Goal: Task Accomplishment & Management: Complete application form

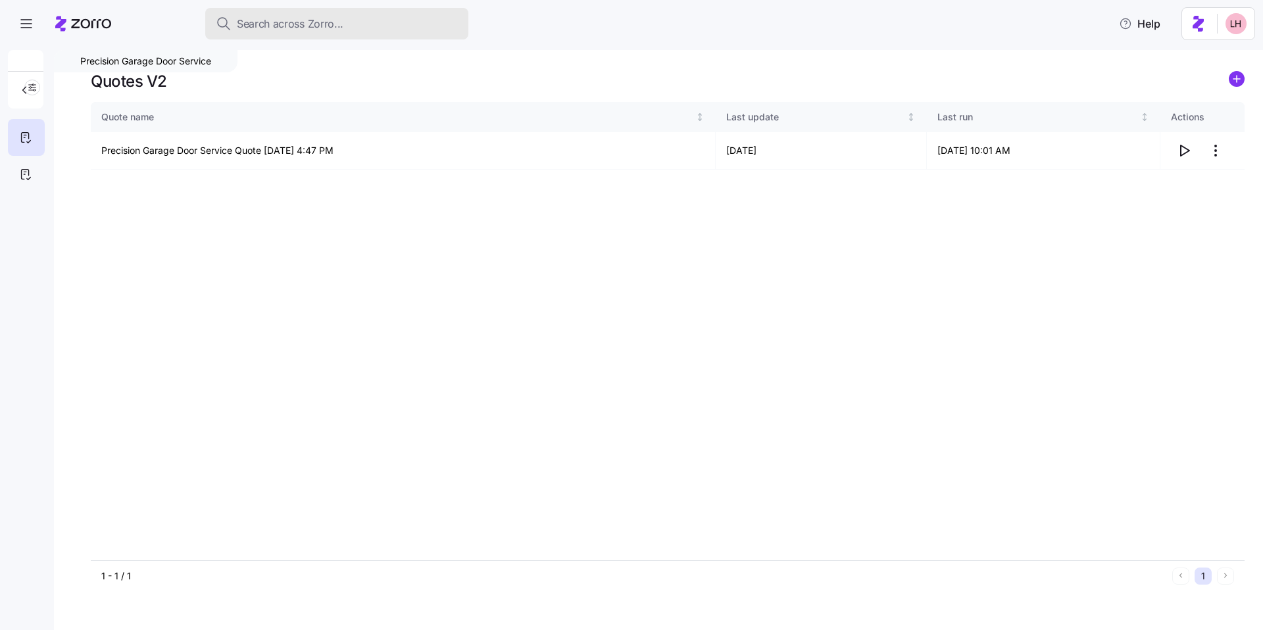
click at [328, 20] on span "Search across Zorro..." at bounding box center [290, 24] width 107 height 16
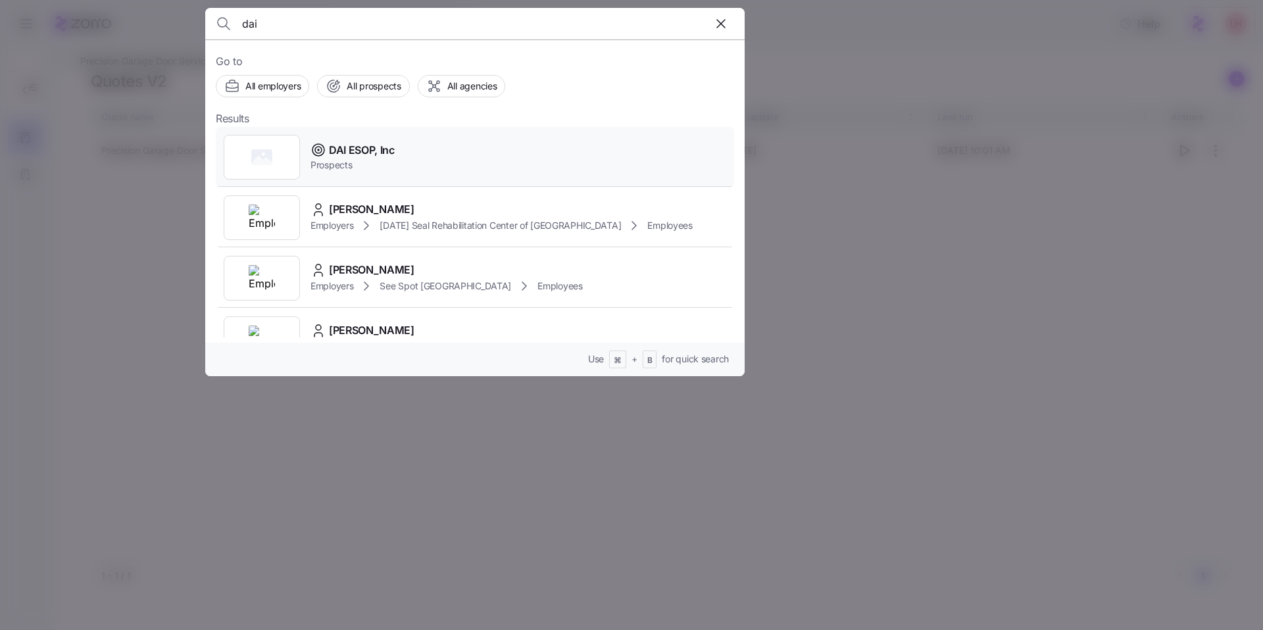
type input "dai"
click at [401, 152] on div "DAI ESOP, Inc Prospects" at bounding box center [475, 157] width 518 height 61
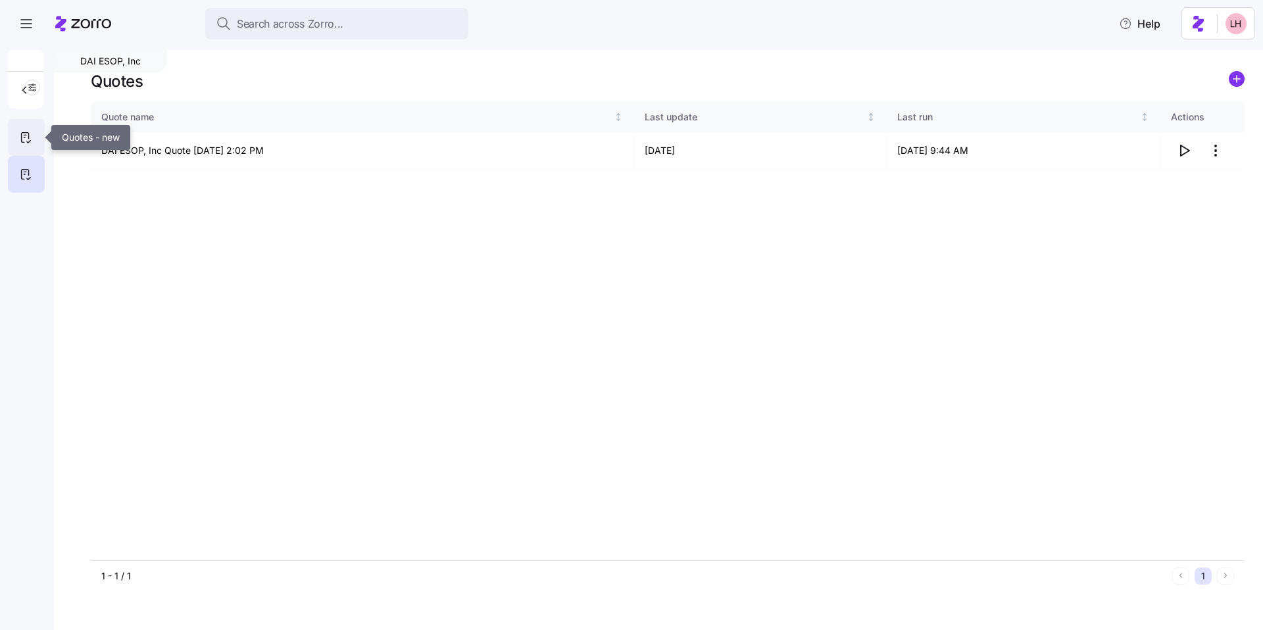
click at [39, 134] on div at bounding box center [26, 137] width 37 height 37
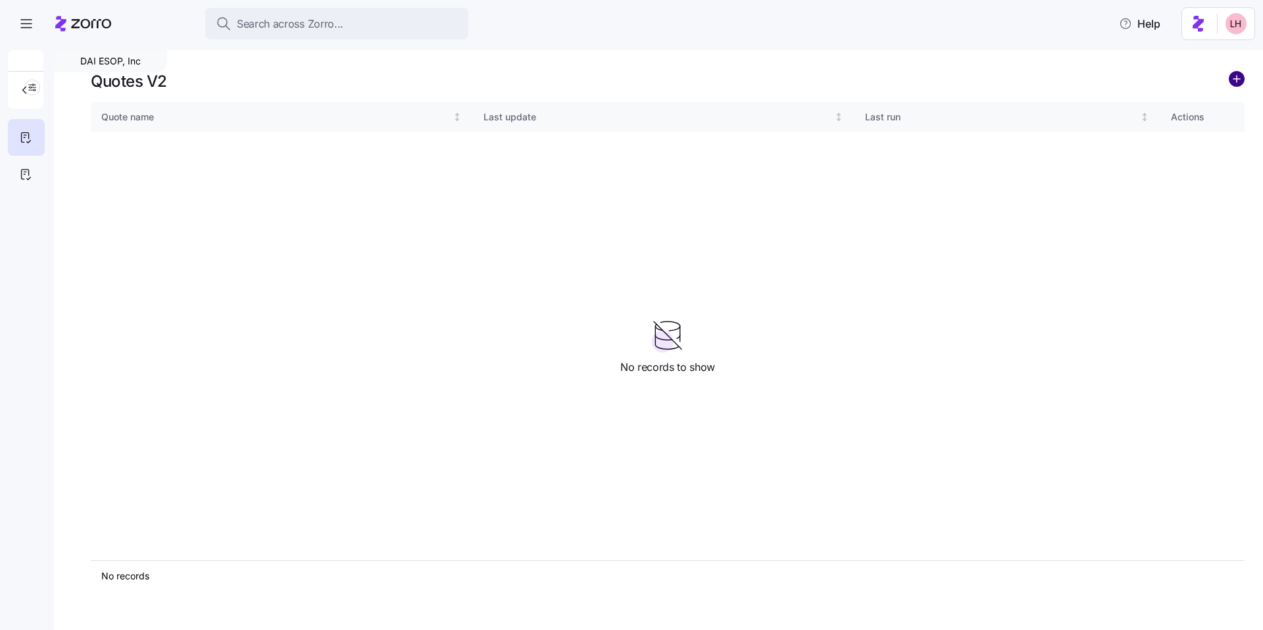
click at [1235, 85] on circle "add icon" at bounding box center [1237, 79] width 14 height 14
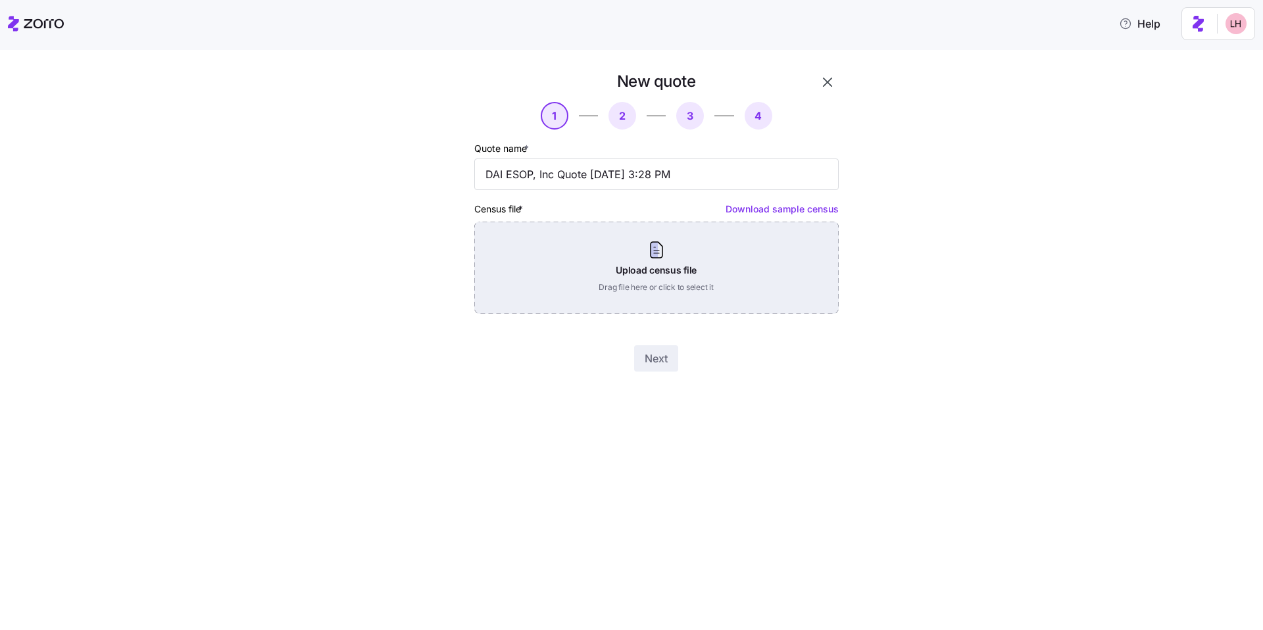
click at [663, 256] on div "Upload census file Drag file here or click to select it" at bounding box center [656, 268] width 364 height 92
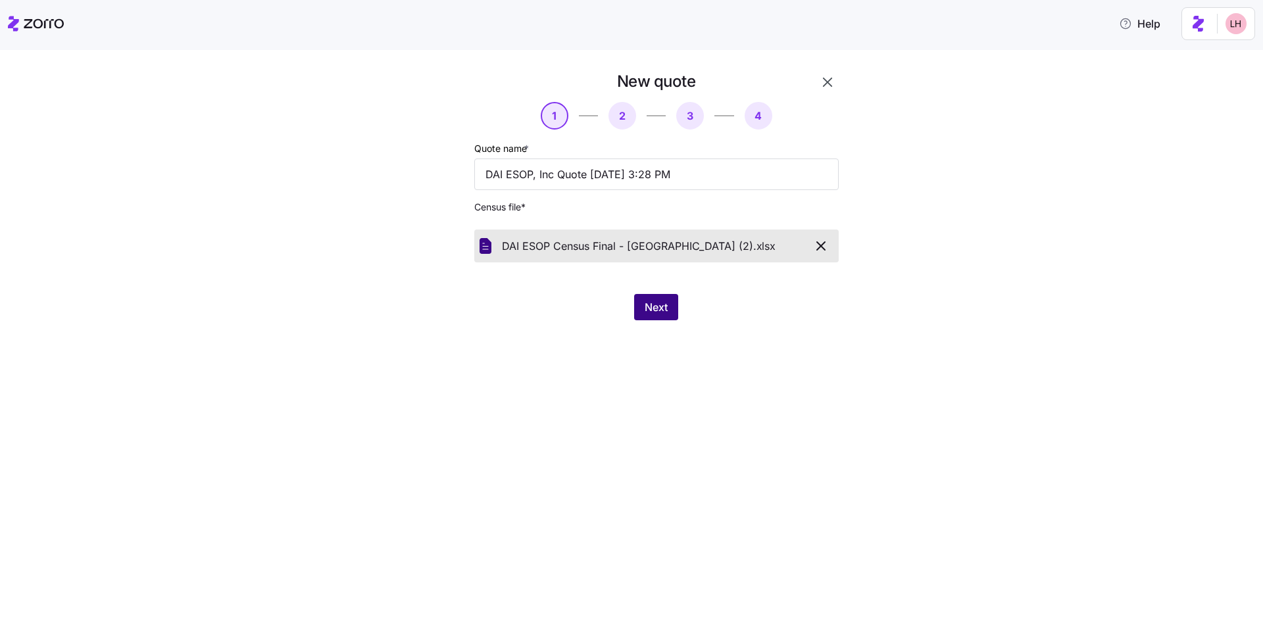
click at [639, 308] on button "Next" at bounding box center [656, 307] width 44 height 26
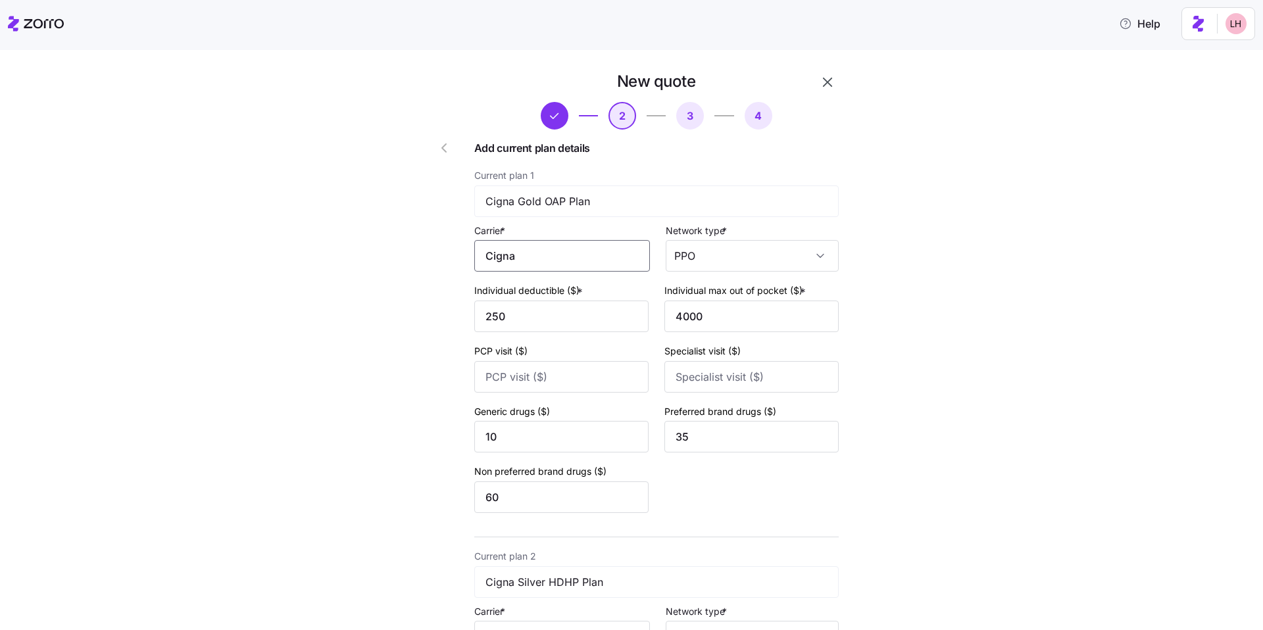
click at [588, 257] on input "Cigna" at bounding box center [562, 256] width 176 height 32
click at [566, 284] on div "Cigna" at bounding box center [560, 295] width 164 height 30
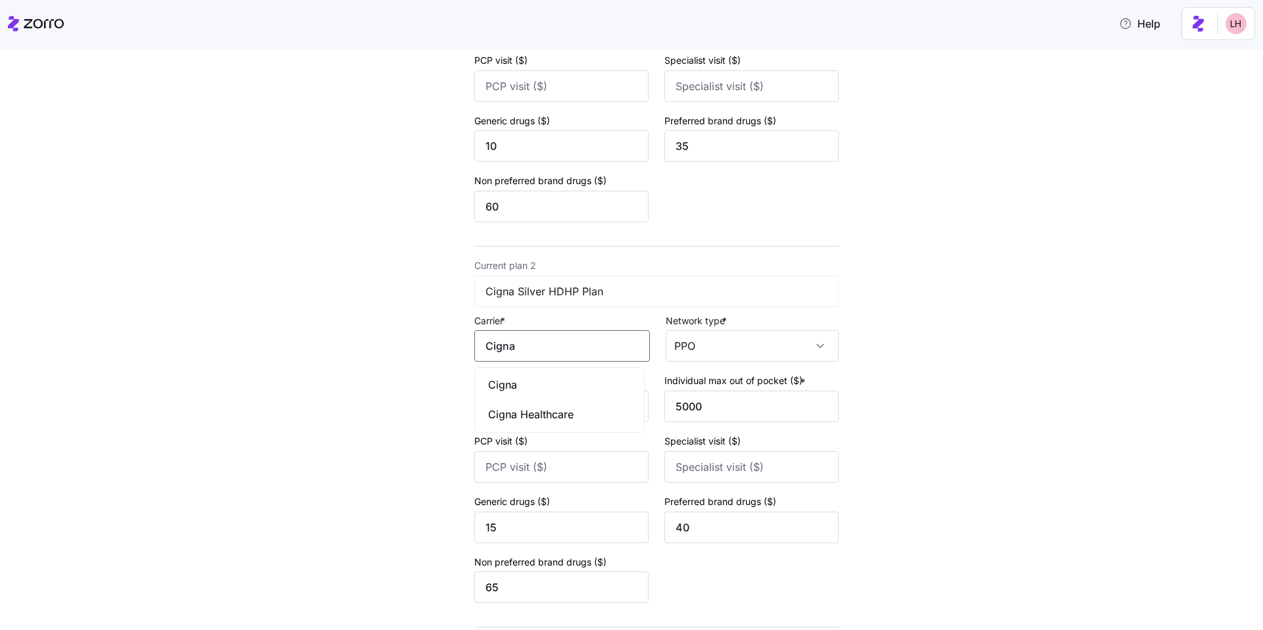
click at [555, 340] on input "Cigna" at bounding box center [562, 346] width 176 height 32
click at [553, 387] on div "Cigna" at bounding box center [560, 385] width 164 height 30
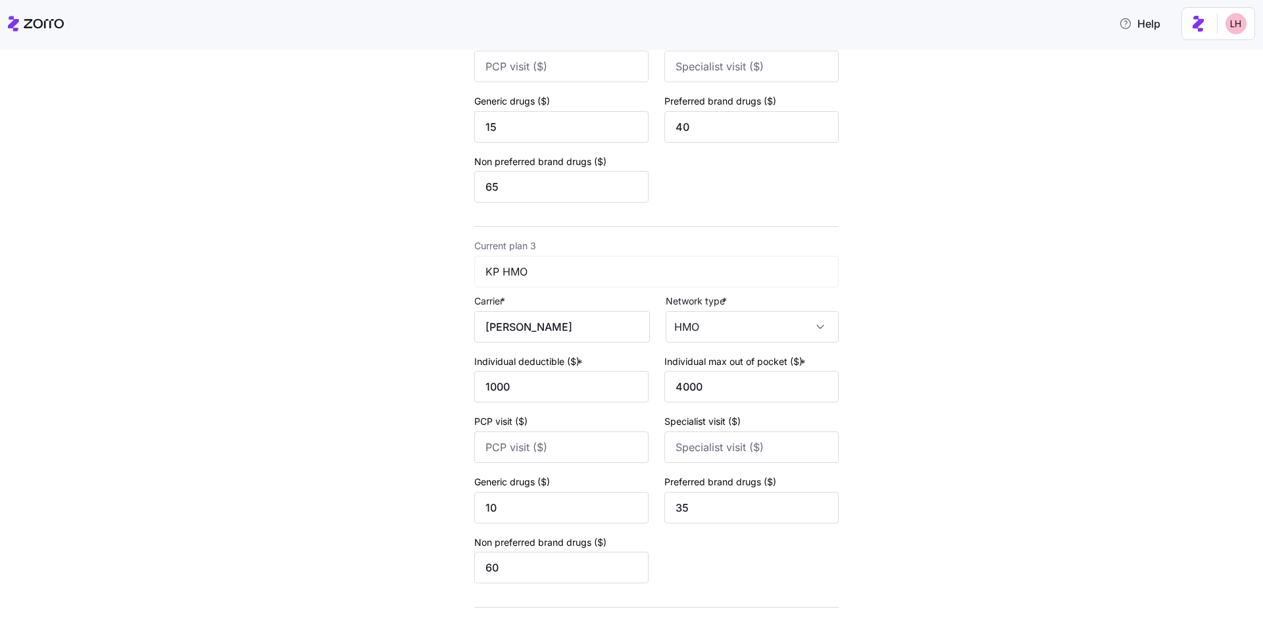
scroll to position [774, 0]
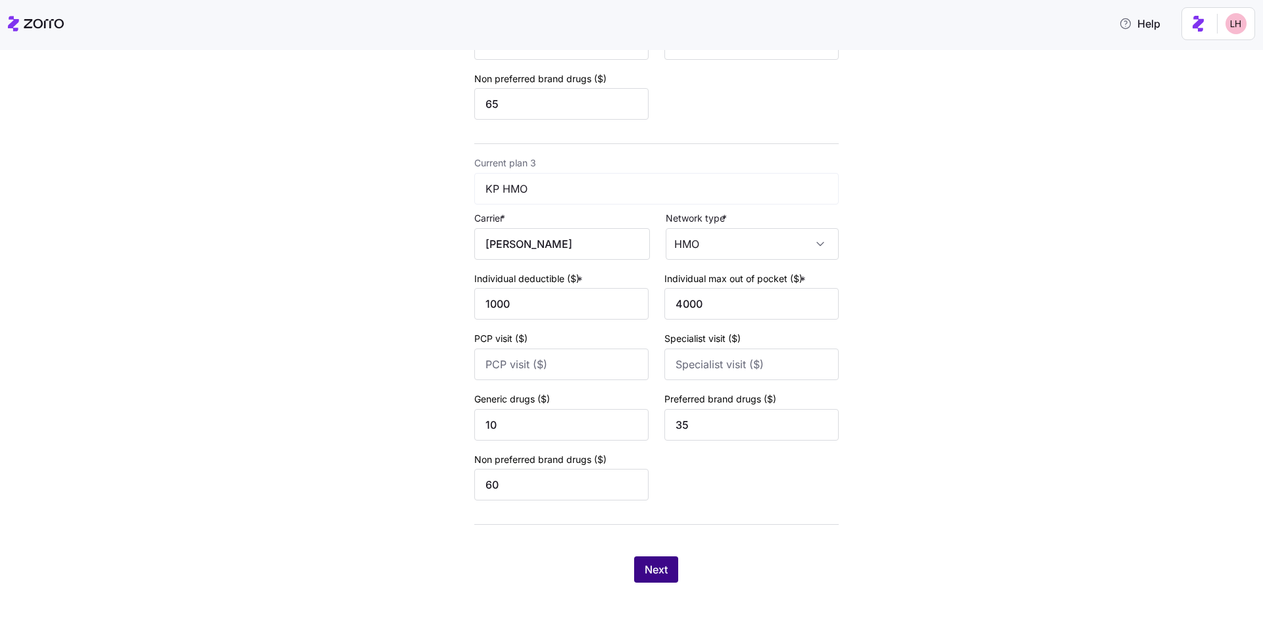
click at [661, 569] on span "Next" at bounding box center [656, 570] width 23 height 16
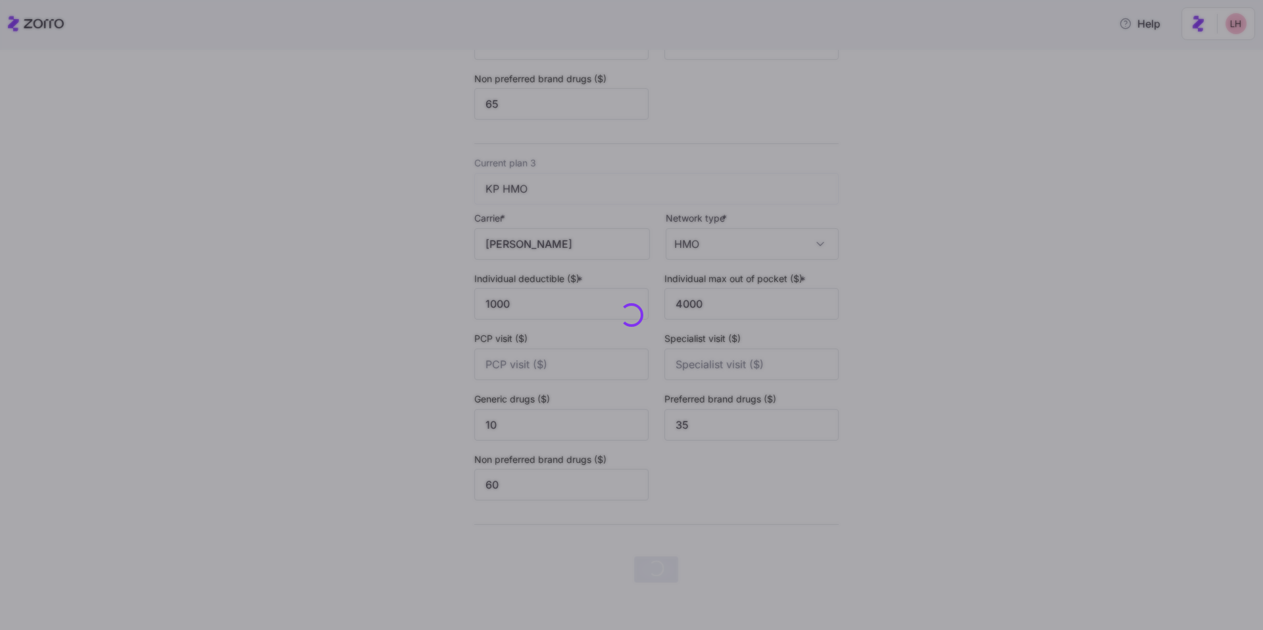
scroll to position [0, 0]
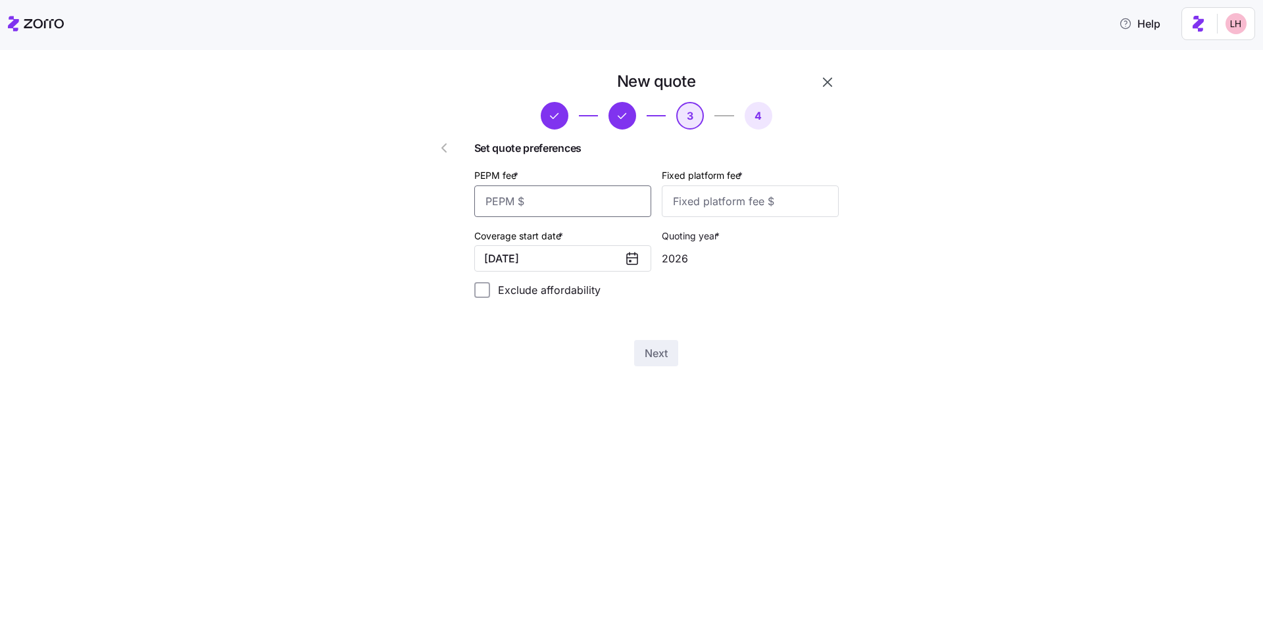
click at [566, 198] on input "PEPM fee *" at bounding box center [562, 202] width 177 height 32
type input "60"
type input "100"
click at [647, 353] on span "Next" at bounding box center [656, 353] width 23 height 16
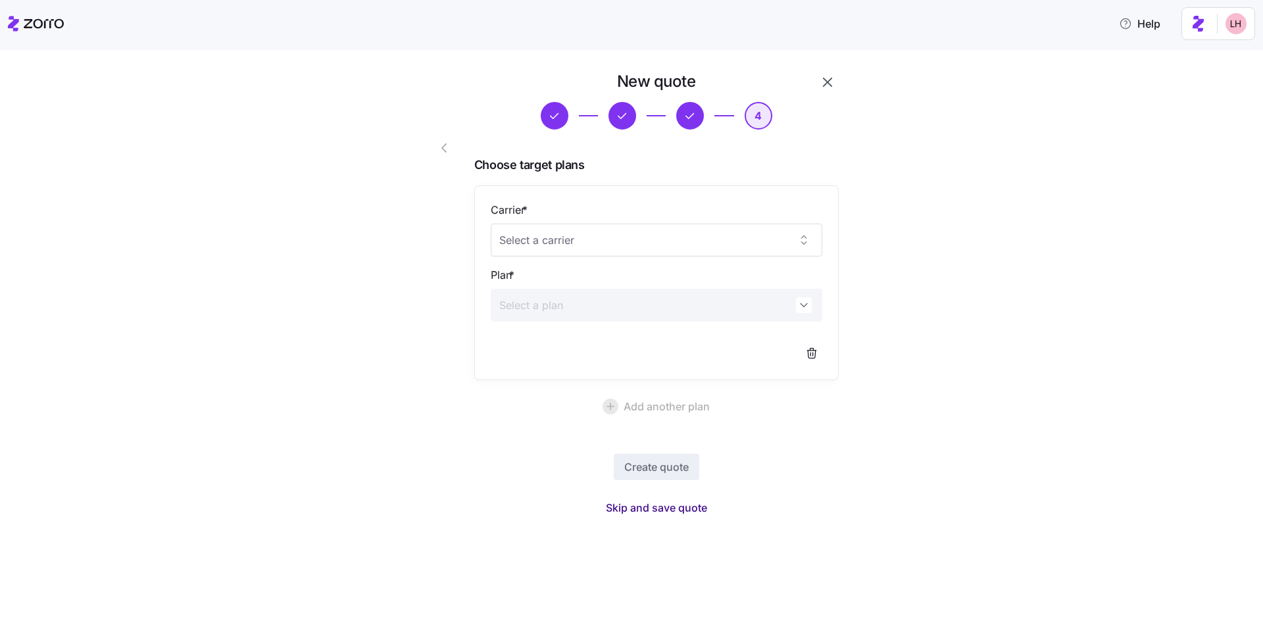
click at [657, 505] on span "Skip and save quote" at bounding box center [656, 508] width 101 height 16
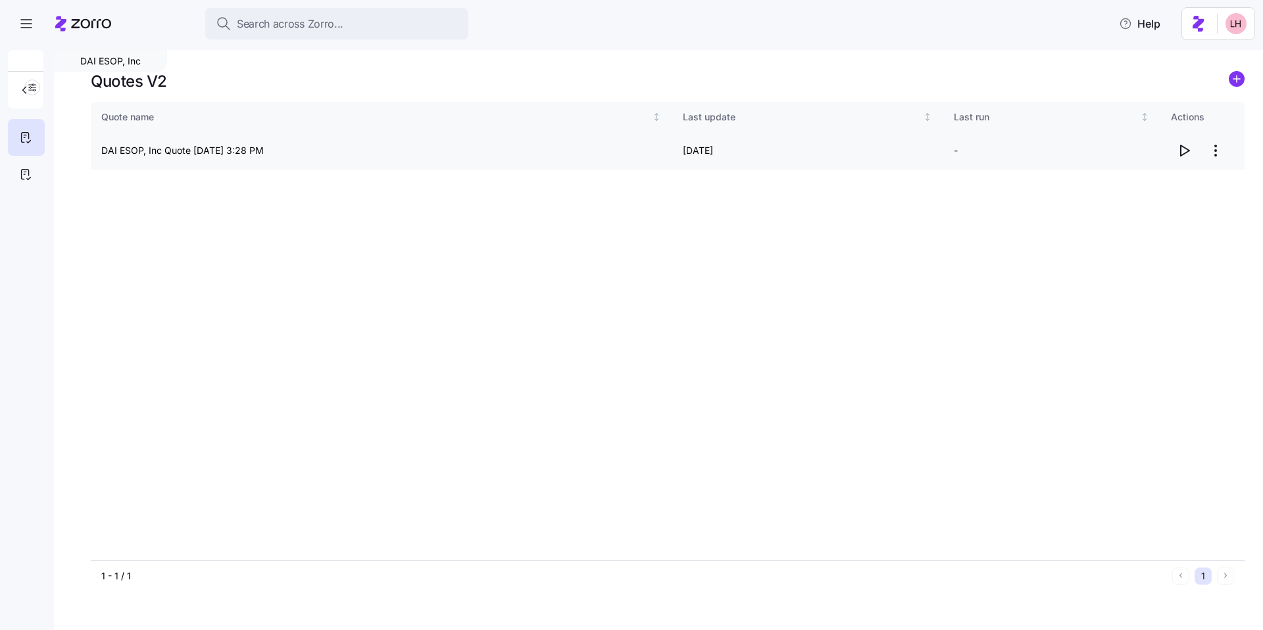
click at [1184, 153] on icon "button" at bounding box center [1184, 151] width 16 height 16
click at [36, 174] on div at bounding box center [26, 174] width 37 height 37
click at [1196, 151] on span "button" at bounding box center [1184, 150] width 25 height 25
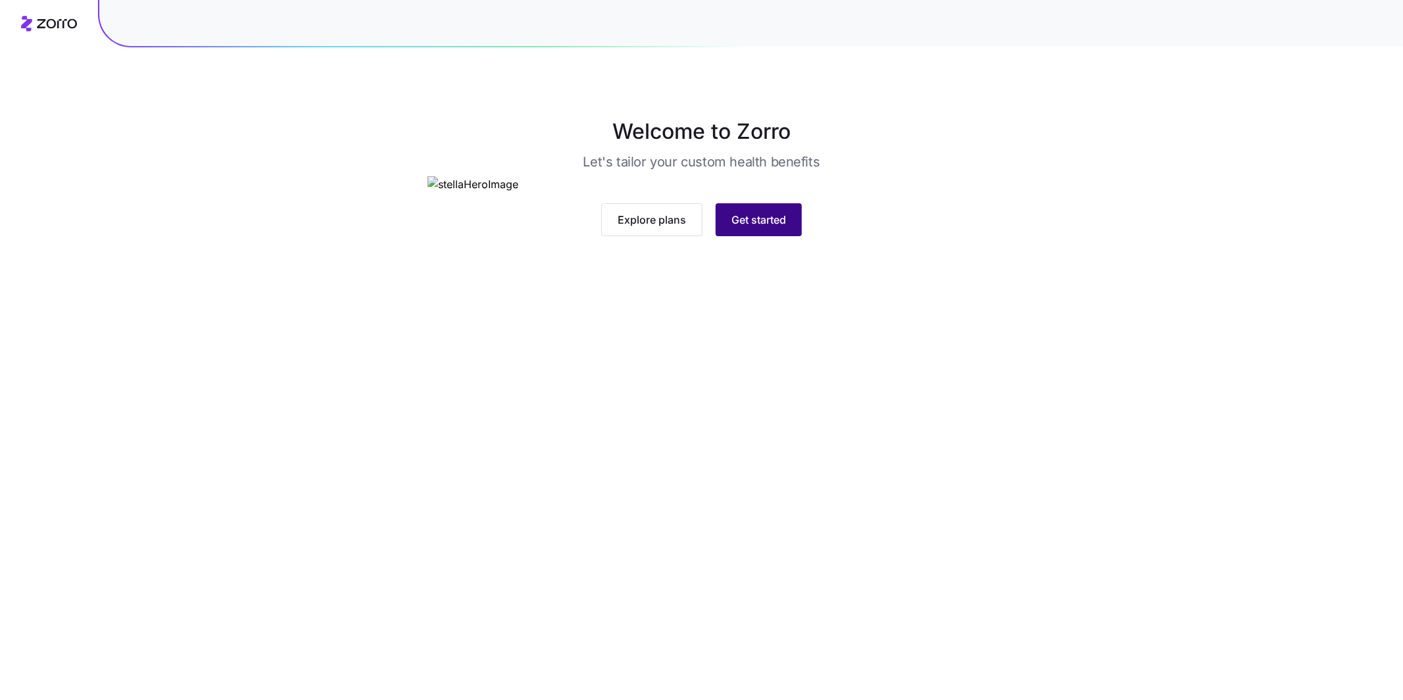
click at [778, 228] on span "Get started" at bounding box center [759, 220] width 55 height 16
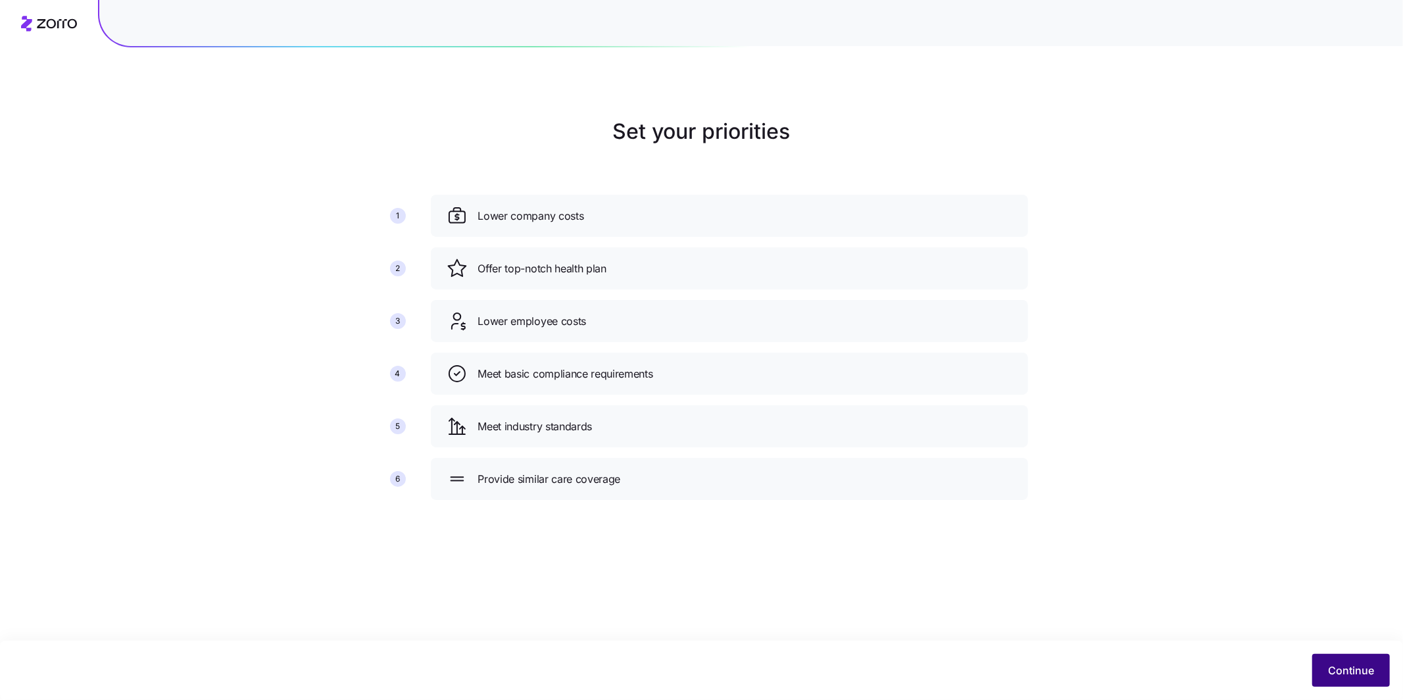
click at [1348, 674] on span "Continue" at bounding box center [1351, 670] width 46 height 16
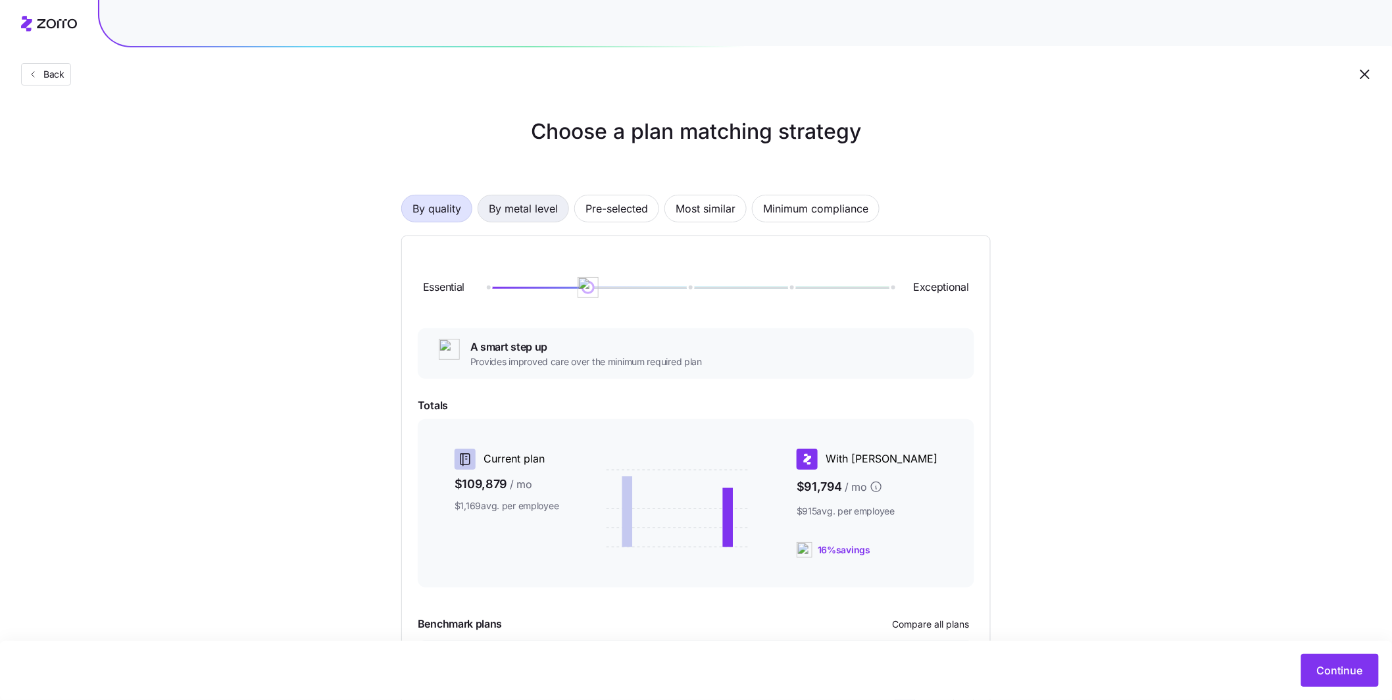
click at [547, 205] on span "By metal level" at bounding box center [523, 208] width 69 height 26
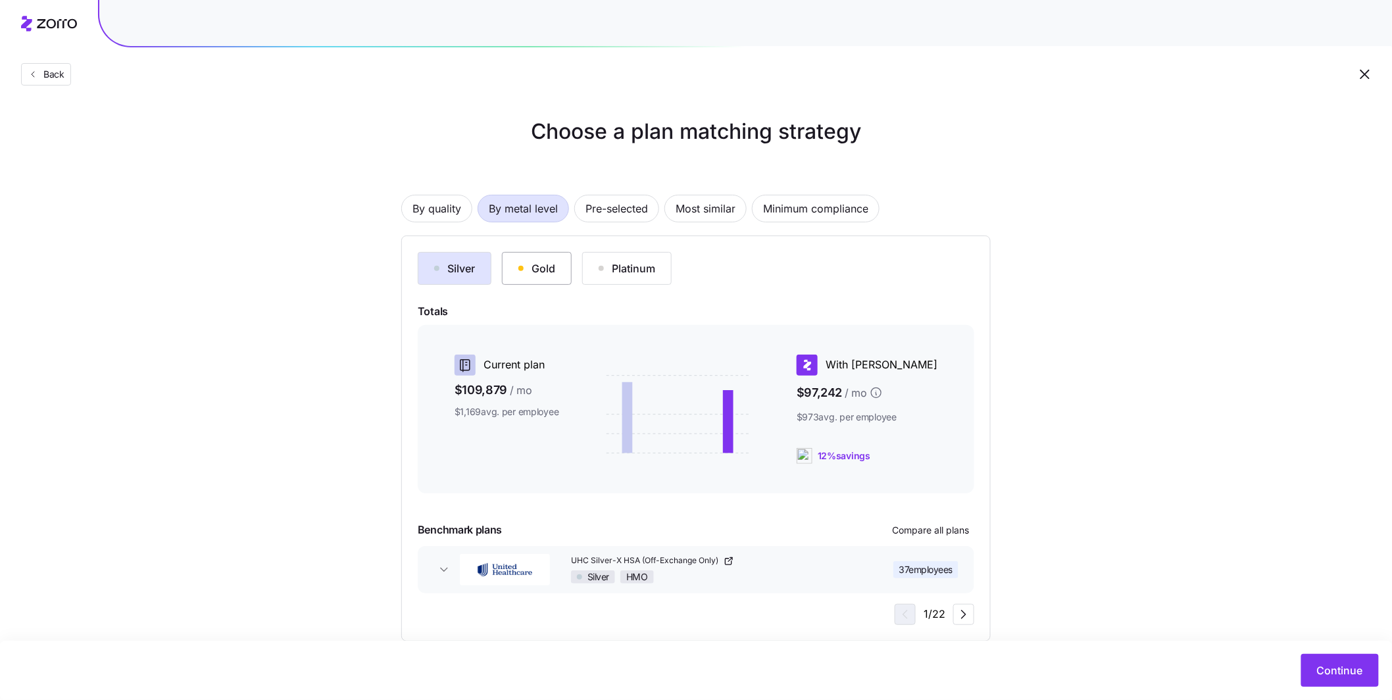
click at [551, 279] on button "Gold" at bounding box center [537, 268] width 70 height 33
click at [466, 277] on button "Silver" at bounding box center [455, 268] width 74 height 33
click at [537, 277] on button "Gold" at bounding box center [537, 268] width 70 height 33
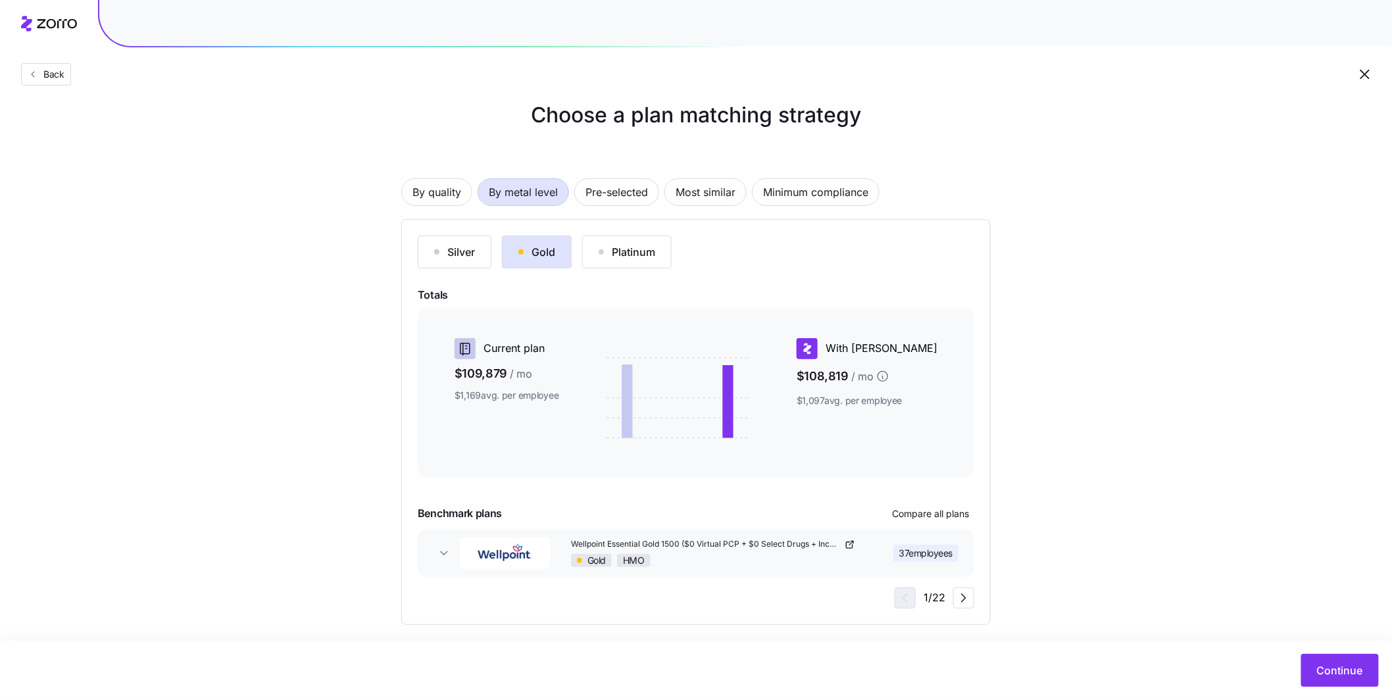
scroll to position [25, 0]
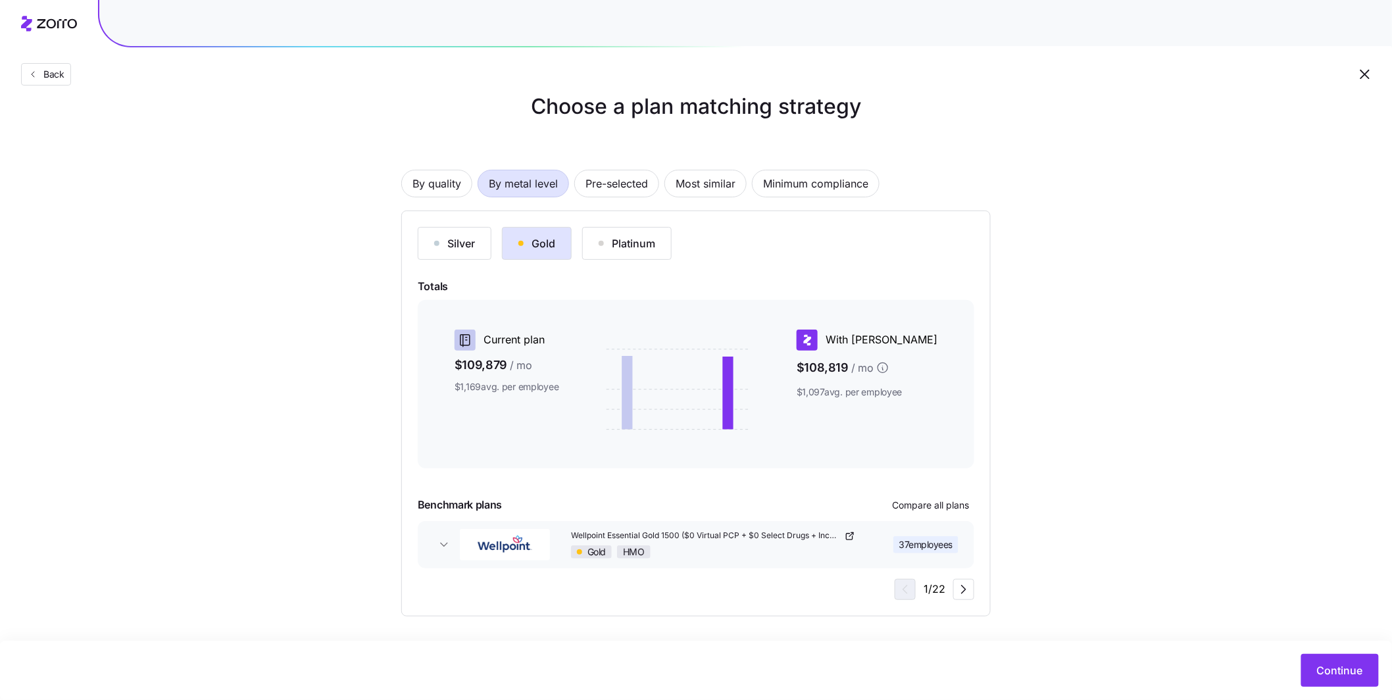
click at [871, 555] on div "37 employees" at bounding box center [911, 545] width 106 height 28
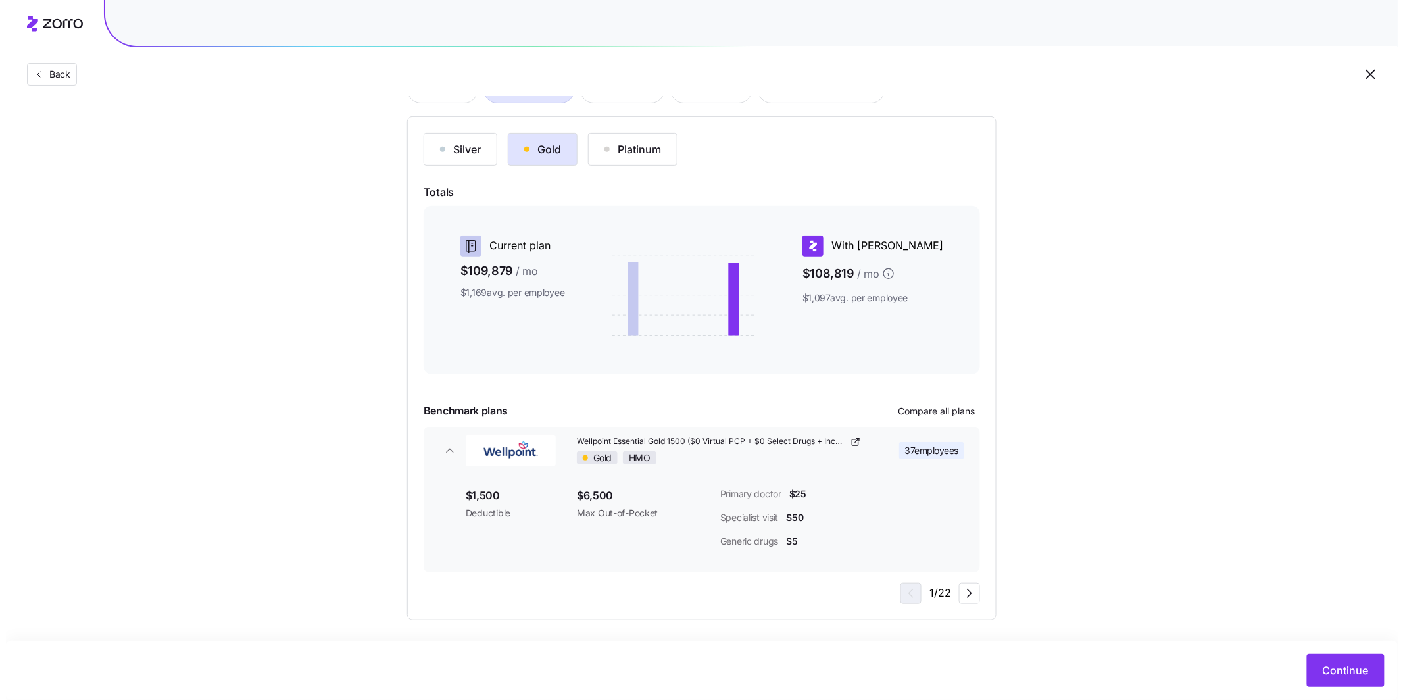
scroll to position [122, 0]
click at [918, 411] on span "Compare all plans" at bounding box center [930, 407] width 77 height 13
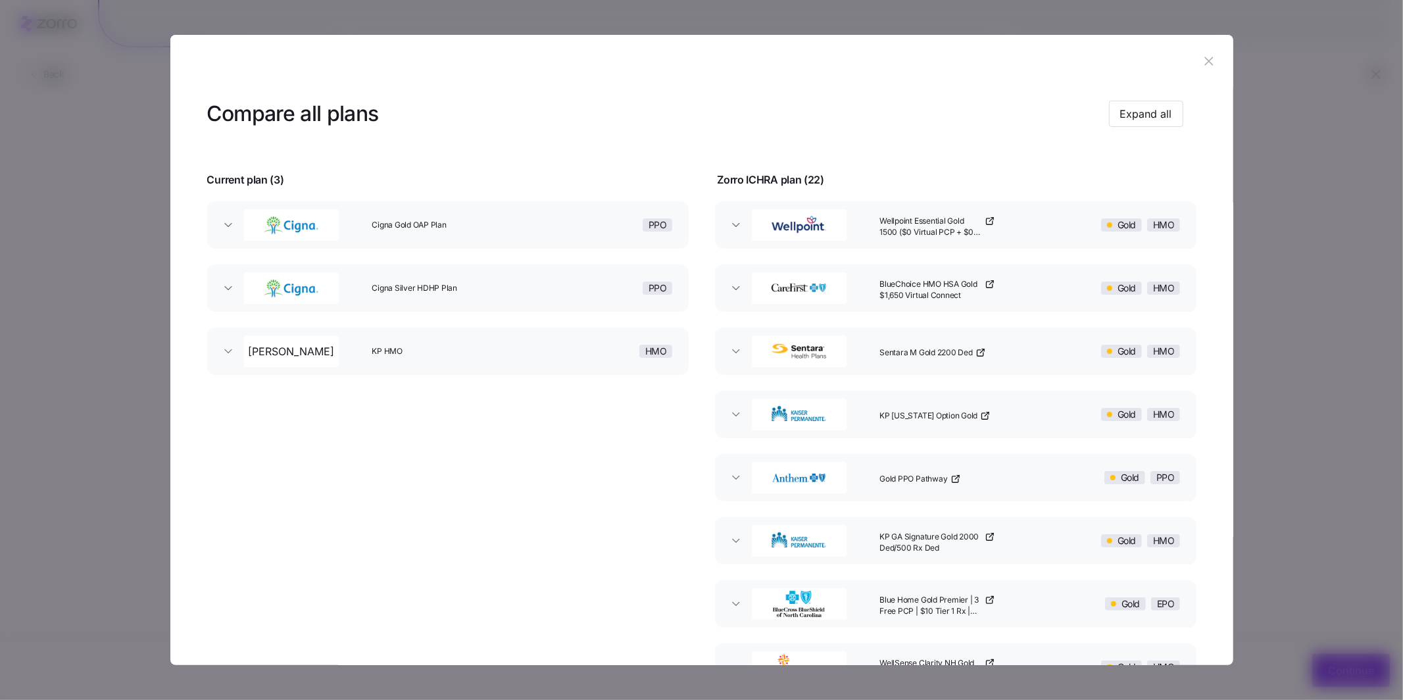
click at [239, 239] on div "button" at bounding box center [303, 225] width 128 height 42
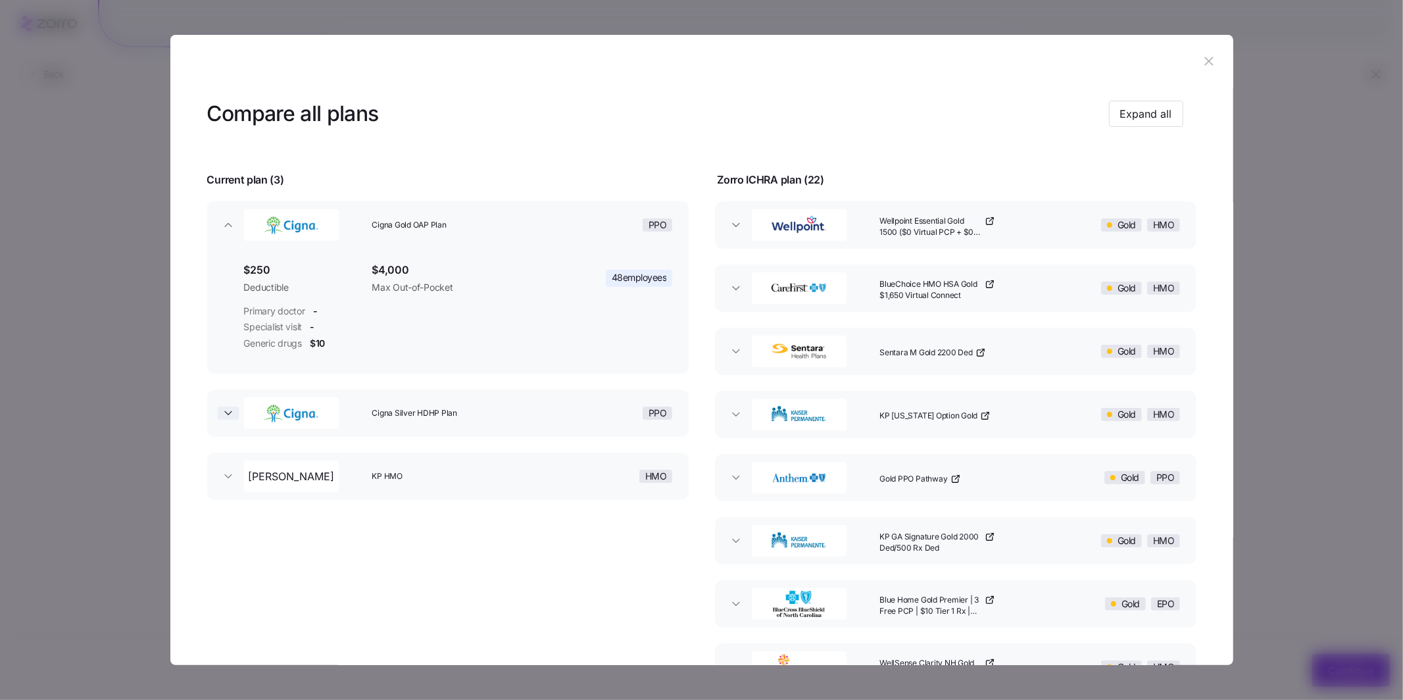
click at [228, 414] on icon "button" at bounding box center [228, 412] width 7 height 3
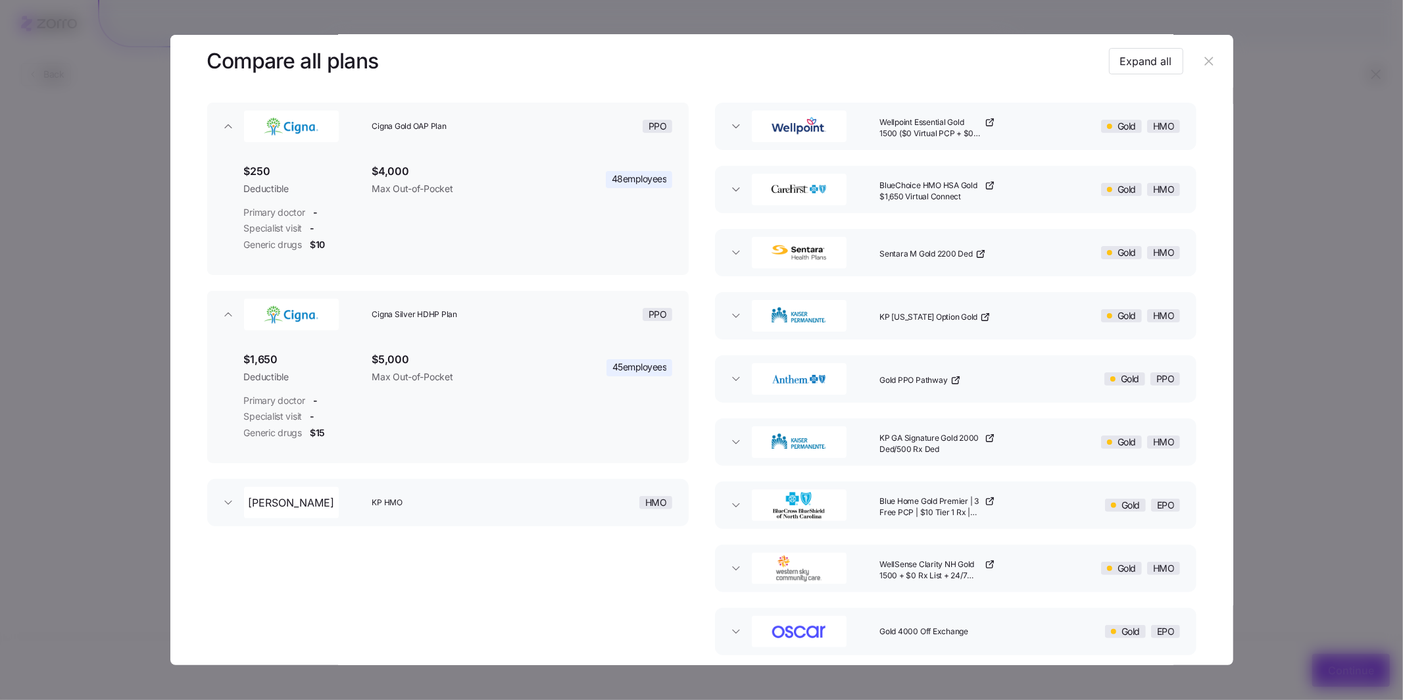
scroll to position [101, 0]
click at [232, 507] on button "Kaiser KP HMO HMO" at bounding box center [448, 499] width 482 height 47
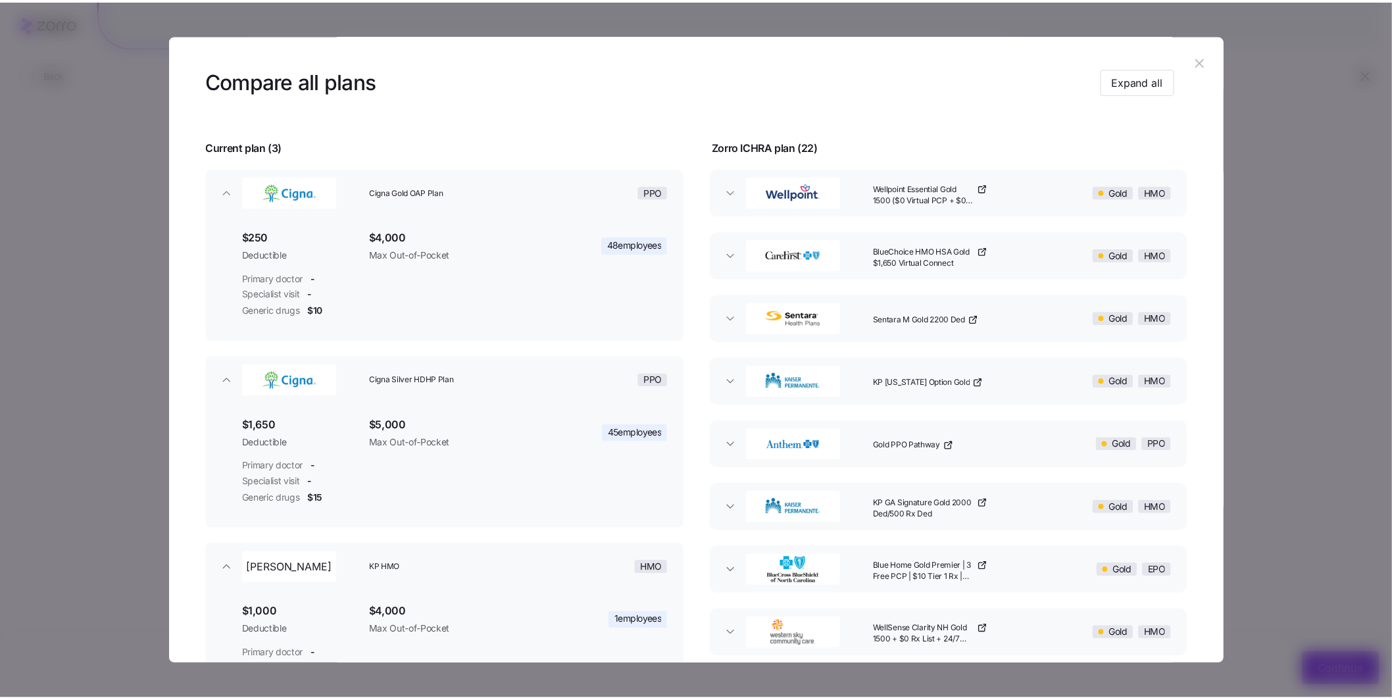
scroll to position [14, 0]
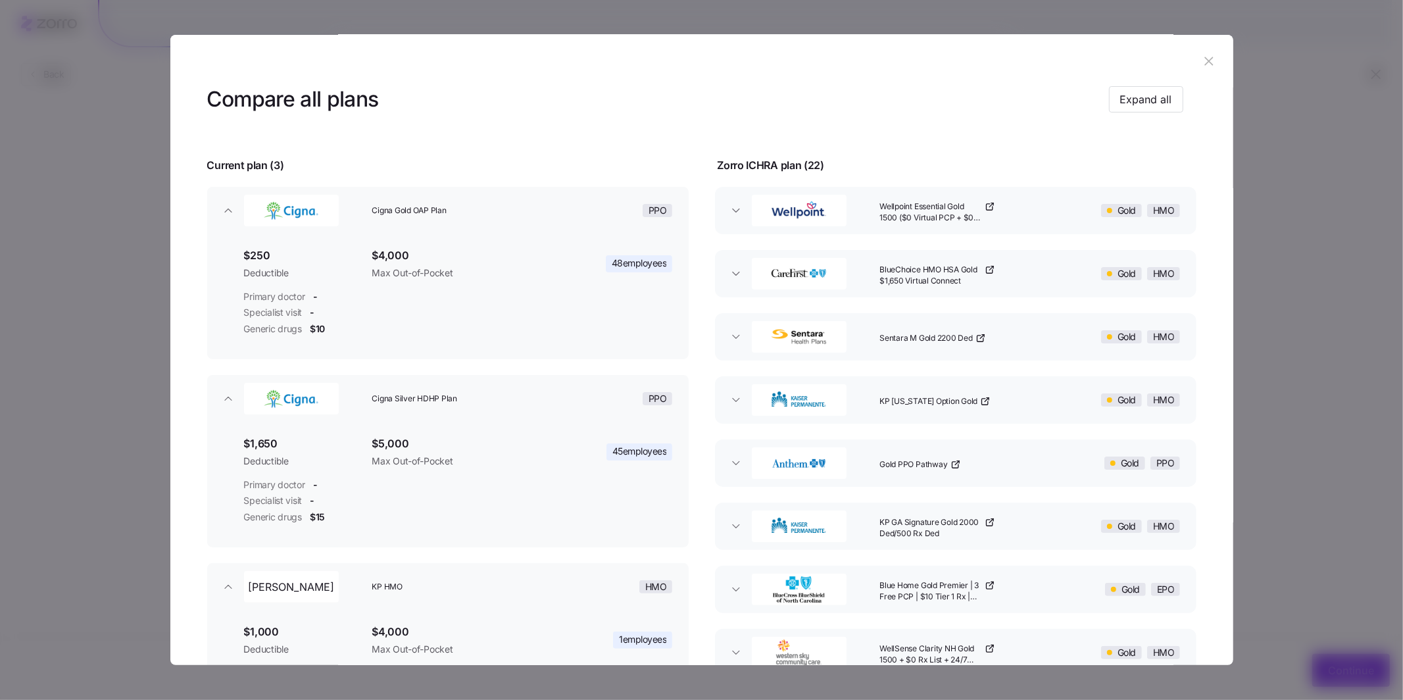
click at [1203, 57] on icon "button" at bounding box center [1209, 61] width 14 height 14
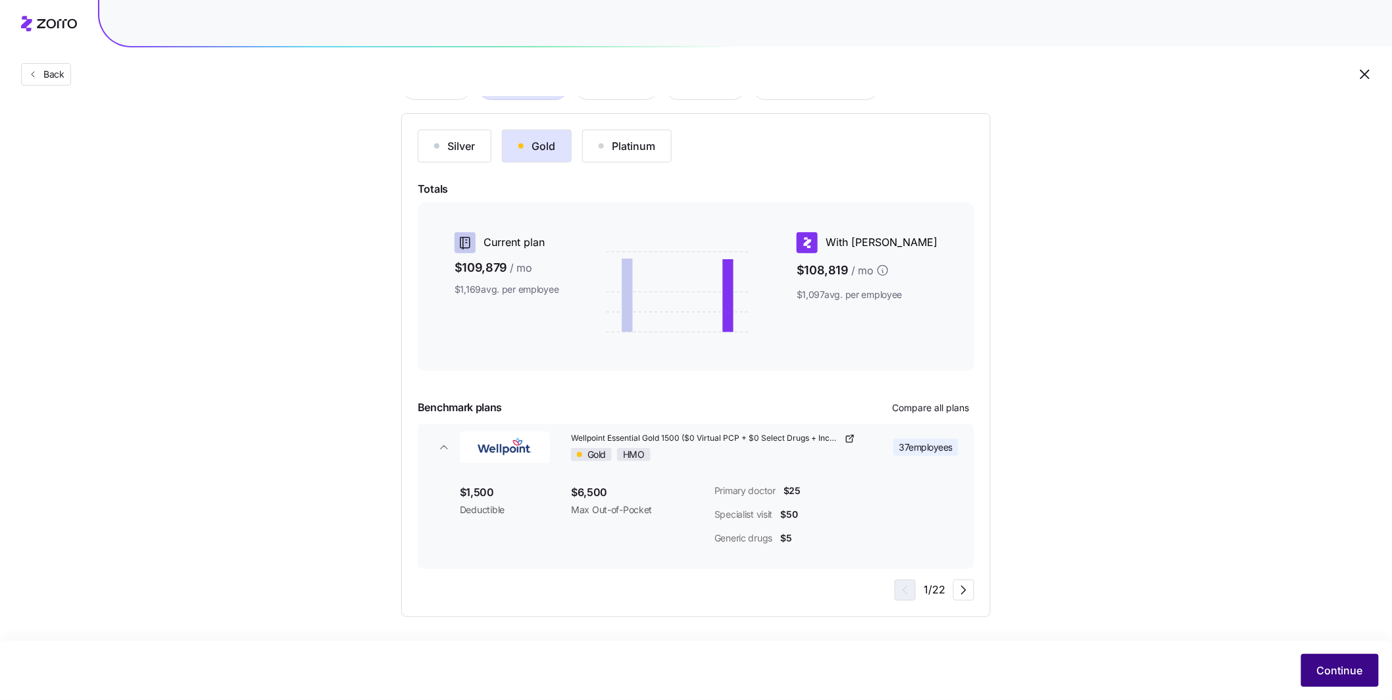
click at [1339, 666] on span "Continue" at bounding box center [1340, 670] width 46 height 16
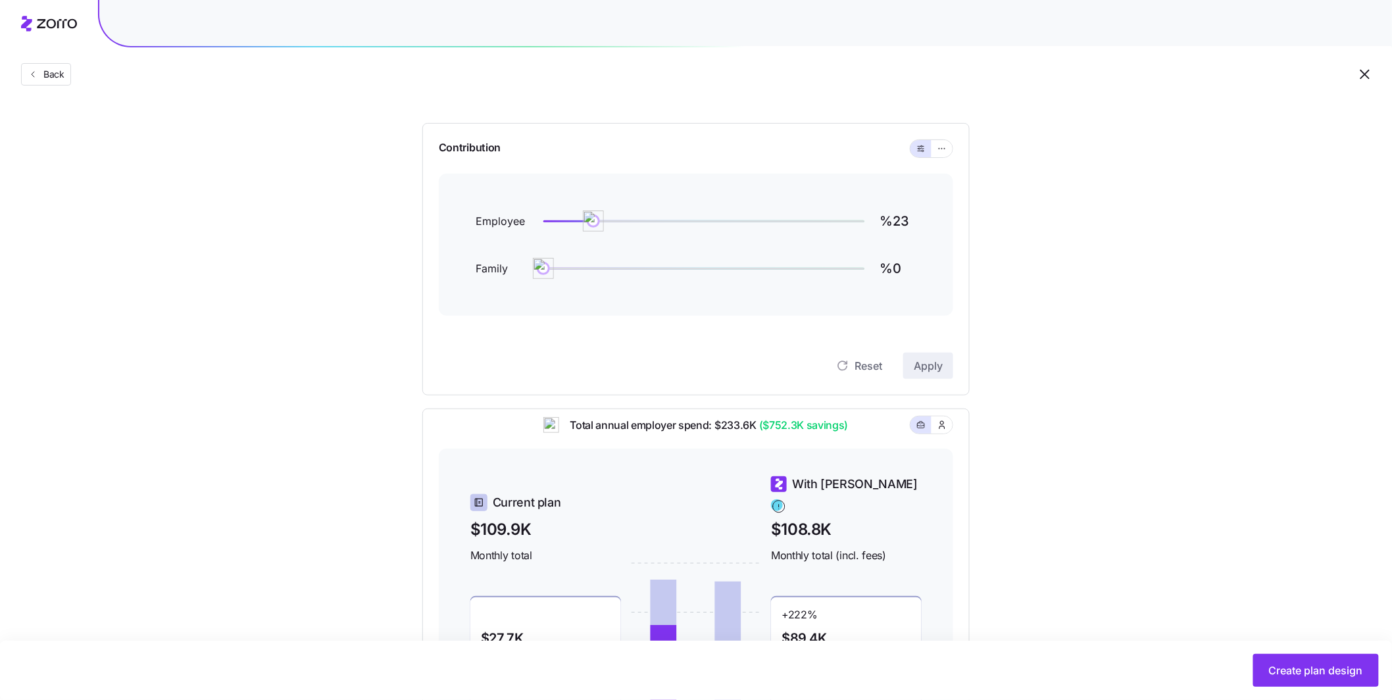
scroll to position [103, 0]
click at [946, 151] on button "button" at bounding box center [942, 148] width 11 height 11
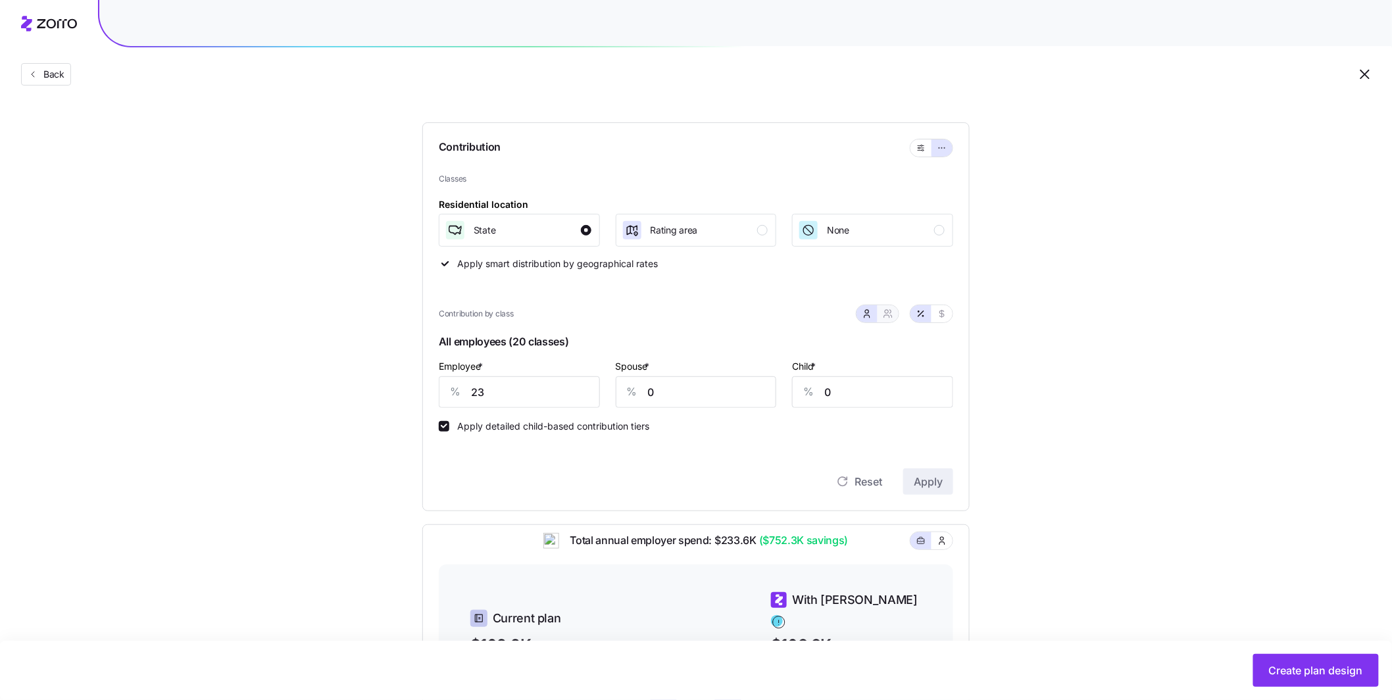
click at [886, 314] on icon "button" at bounding box center [888, 314] width 11 height 11
type input "12"
type input "14"
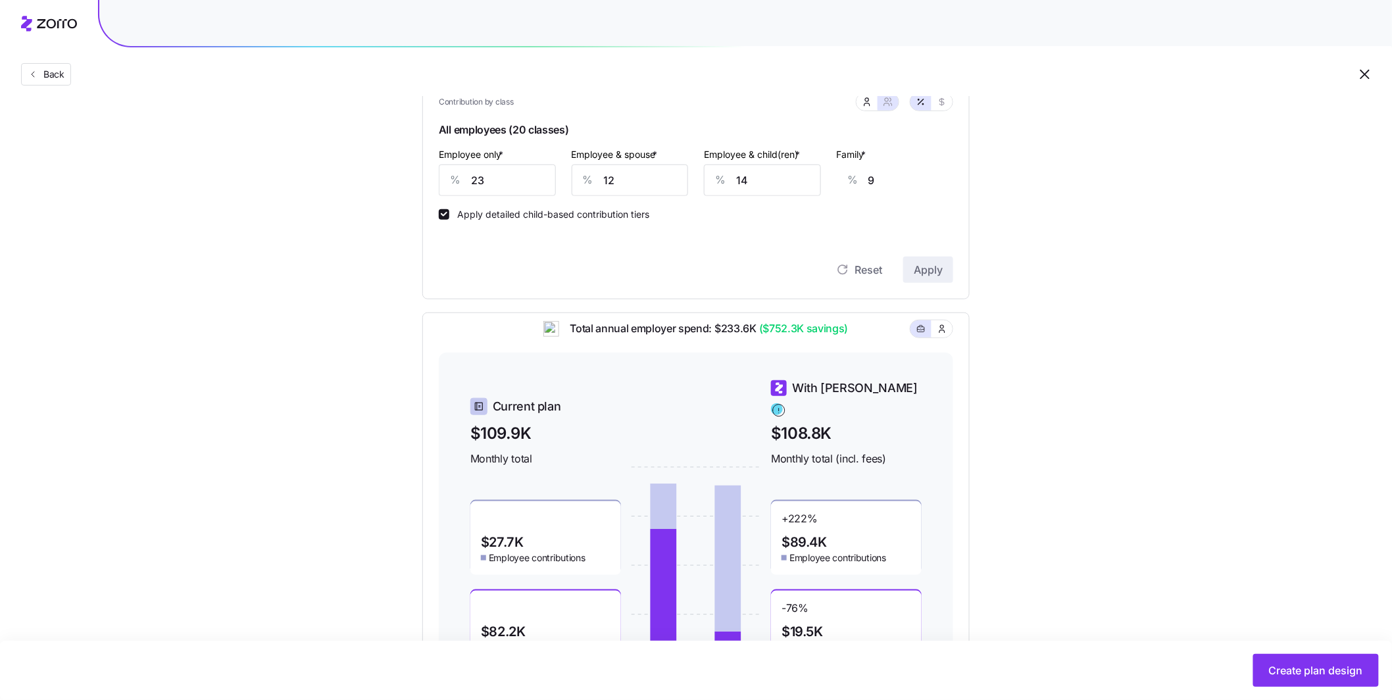
scroll to position [305, 0]
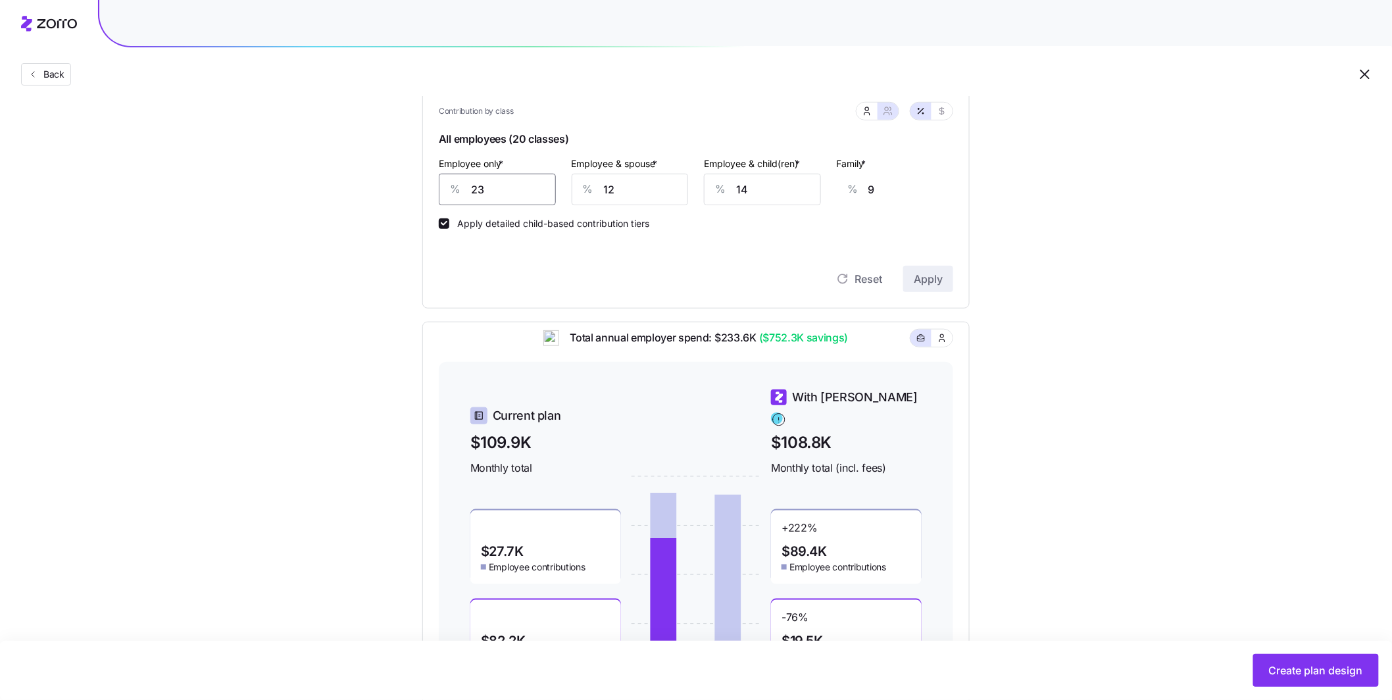
drag, startPoint x: 452, startPoint y: 195, endPoint x: 428, endPoint y: 193, distance: 24.4
click at [428, 193] on div "Contribution Classes Residential location State Rating area None Apply smart di…" at bounding box center [695, 114] width 547 height 389
type input "1"
type input "17"
type input "10"
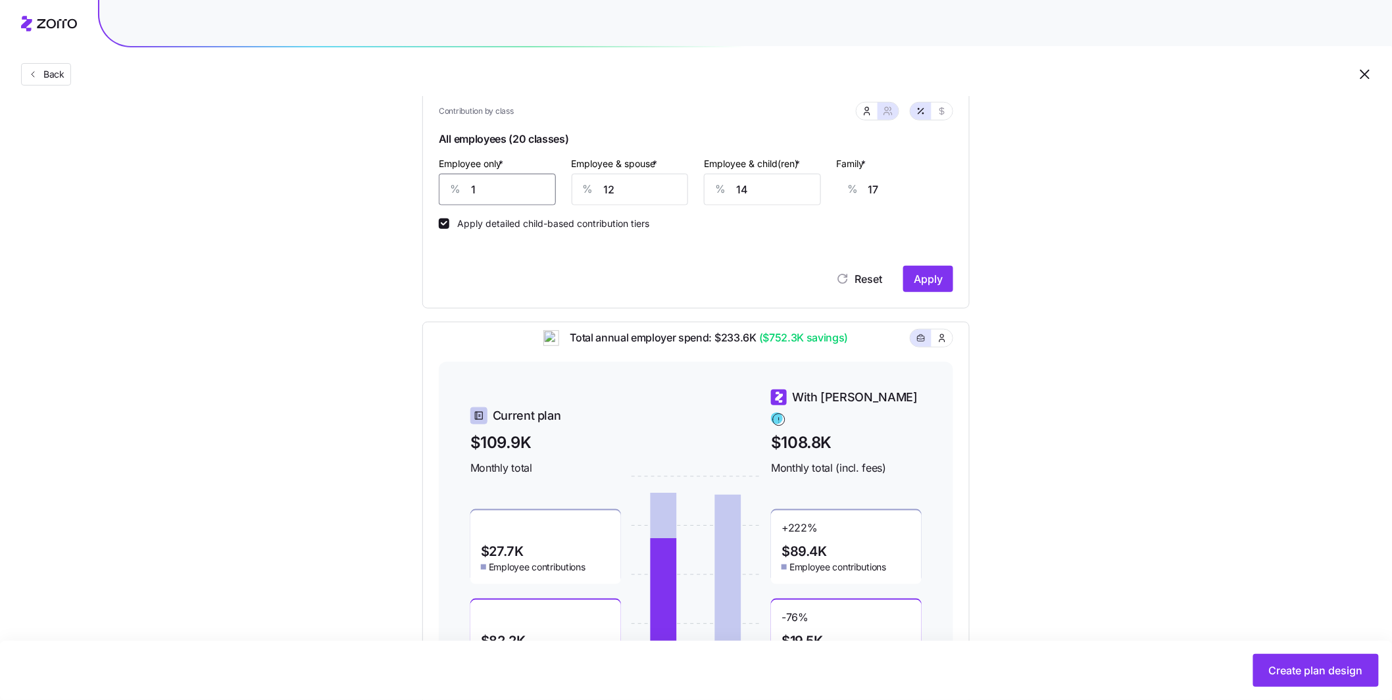
type input "13"
type input "100"
type input "0"
type input "100"
type input "75"
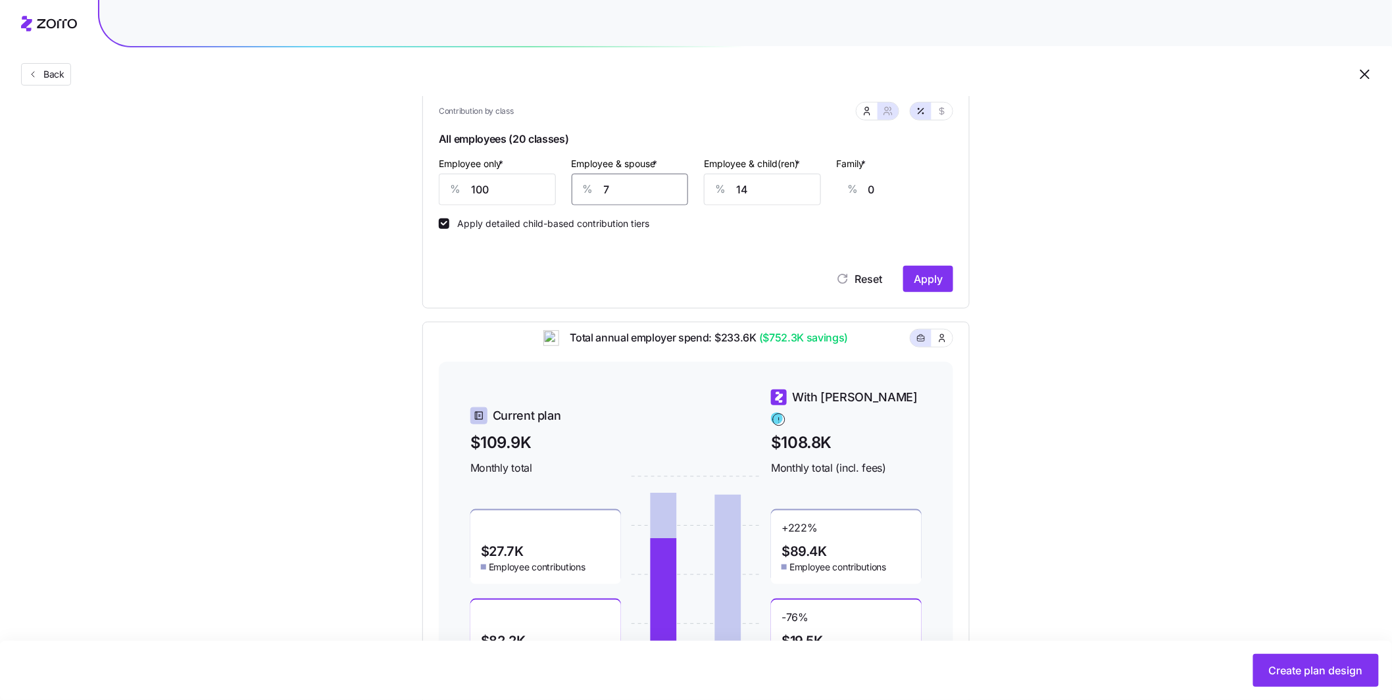
type input "27"
type input "75"
type input "7"
type input "23"
type input "75"
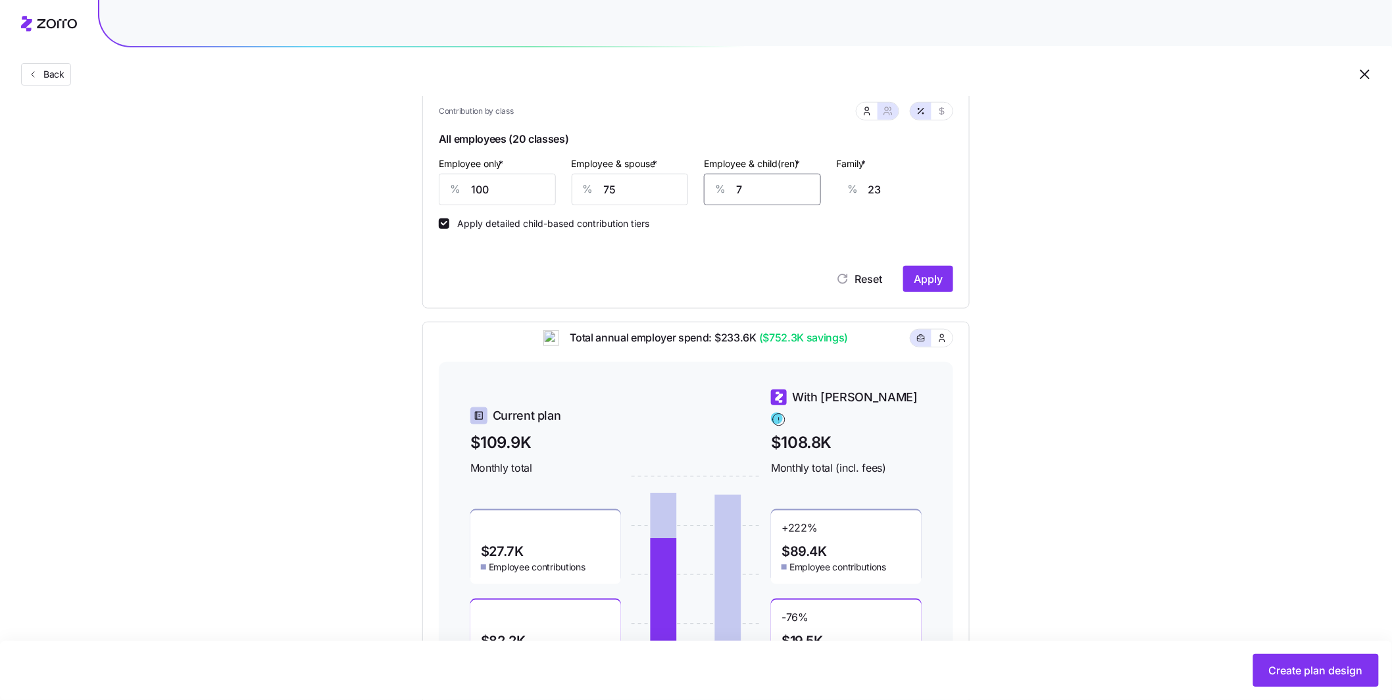
type input "66"
type input "75"
click at [907, 276] on button "Apply" at bounding box center [928, 279] width 50 height 26
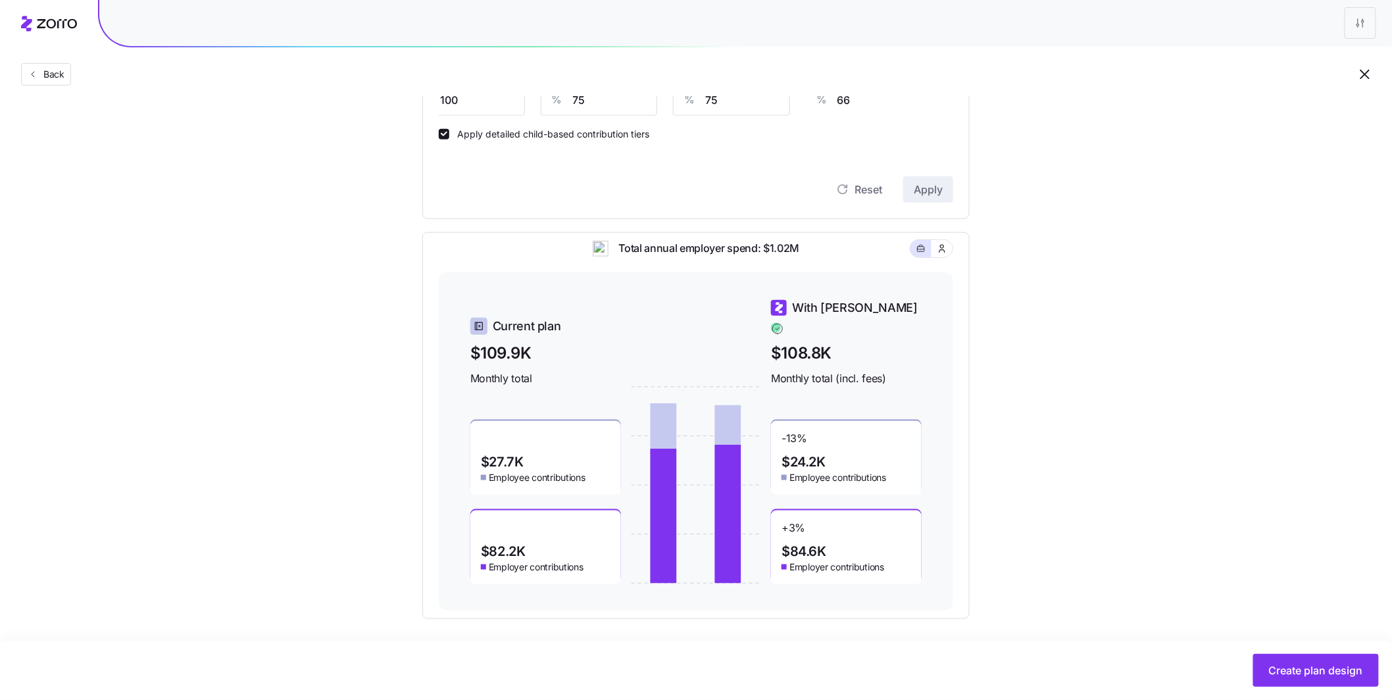
scroll to position [398, 0]
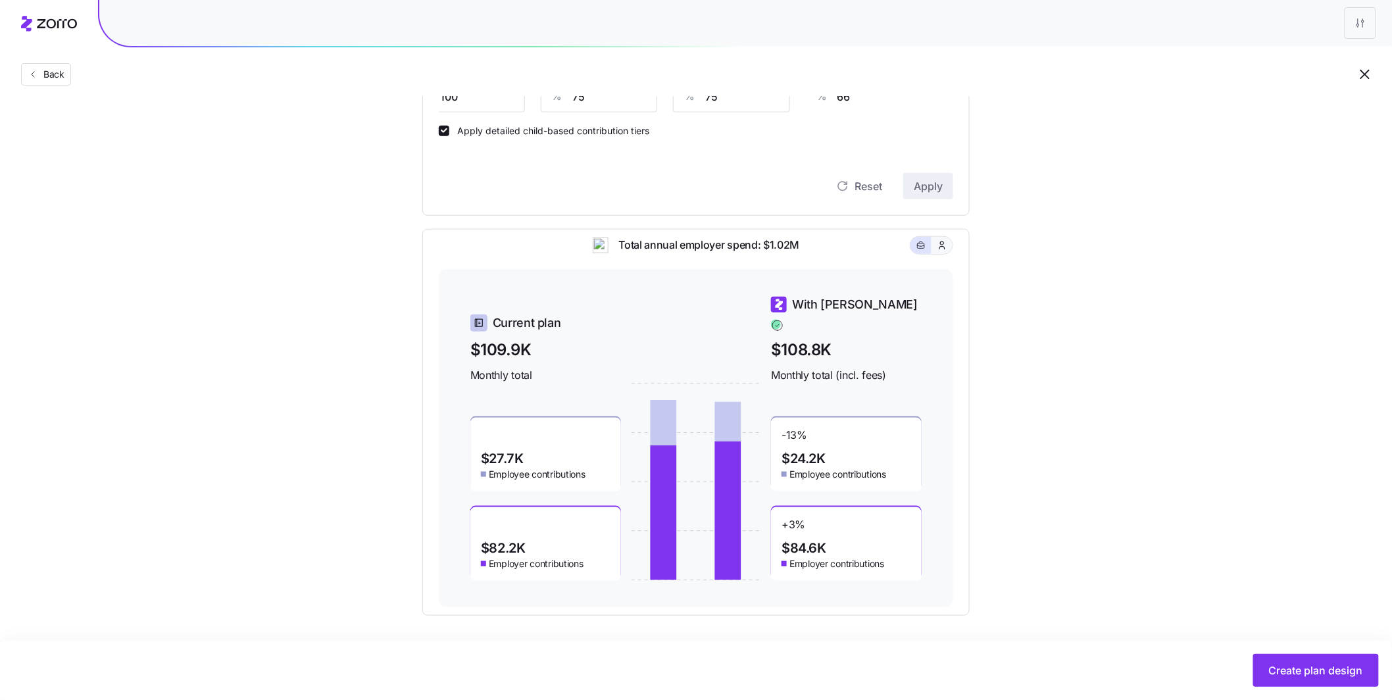
click at [949, 253] on button "button" at bounding box center [942, 245] width 21 height 17
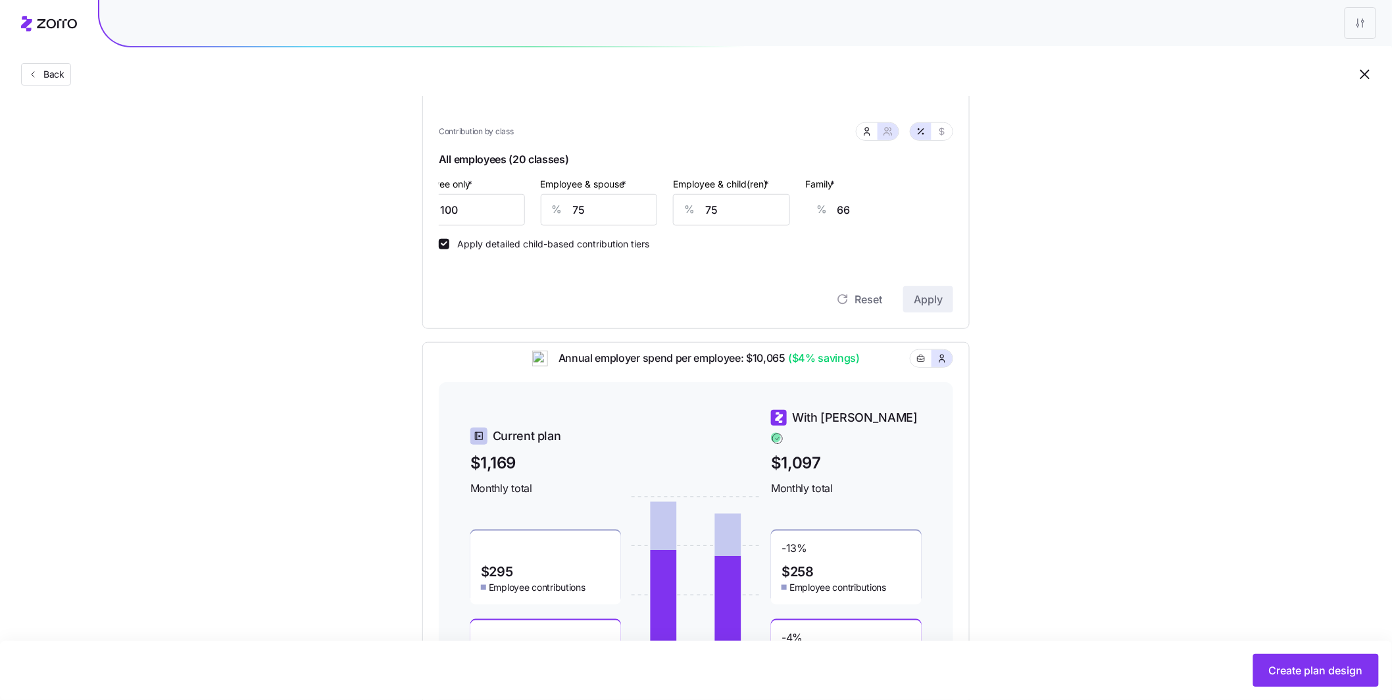
scroll to position [209, 0]
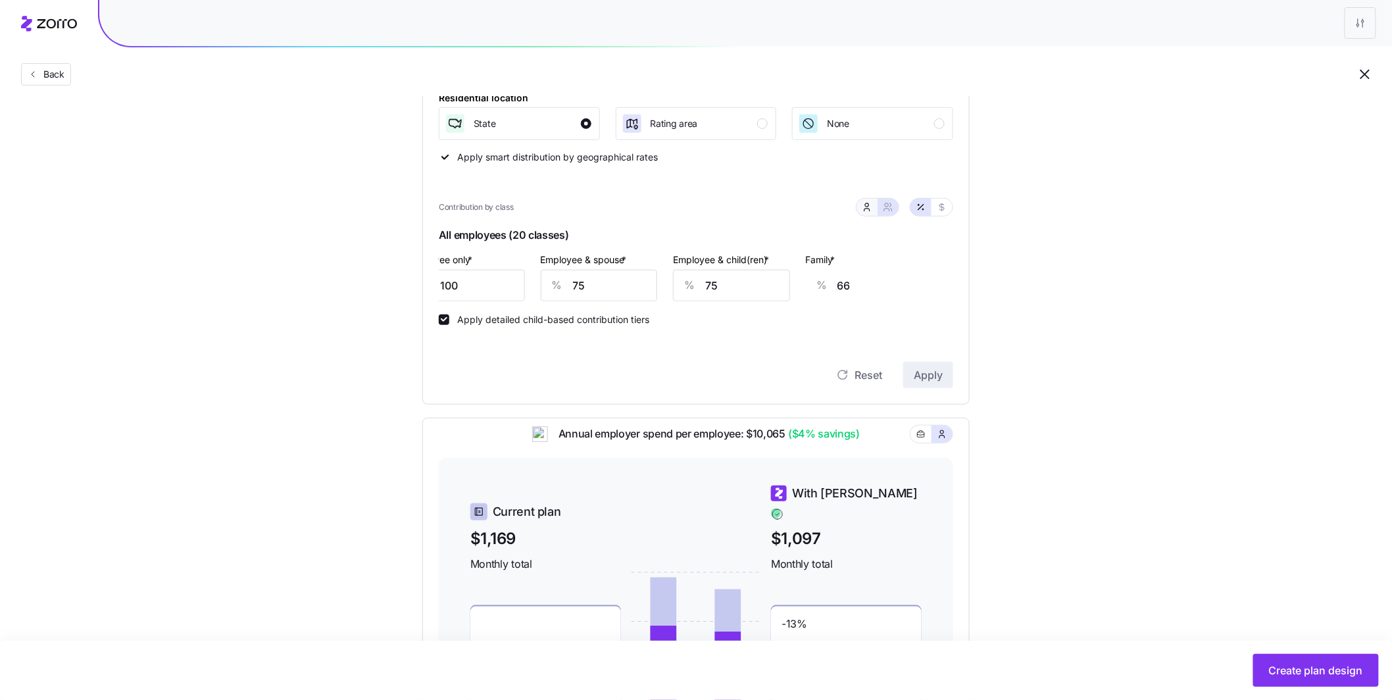
click at [874, 209] on button "button" at bounding box center [867, 207] width 21 height 17
type input "50"
type input "40"
drag, startPoint x: 676, startPoint y: 293, endPoint x: 582, endPoint y: 291, distance: 94.8
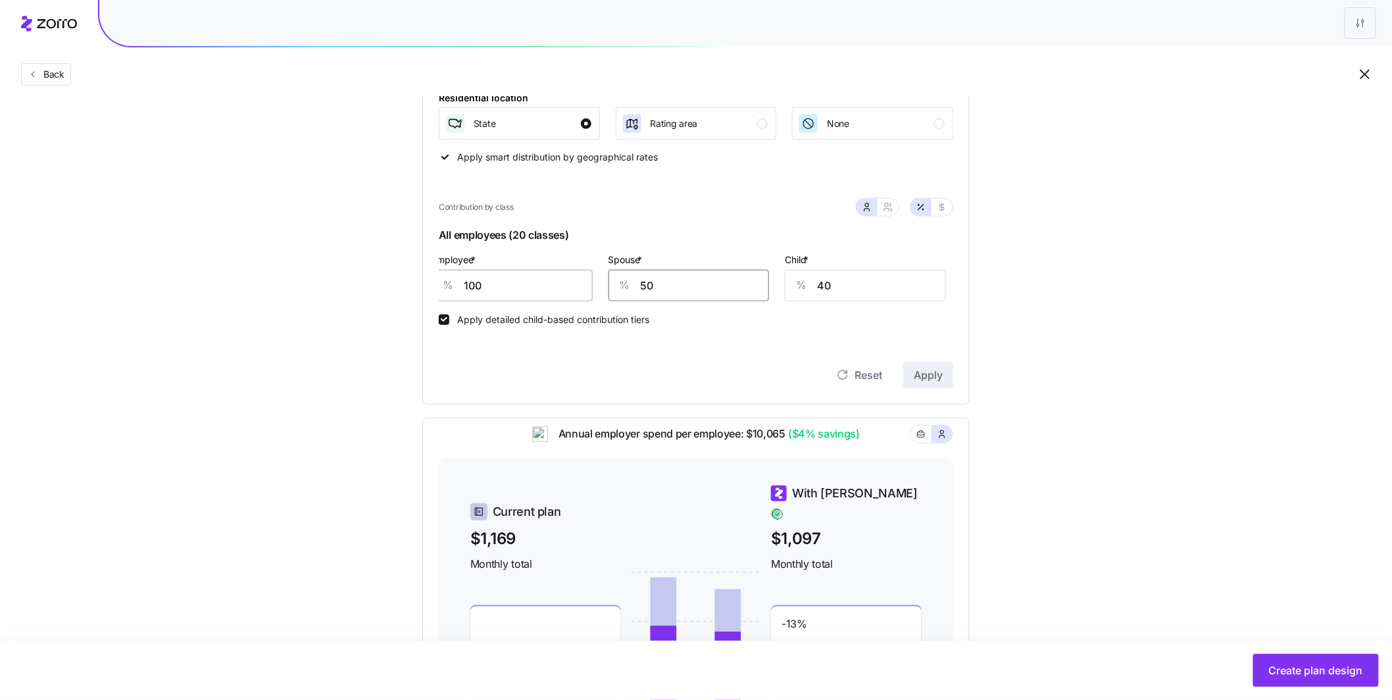
click at [582, 291] on div "Employee * % 100 Spouse * % 50 Child * % 40" at bounding box center [689, 276] width 530 height 66
type input "75"
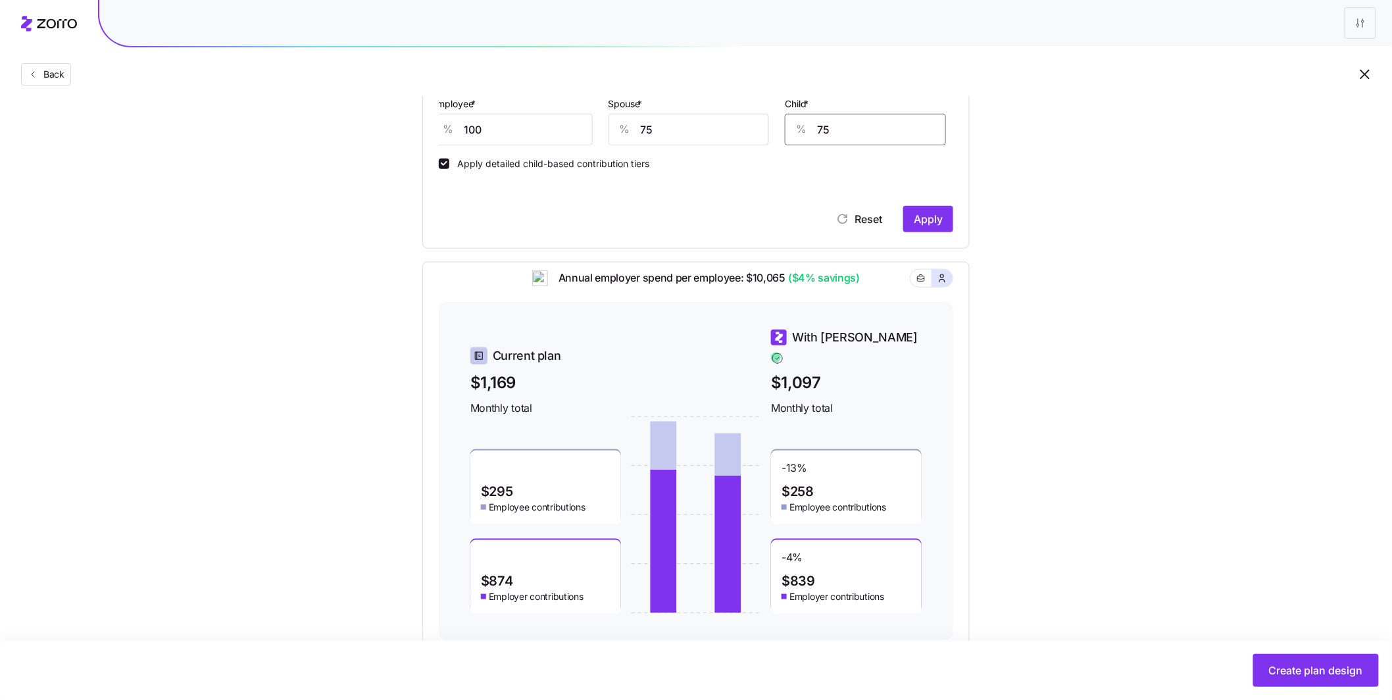
scroll to position [398, 0]
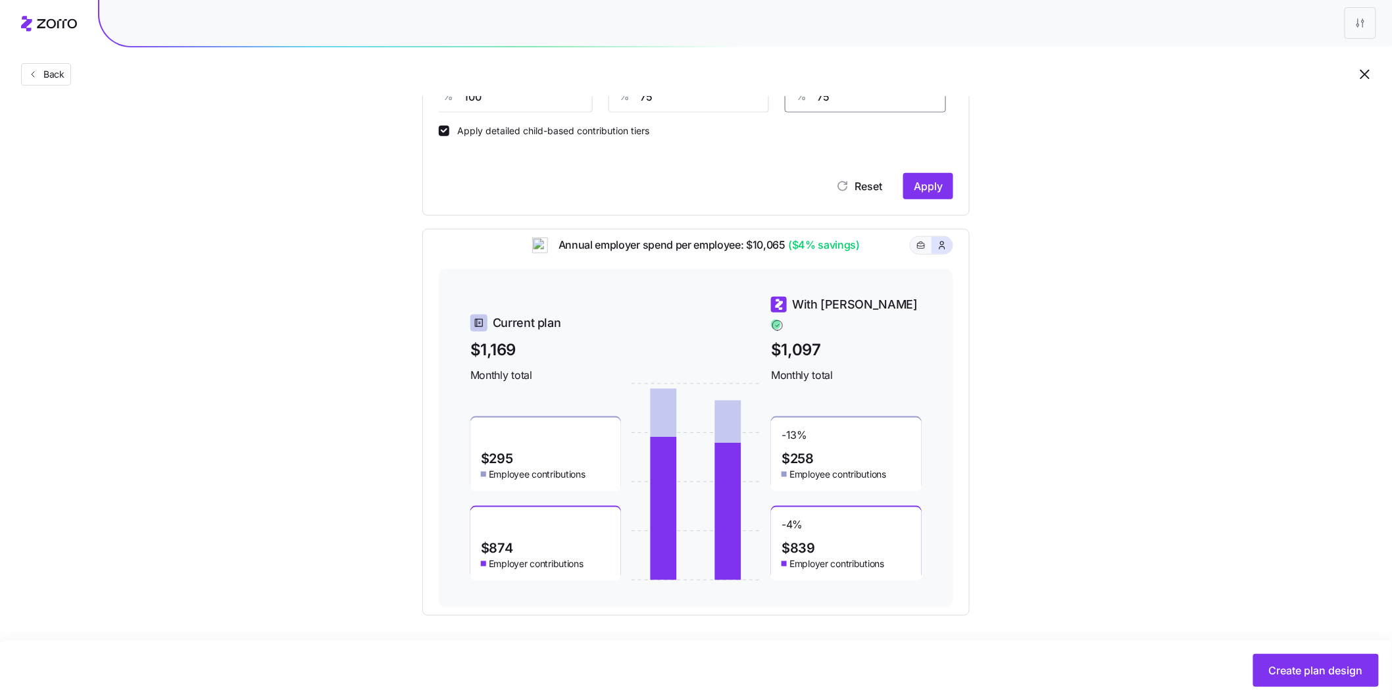
type input "75"
click at [924, 253] on icon "button" at bounding box center [920, 245] width 9 height 16
click at [943, 197] on button "Apply" at bounding box center [928, 186] width 50 height 26
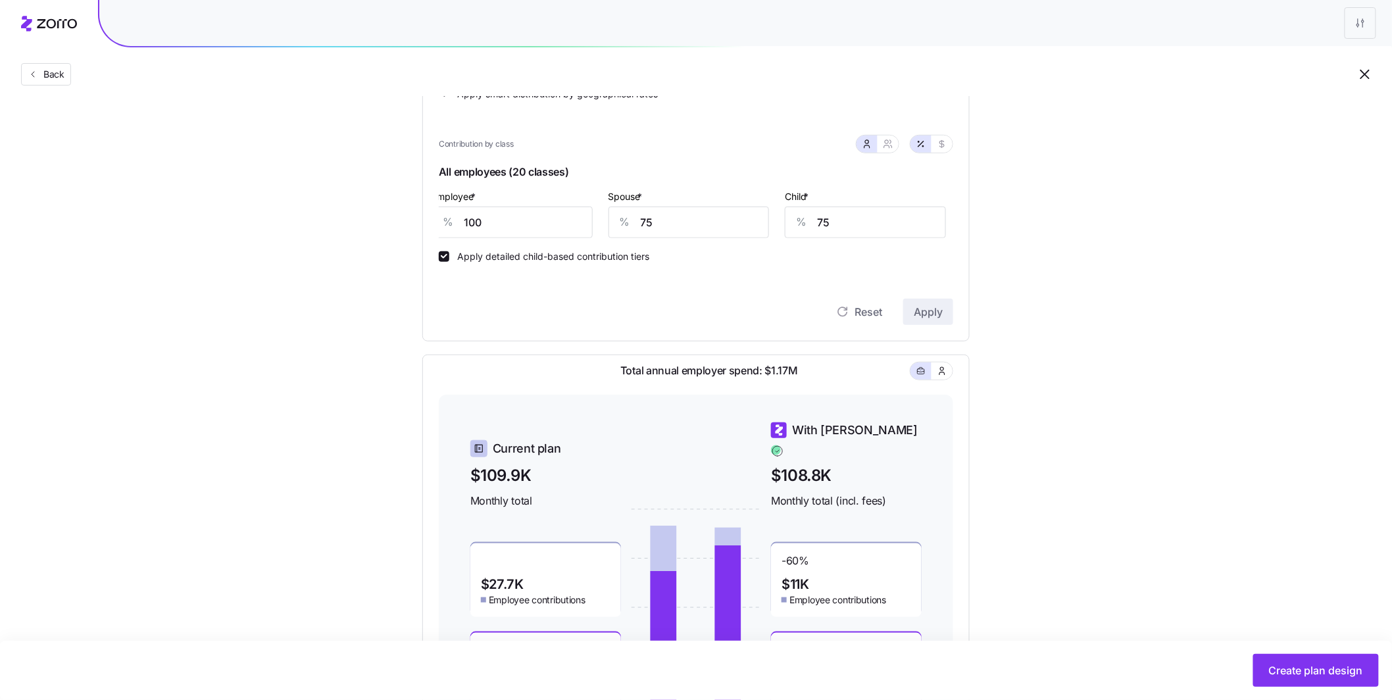
scroll to position [261, 0]
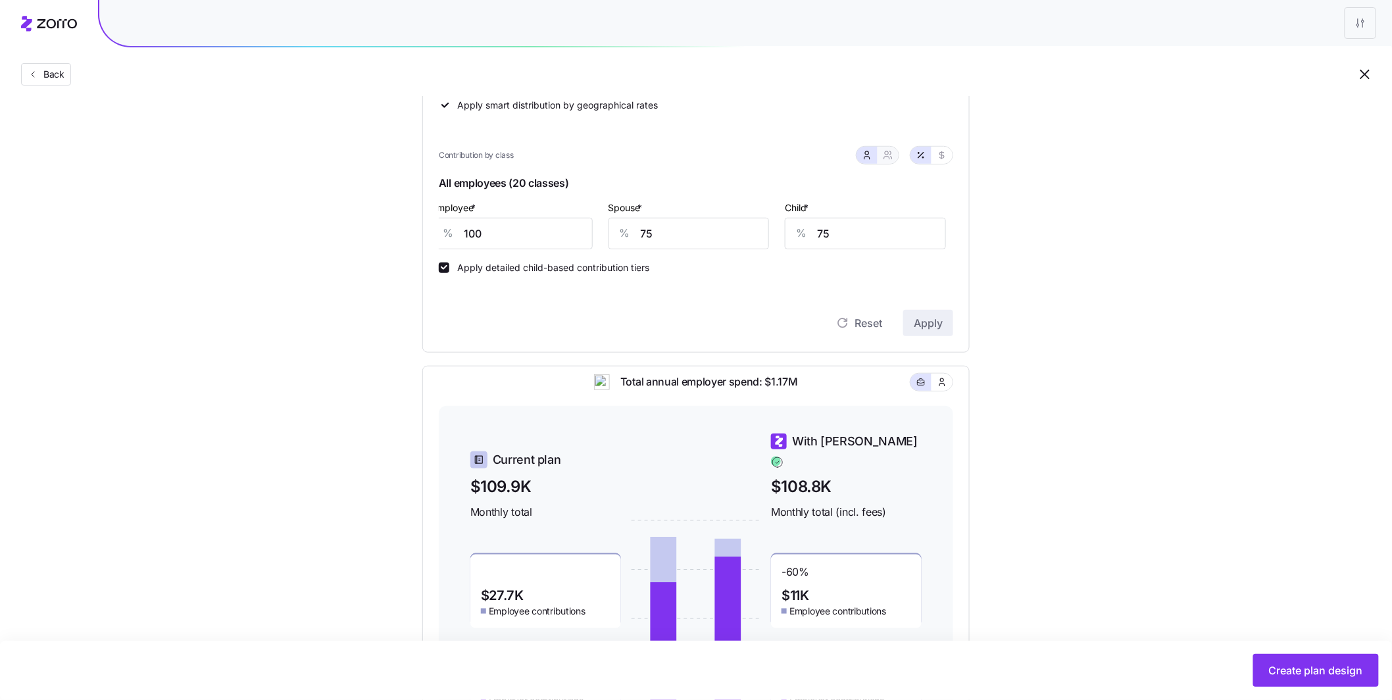
click at [891, 159] on icon "button" at bounding box center [888, 155] width 11 height 11
type input "88"
type input "90"
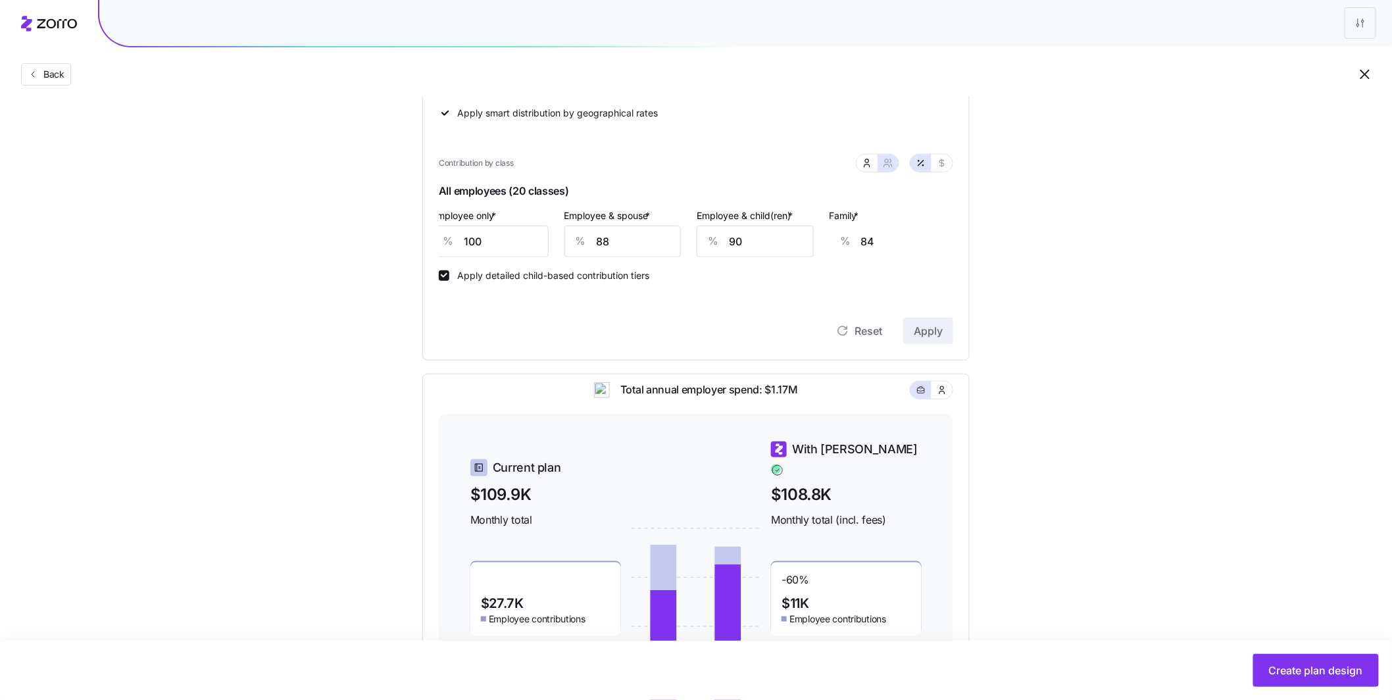
scroll to position [239, 0]
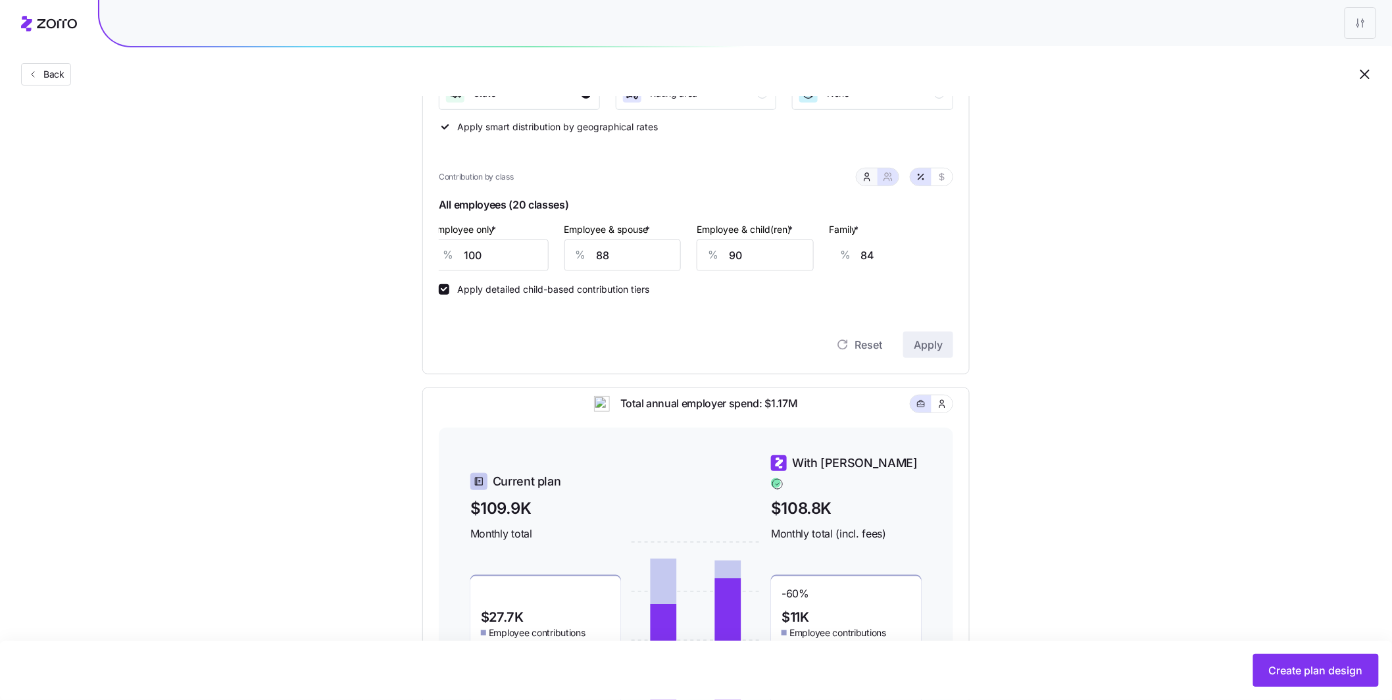
click at [862, 174] on icon "button" at bounding box center [867, 177] width 11 height 11
type input "75"
click at [891, 180] on icon "button" at bounding box center [888, 177] width 11 height 11
type input "88"
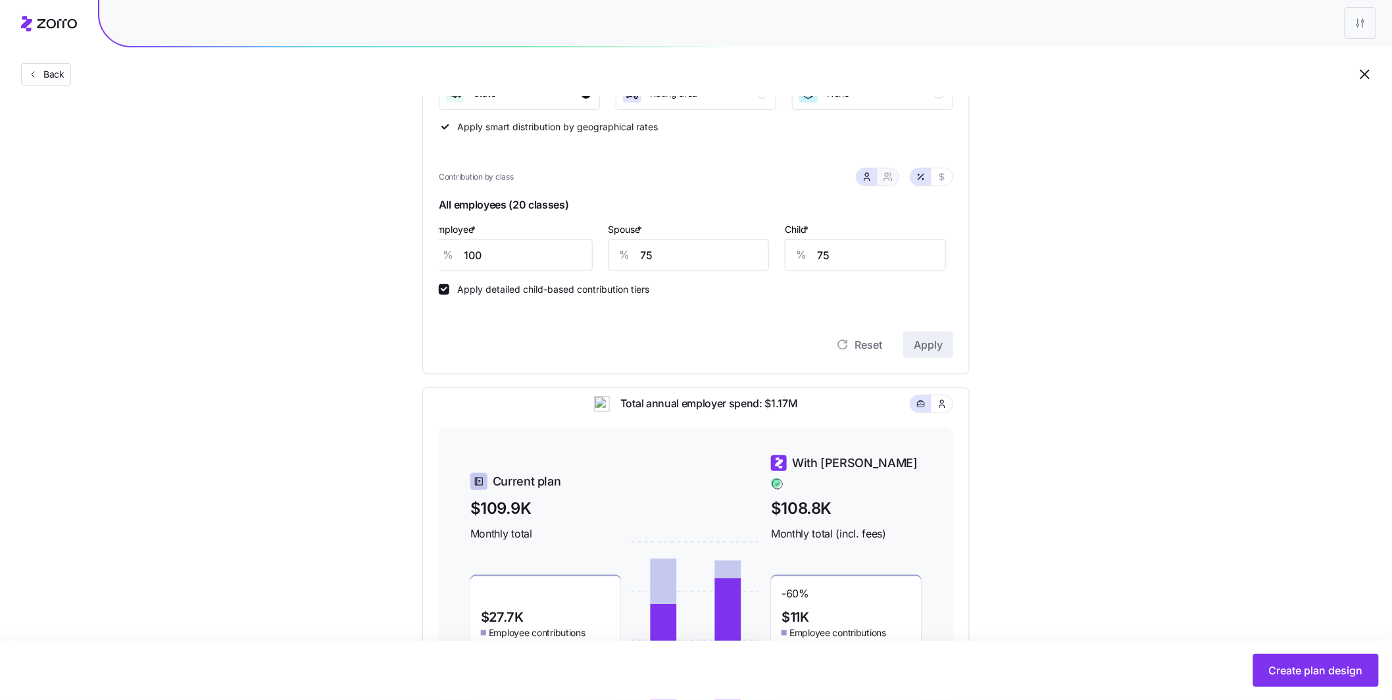
type input "90"
click at [871, 180] on button "button" at bounding box center [867, 177] width 11 height 11
type input "75"
click at [731, 293] on div "Apply detailed child-based contribution tiers" at bounding box center [696, 283] width 514 height 24
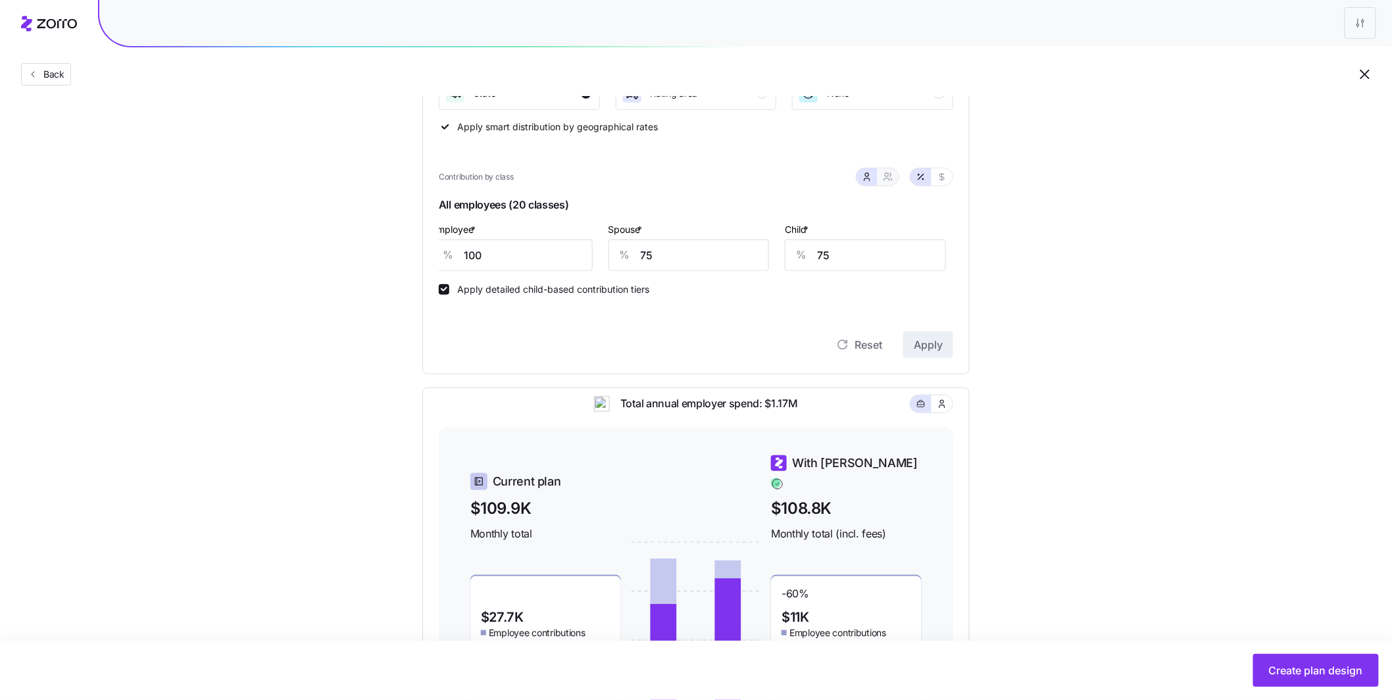
click at [885, 182] on icon "button" at bounding box center [888, 177] width 11 height 11
type input "88"
type input "90"
drag, startPoint x: 636, startPoint y: 258, endPoint x: 562, endPoint y: 254, distance: 73.1
click at [563, 254] on div "Employee & spouse * % 88" at bounding box center [623, 246] width 133 height 66
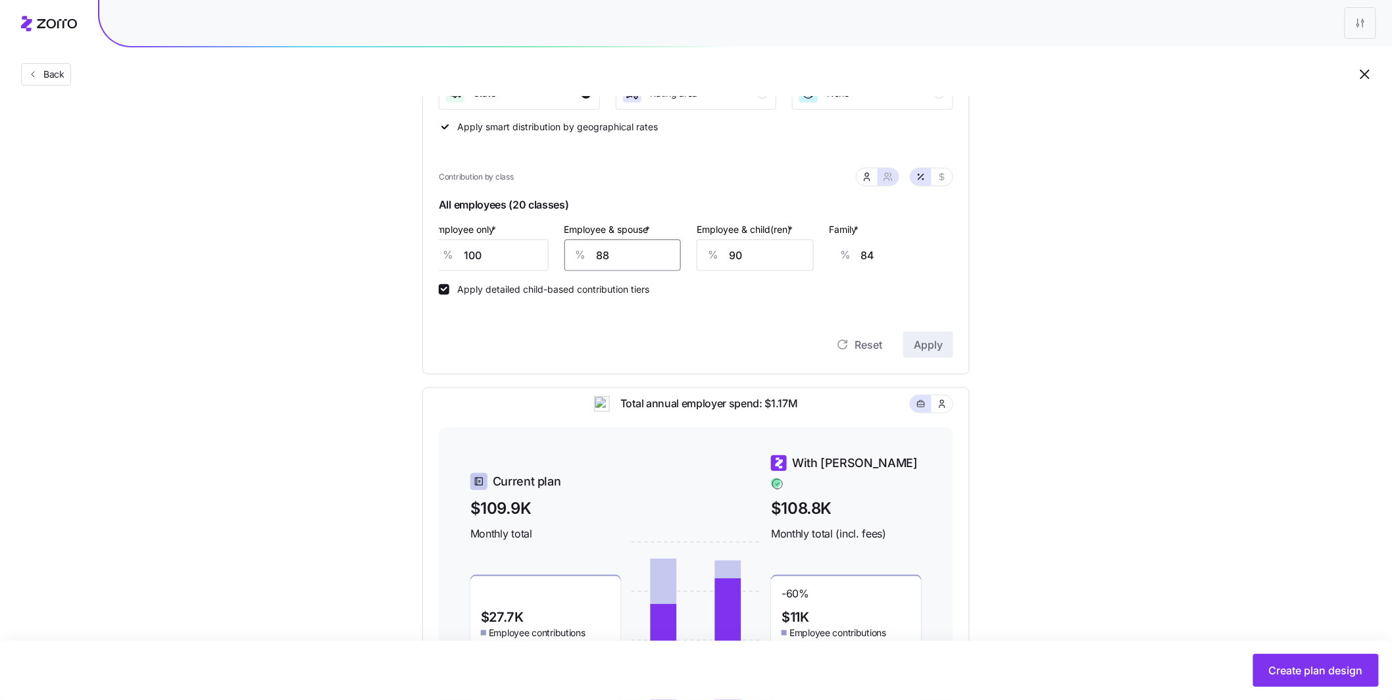
type input "7"
type input "25"
type input "75"
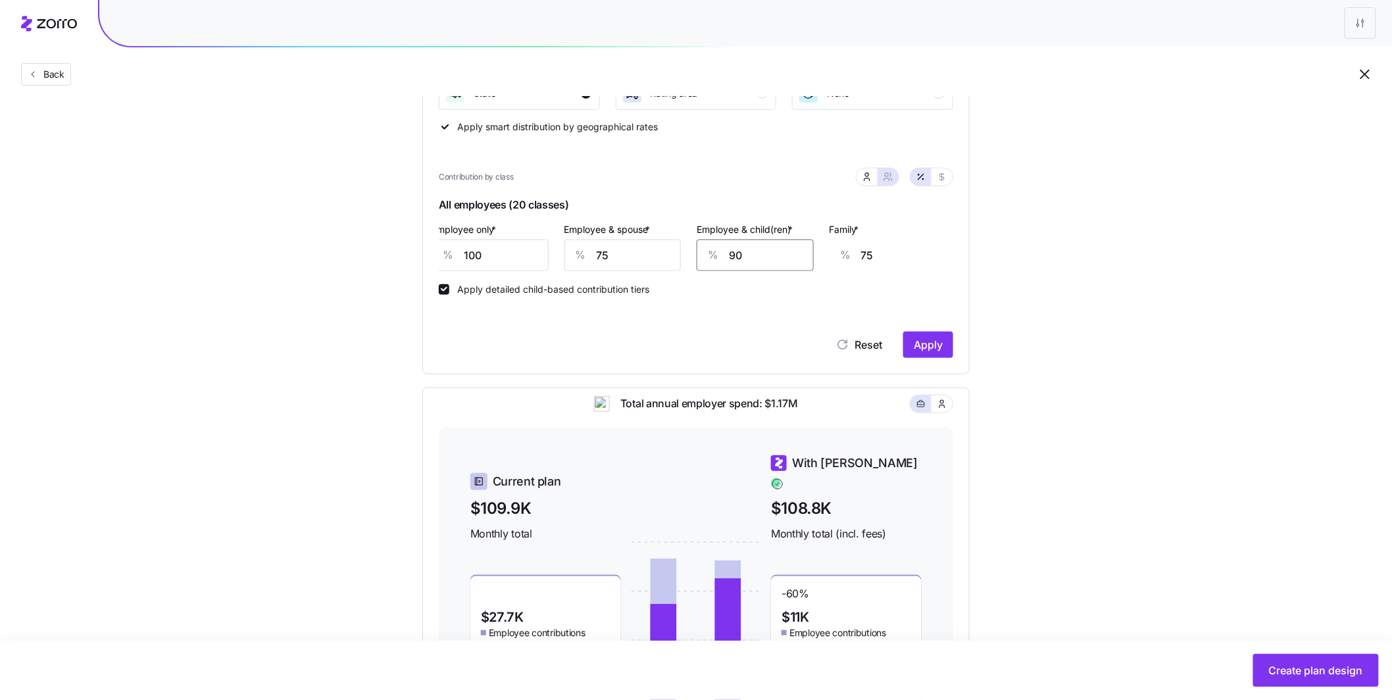
drag, startPoint x: 764, startPoint y: 258, endPoint x: 690, endPoint y: 251, distance: 74.6
click at [694, 253] on div "Employee & child(ren) * % 90" at bounding box center [755, 246] width 133 height 66
type input "7"
type input "23"
type input "75"
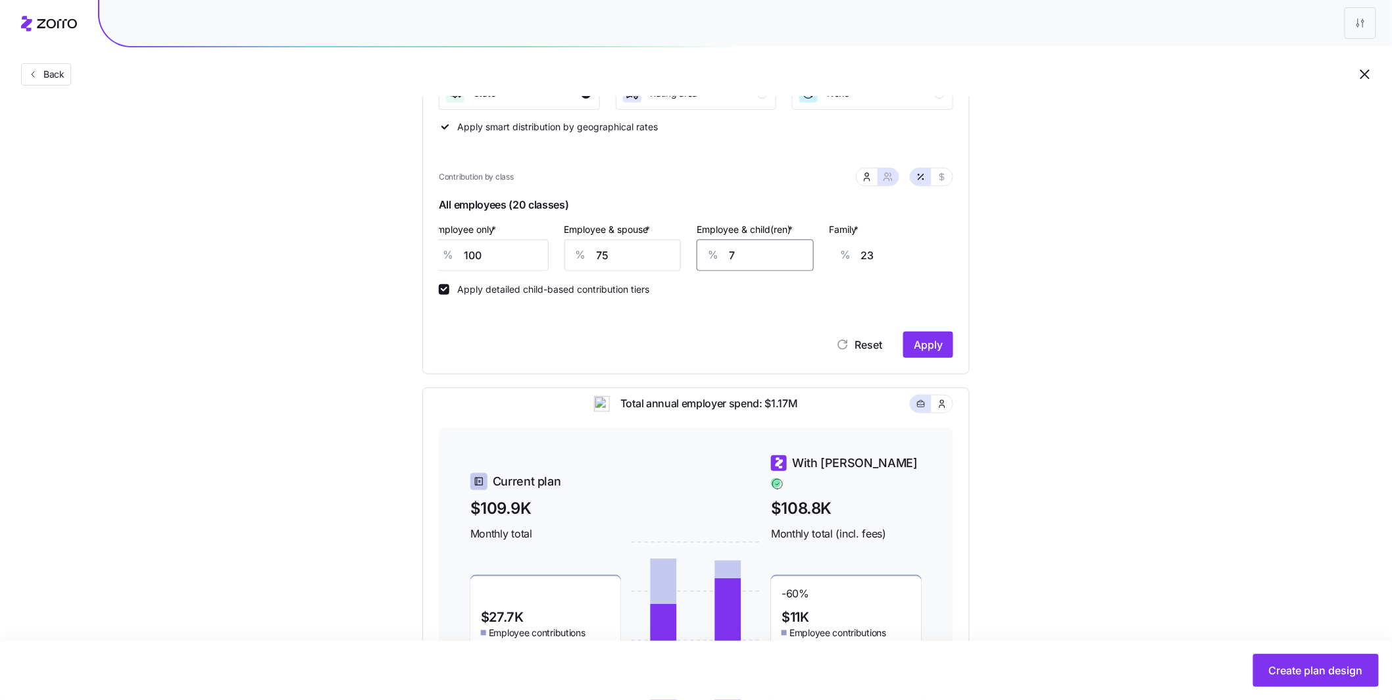
type input "66"
type input "75"
click at [934, 343] on span "Apply" at bounding box center [928, 345] width 29 height 16
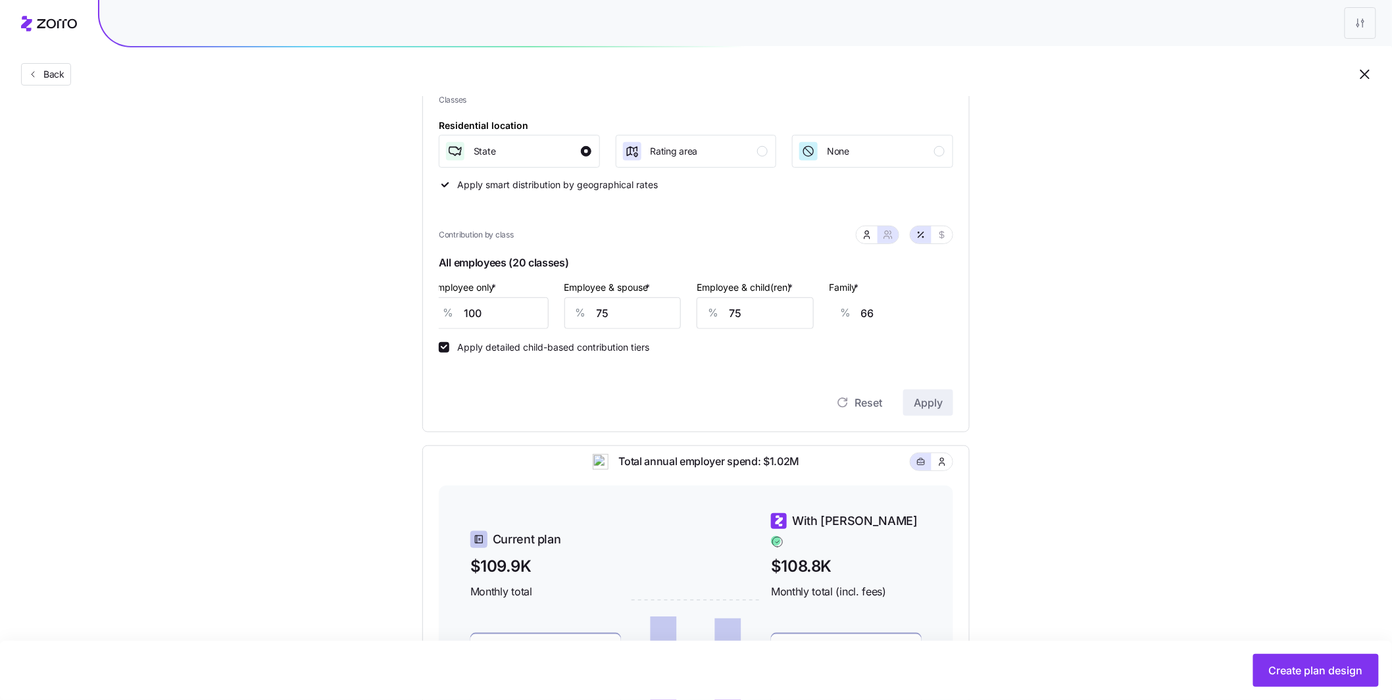
scroll to position [182, 0]
click at [874, 234] on button "button" at bounding box center [867, 234] width 21 height 17
type input "50"
type input "40"
click at [607, 305] on div "Spouse * % 50" at bounding box center [689, 303] width 177 height 66
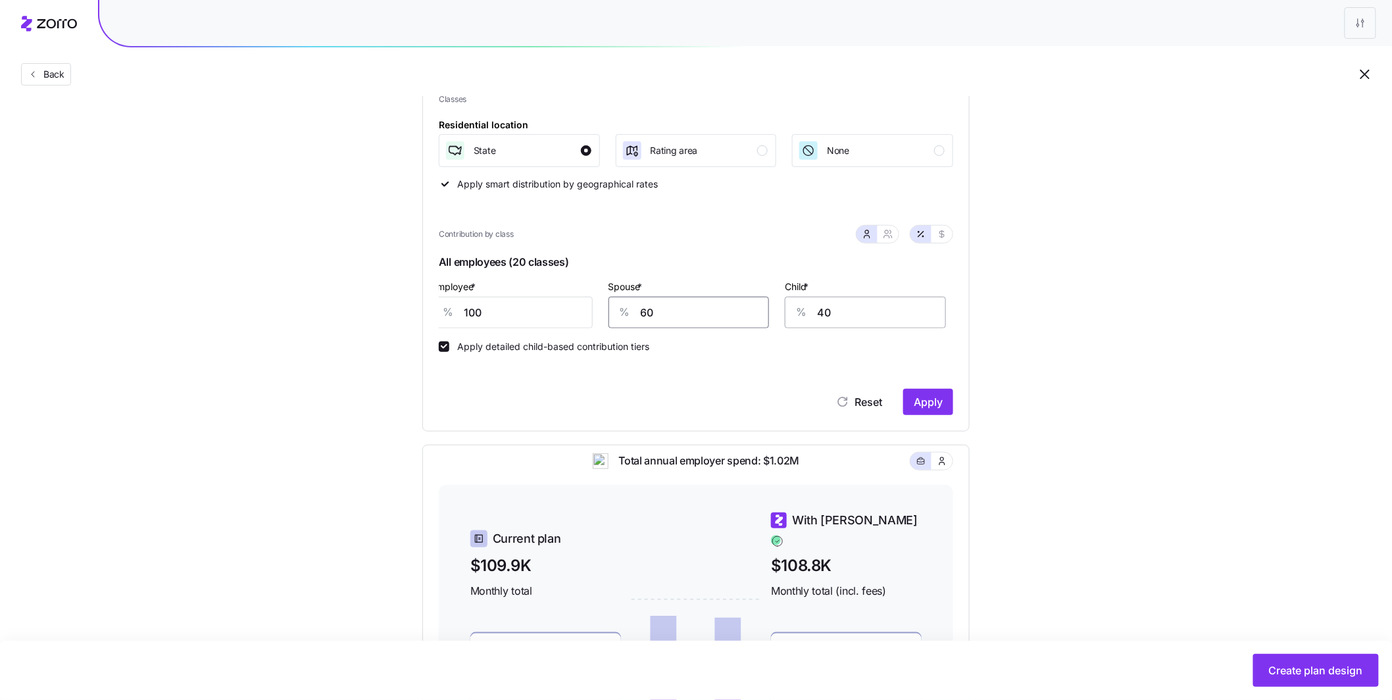
type input "60"
drag, startPoint x: 837, startPoint y: 311, endPoint x: 814, endPoint y: 309, distance: 23.2
click at [815, 309] on div "% 40" at bounding box center [865, 313] width 161 height 32
type input "50"
click at [930, 406] on span "Apply" at bounding box center [928, 402] width 29 height 16
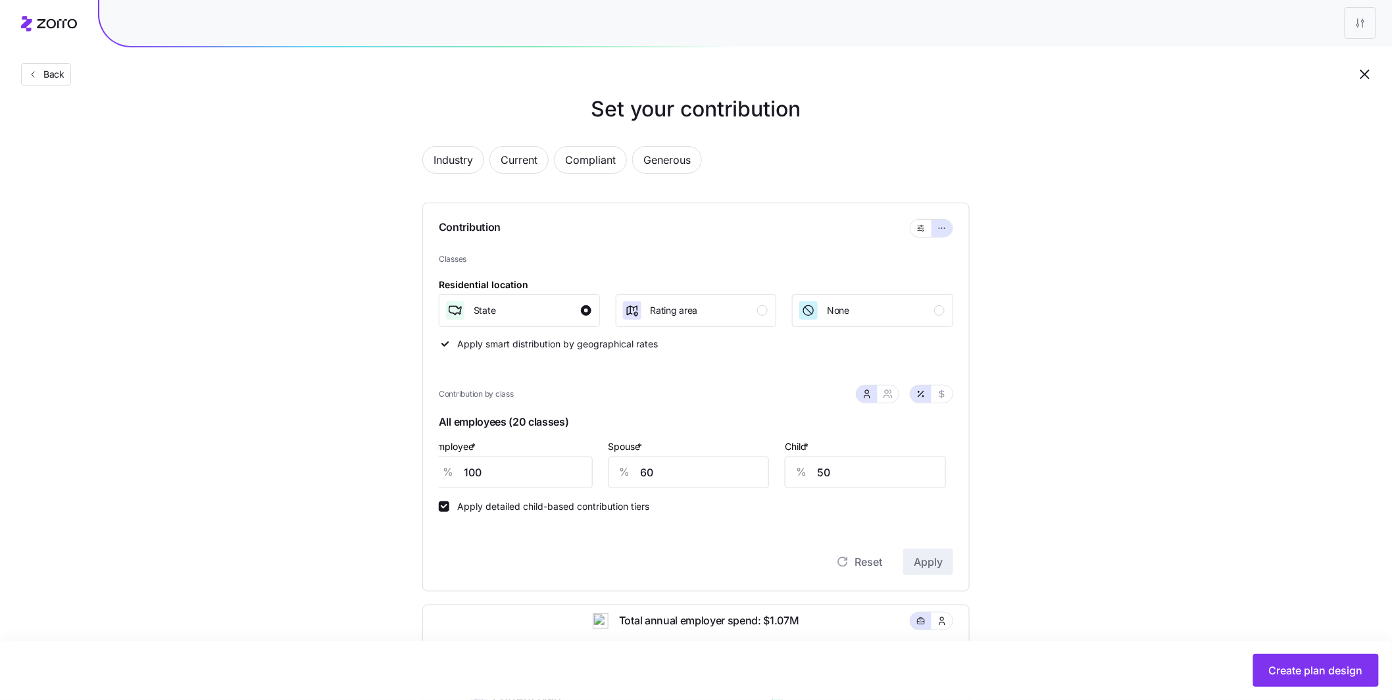
scroll to position [26, 0]
click at [892, 389] on button "button" at bounding box center [888, 390] width 11 height 11
type input "80"
type input "79"
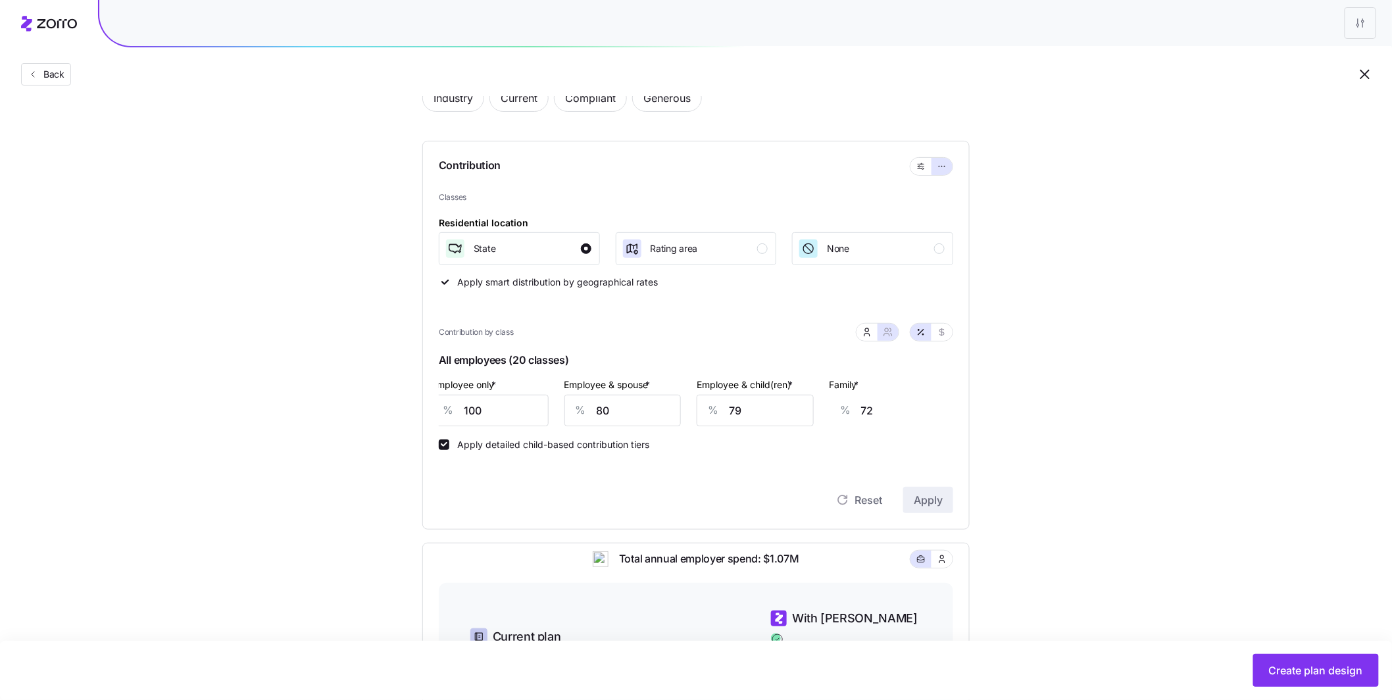
scroll to position [145, 0]
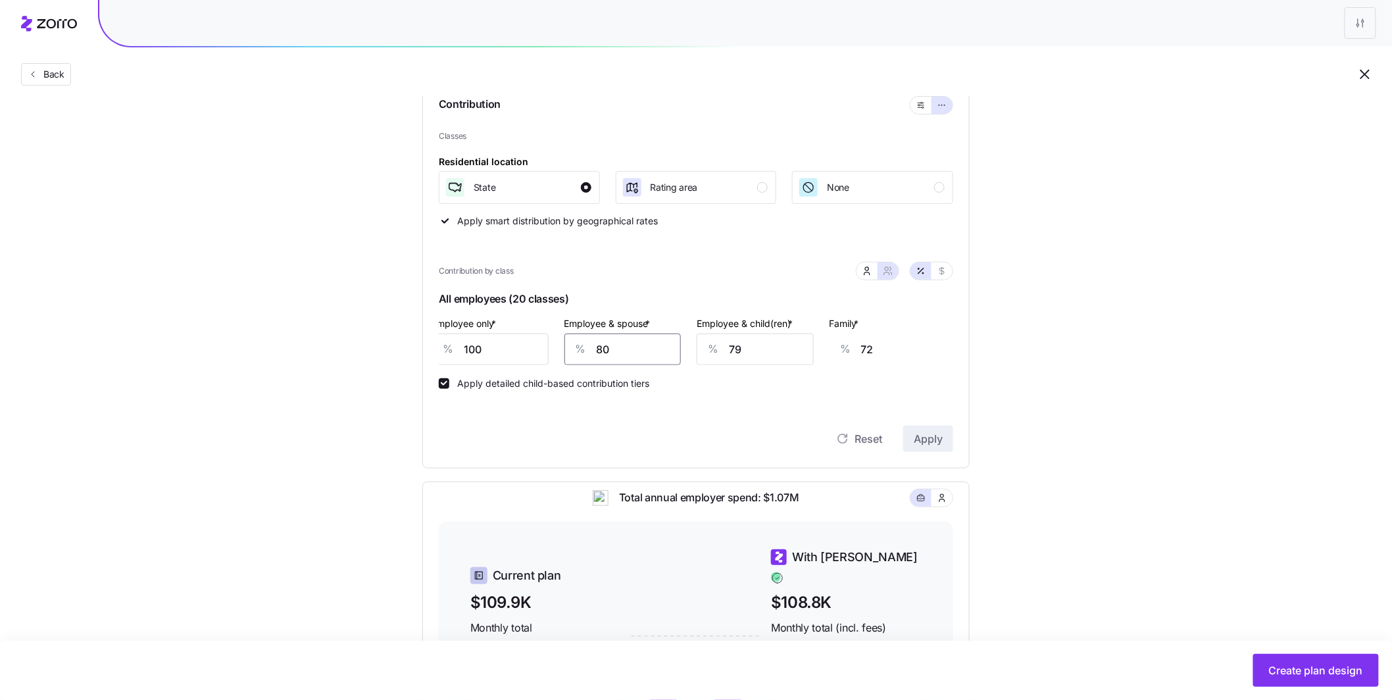
click at [568, 344] on div "% 80" at bounding box center [622, 350] width 117 height 32
type input "7"
type input "18"
type input "75"
type input "68"
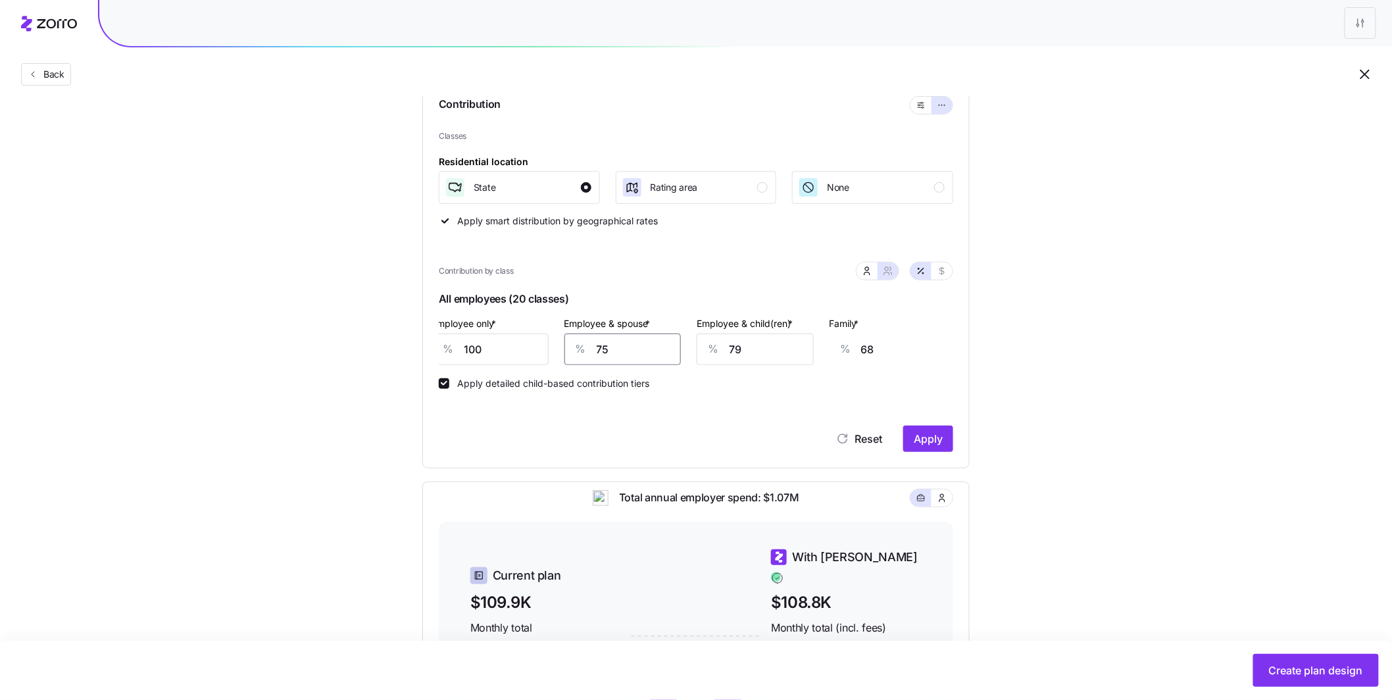
type input "75"
click at [712, 343] on div "% 79" at bounding box center [755, 350] width 117 height 32
type input "7"
type input "23"
type input "75"
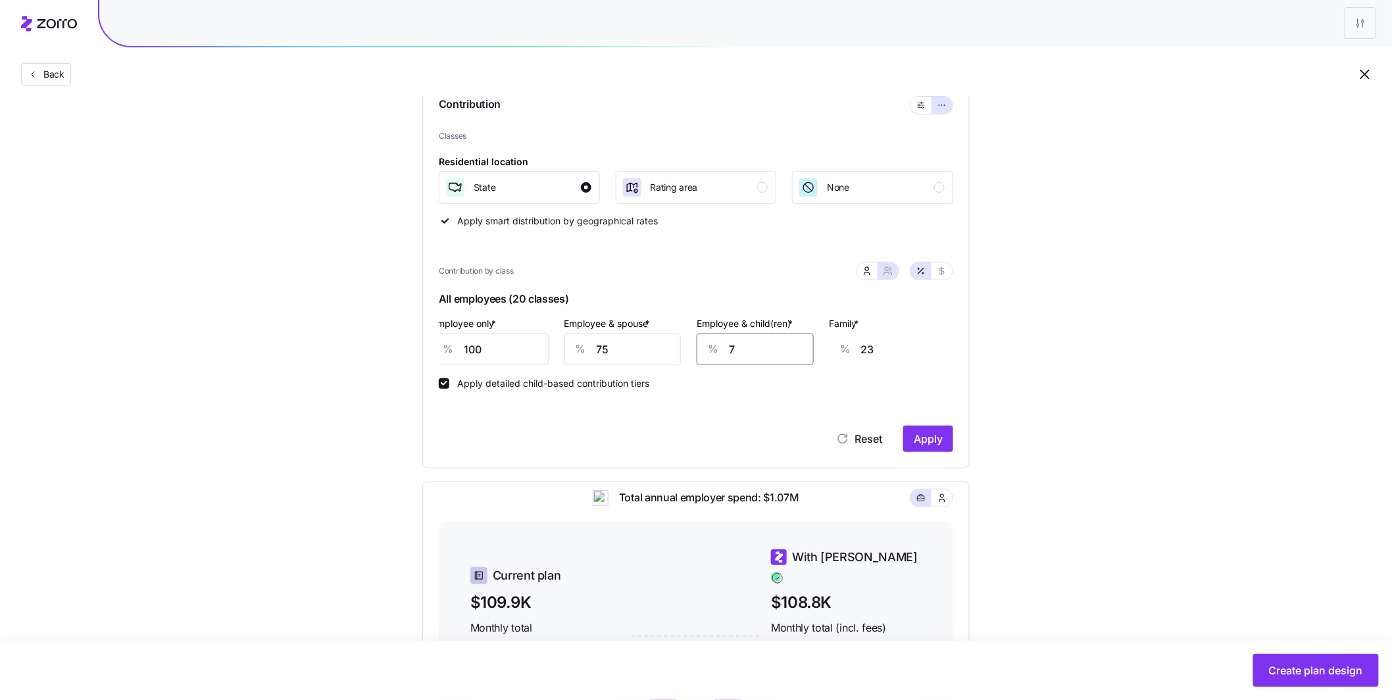
type input "66"
type input "75"
click at [920, 443] on span "Apply" at bounding box center [928, 439] width 29 height 16
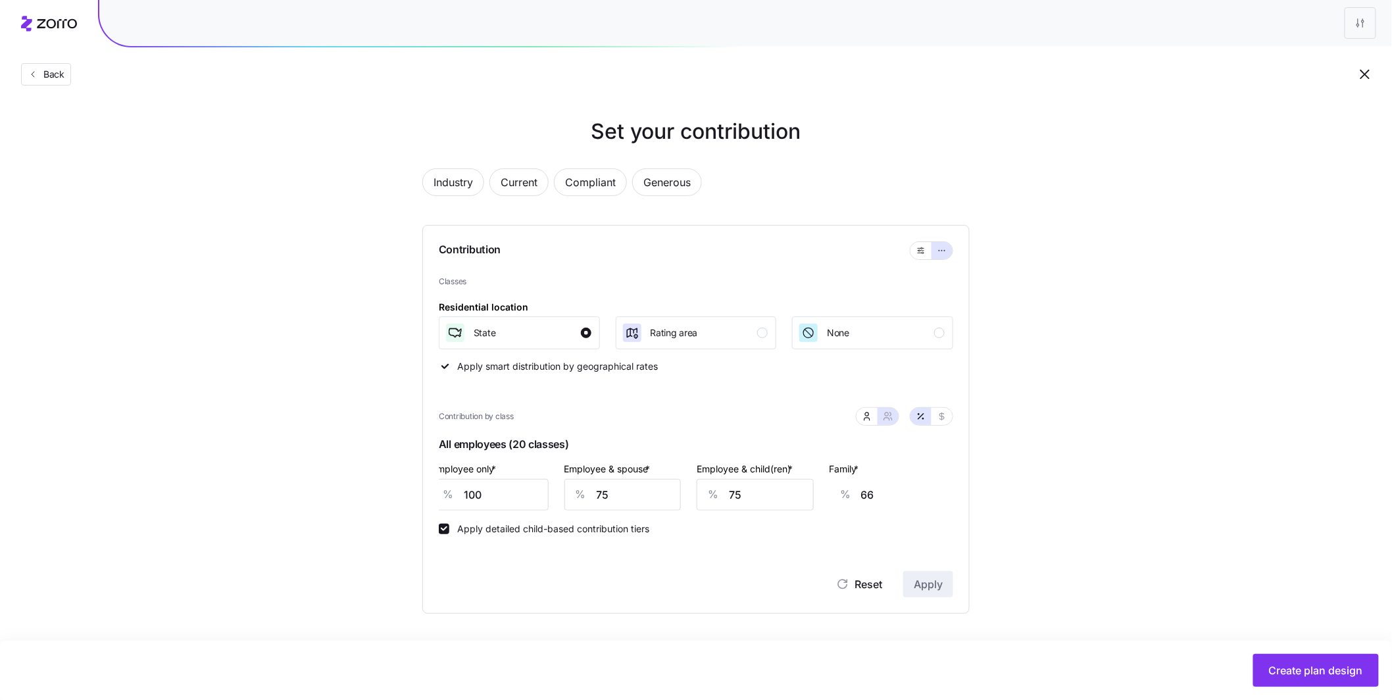
scroll to position [0, 0]
click at [868, 418] on icon "button" at bounding box center [867, 416] width 11 height 11
type input "50"
type input "40"
click at [939, 418] on icon "button" at bounding box center [942, 416] width 11 height 11
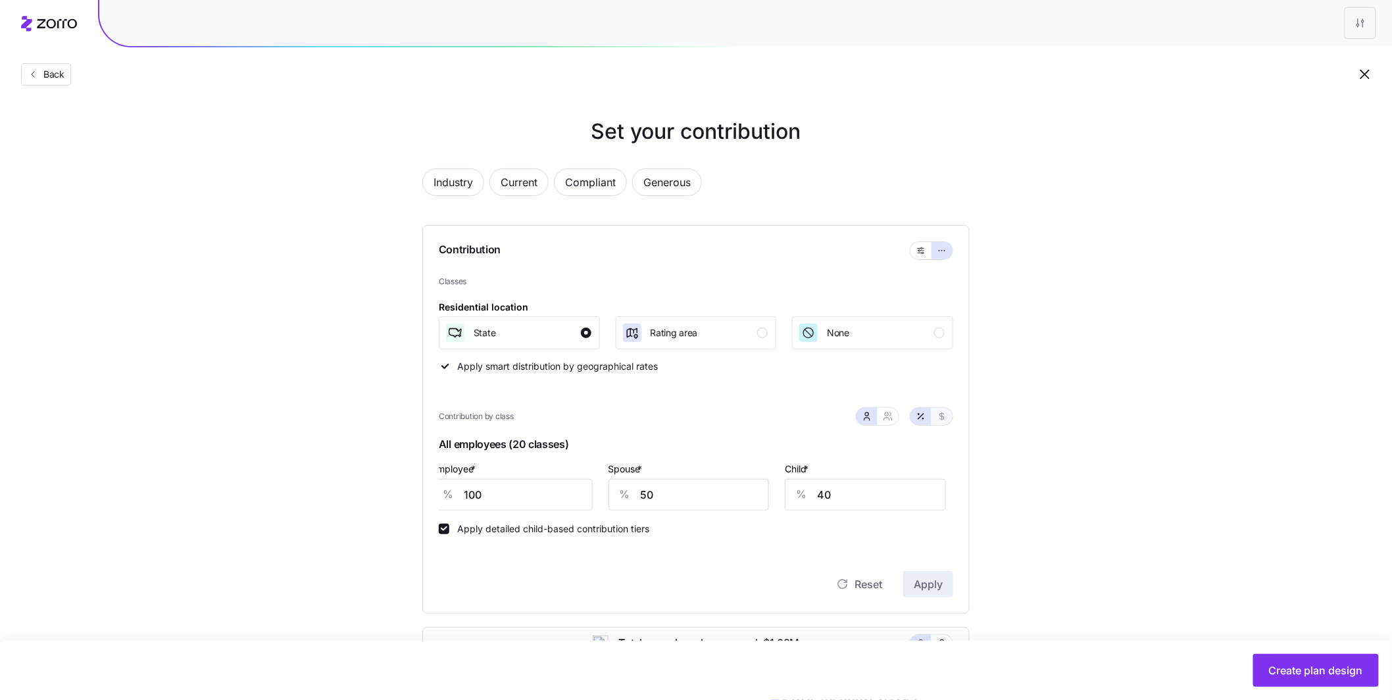
type input "602"
type input "301"
type input "108"
click at [887, 418] on icon "button" at bounding box center [888, 416] width 11 height 11
type input "902"
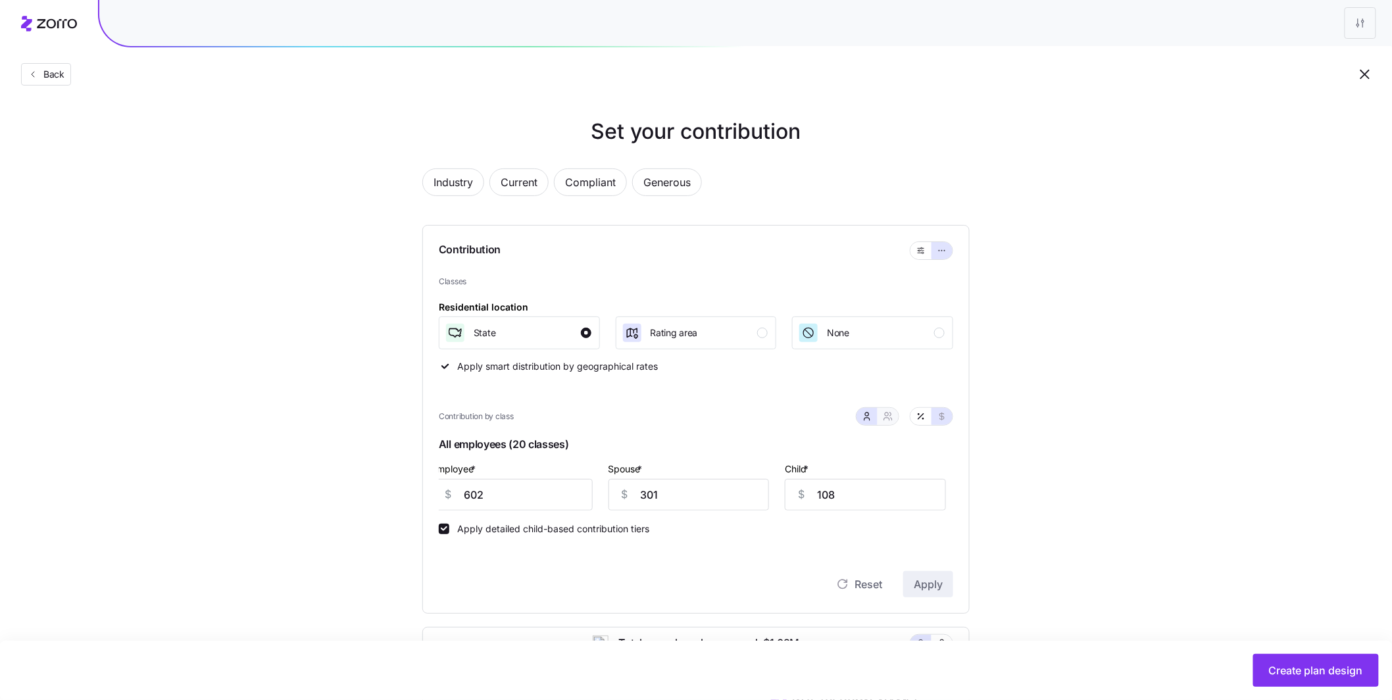
type input "775"
click at [876, 423] on button "button" at bounding box center [867, 416] width 21 height 17
type input "301"
type input "108"
click at [928, 422] on button "button" at bounding box center [921, 416] width 21 height 17
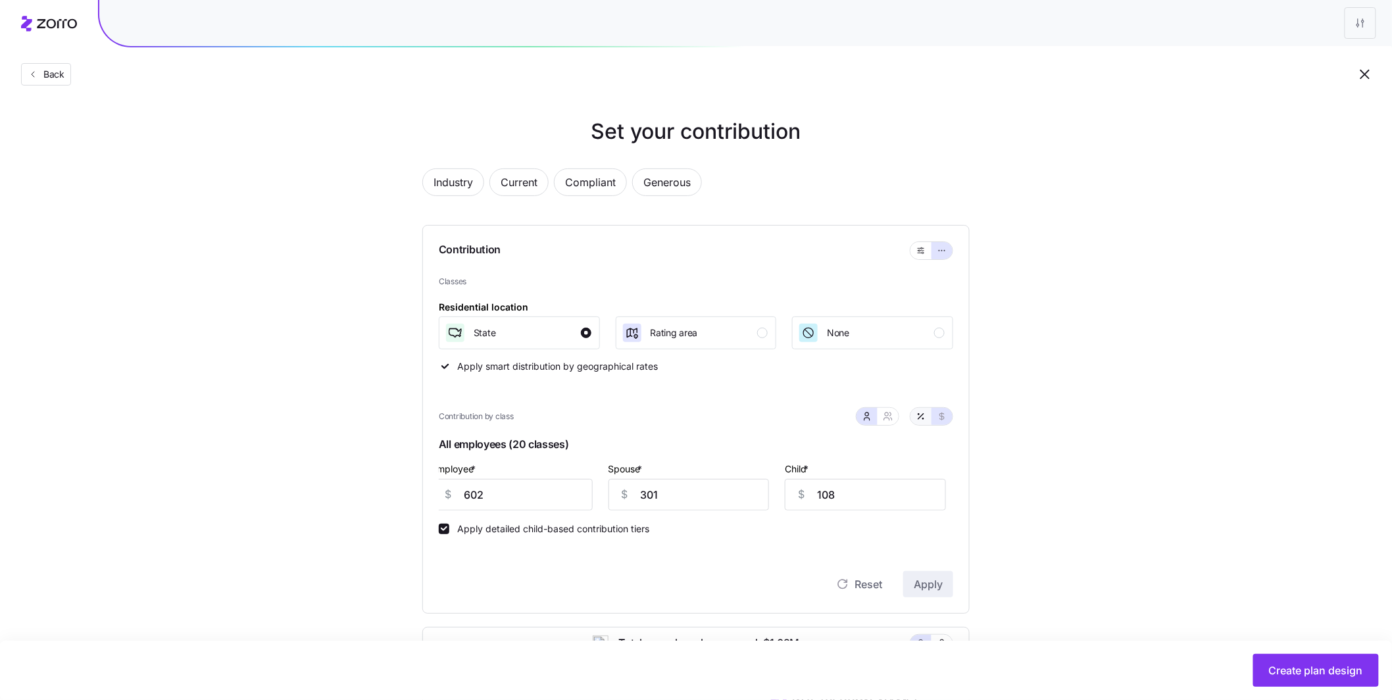
type input "100"
type input "50"
type input "40"
click at [949, 420] on button "button" at bounding box center [942, 416] width 21 height 17
type input "602"
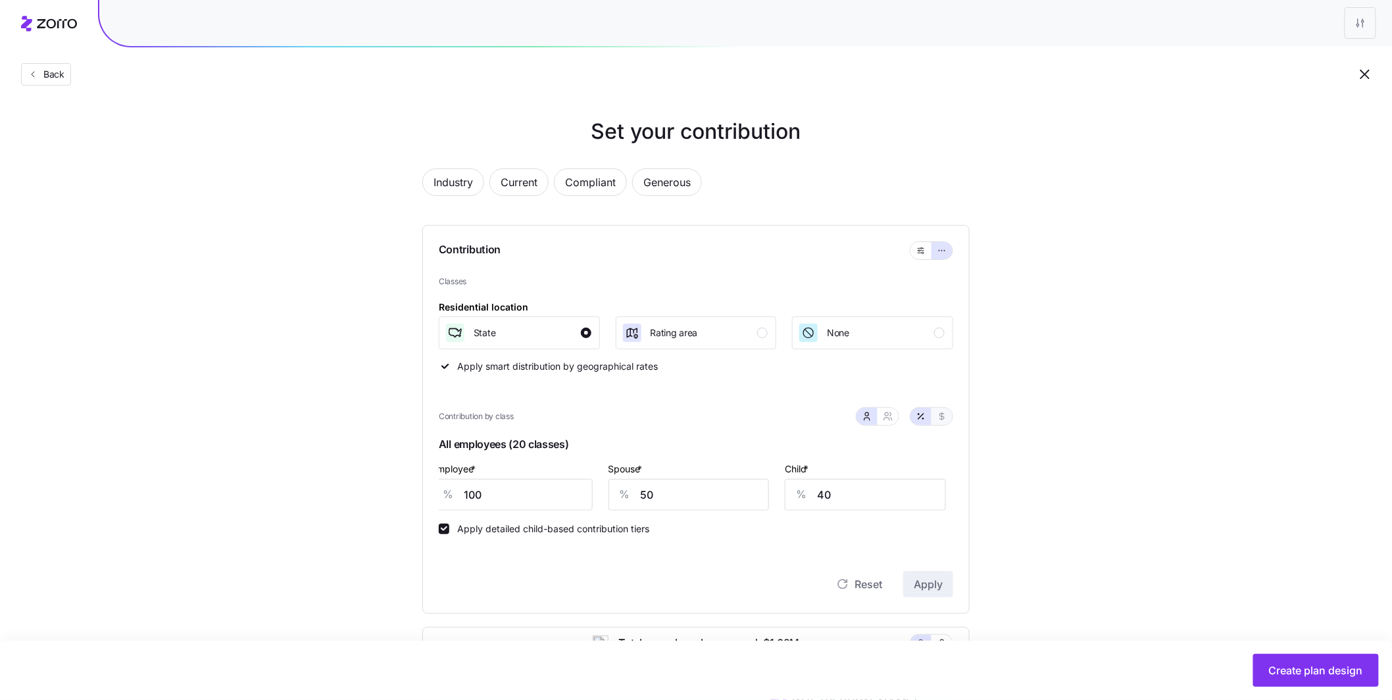
type input "301"
type input "108"
click at [923, 419] on icon "button" at bounding box center [923, 418] width 1 height 1
type input "100"
type input "50"
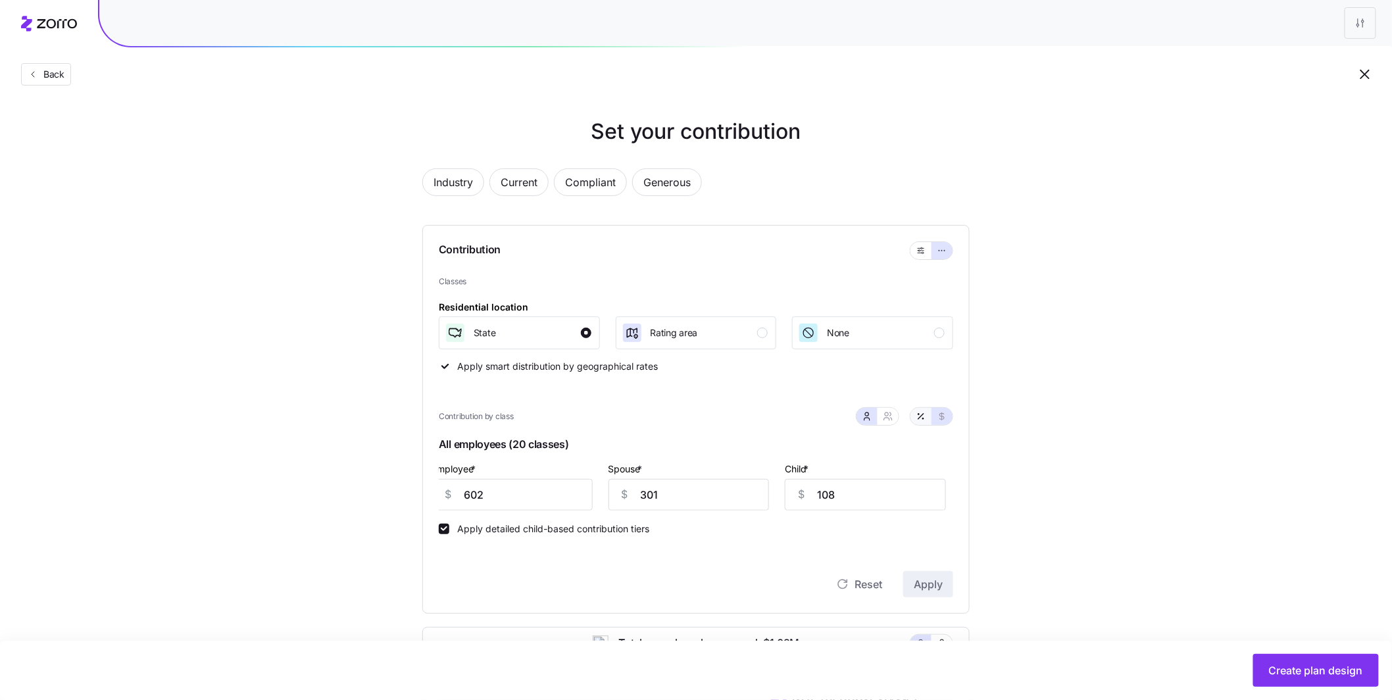
type input "40"
click at [887, 418] on icon "button" at bounding box center [888, 416] width 11 height 11
type input "75"
click at [942, 529] on div "Apply detailed child-based contribution tiers" at bounding box center [696, 523] width 514 height 24
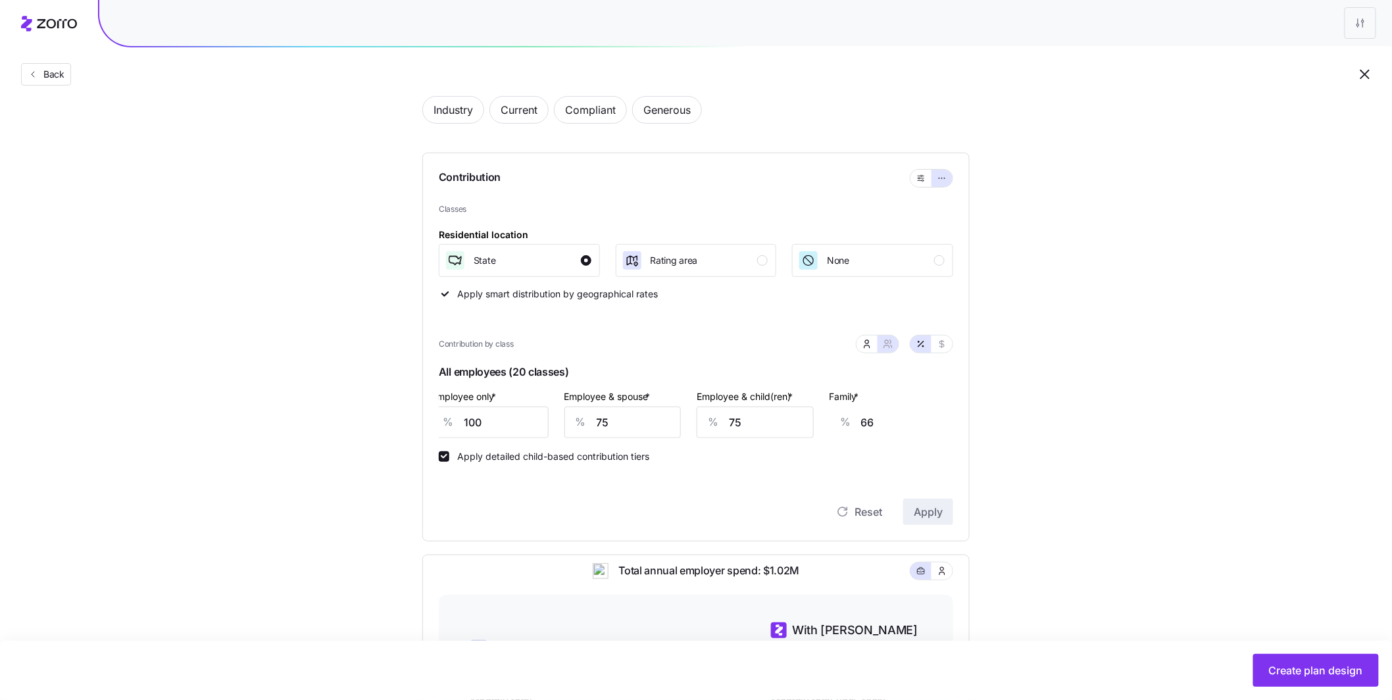
scroll to position [95, 0]
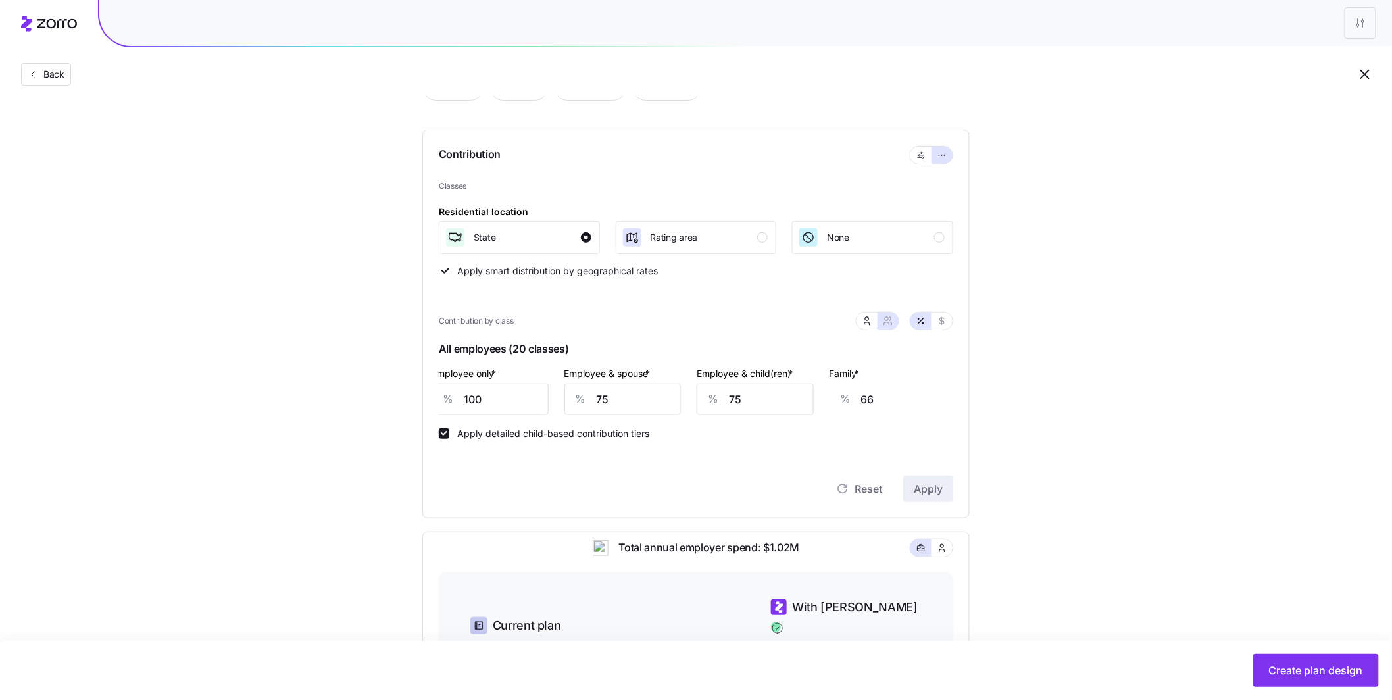
click at [870, 393] on input "66" at bounding box center [919, 400] width 117 height 32
drag, startPoint x: 897, startPoint y: 405, endPoint x: 886, endPoint y: 390, distance: 17.9
click at [896, 405] on input "66" at bounding box center [919, 400] width 117 height 32
click at [548, 412] on div "% 100" at bounding box center [490, 400] width 117 height 32
drag, startPoint x: 522, startPoint y: 359, endPoint x: 597, endPoint y: 359, distance: 75.7
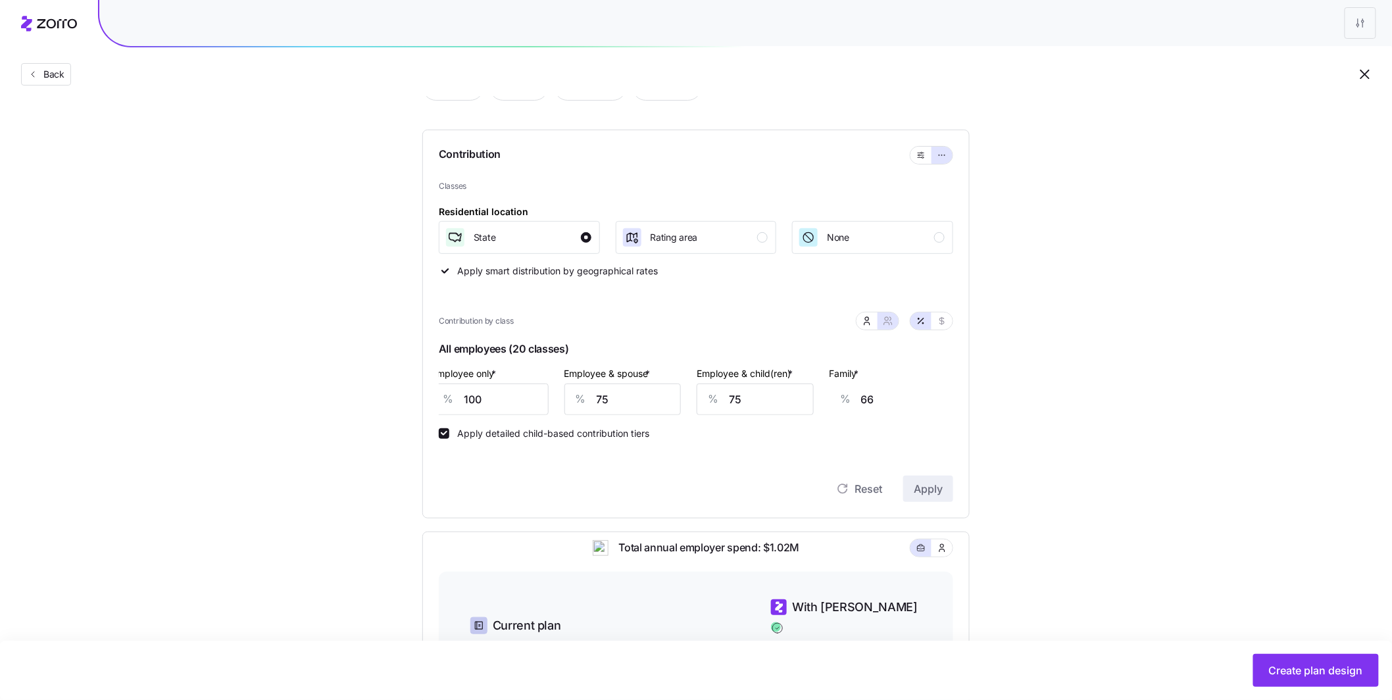
click at [597, 359] on span "All employees (20 classes)" at bounding box center [696, 351] width 514 height 27
click at [600, 356] on span "All employees (20 classes)" at bounding box center [696, 351] width 514 height 27
click at [440, 377] on label "Employee only *" at bounding box center [465, 373] width 67 height 14
click at [440, 384] on input "100" at bounding box center [490, 400] width 117 height 32
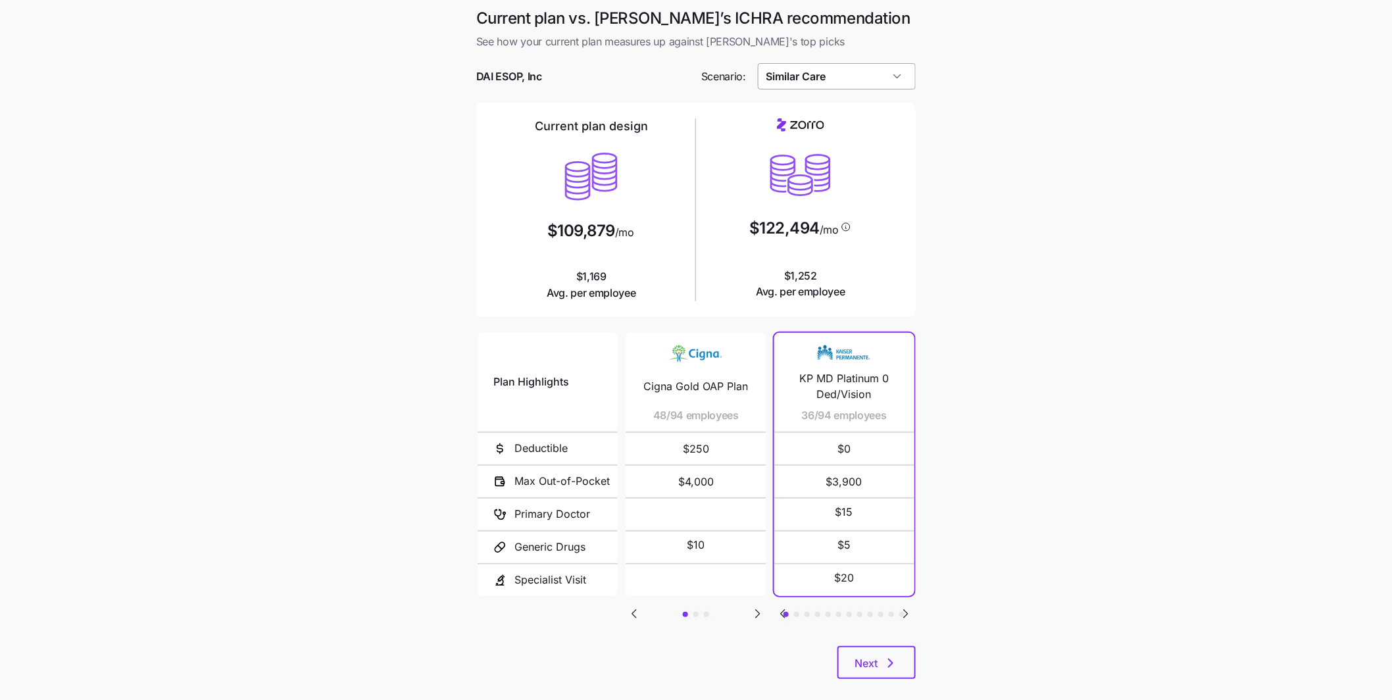
click at [808, 87] on input "Similar Care" at bounding box center [837, 76] width 159 height 26
click at [807, 229] on span "Low Cost Gold" at bounding box center [802, 236] width 62 height 14
click at [851, 70] on input "Low Cost Gold" at bounding box center [837, 76] width 159 height 26
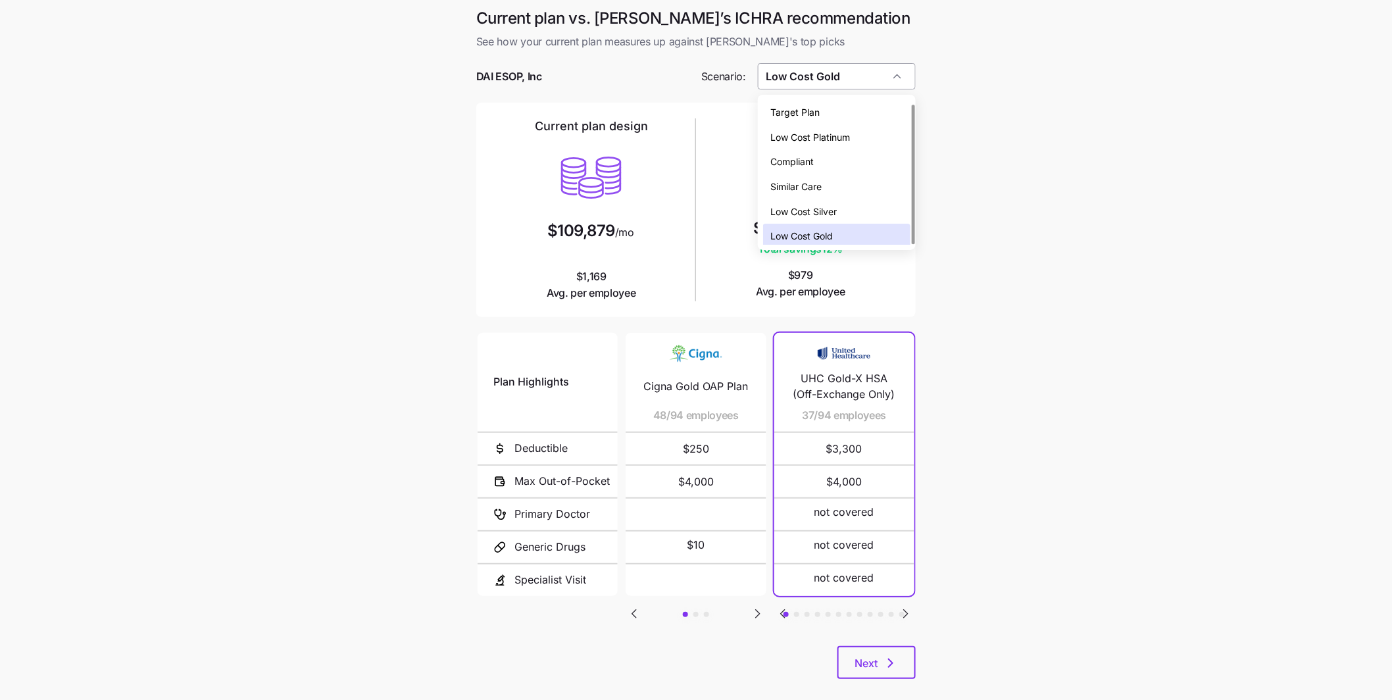
scroll to position [3, 0]
click at [823, 212] on span "Low Cost Silver" at bounding box center [804, 208] width 66 height 14
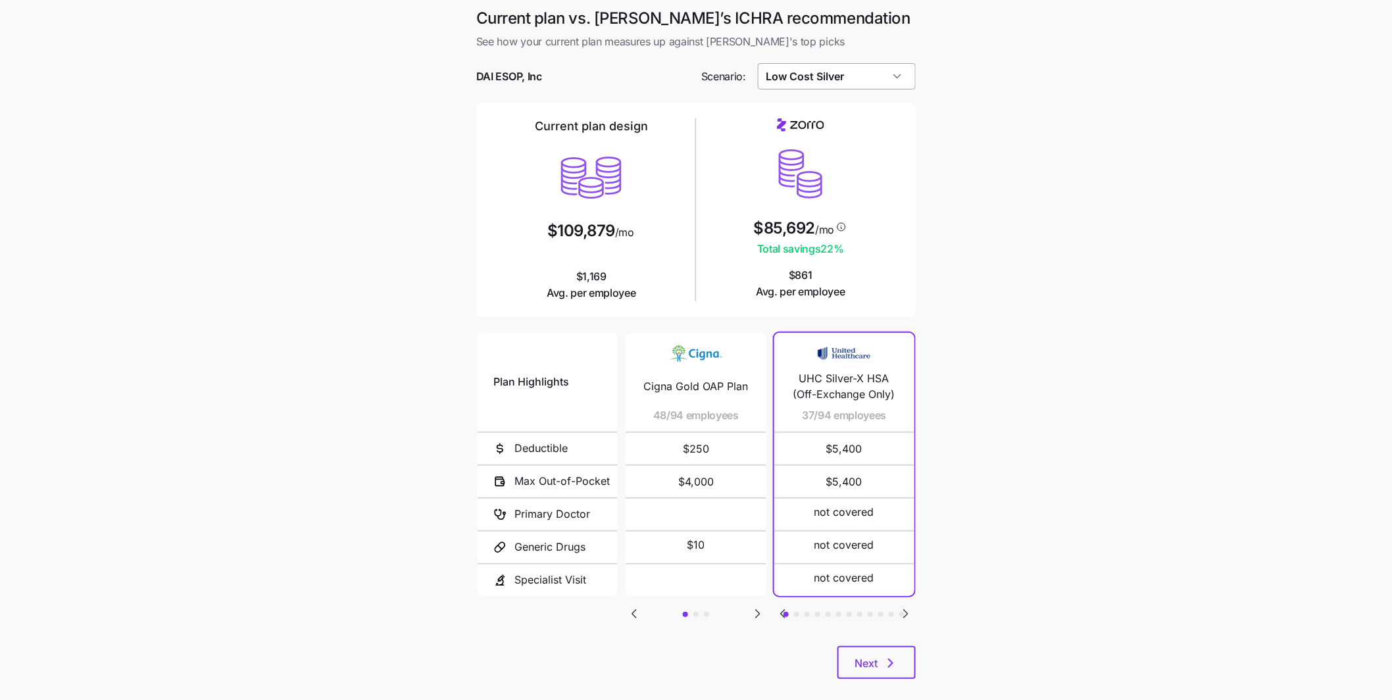
click at [845, 74] on input "Low Cost Silver" at bounding box center [837, 76] width 159 height 26
click at [816, 229] on span "Low Cost Gold" at bounding box center [802, 233] width 62 height 14
type input "Low Cost Gold"
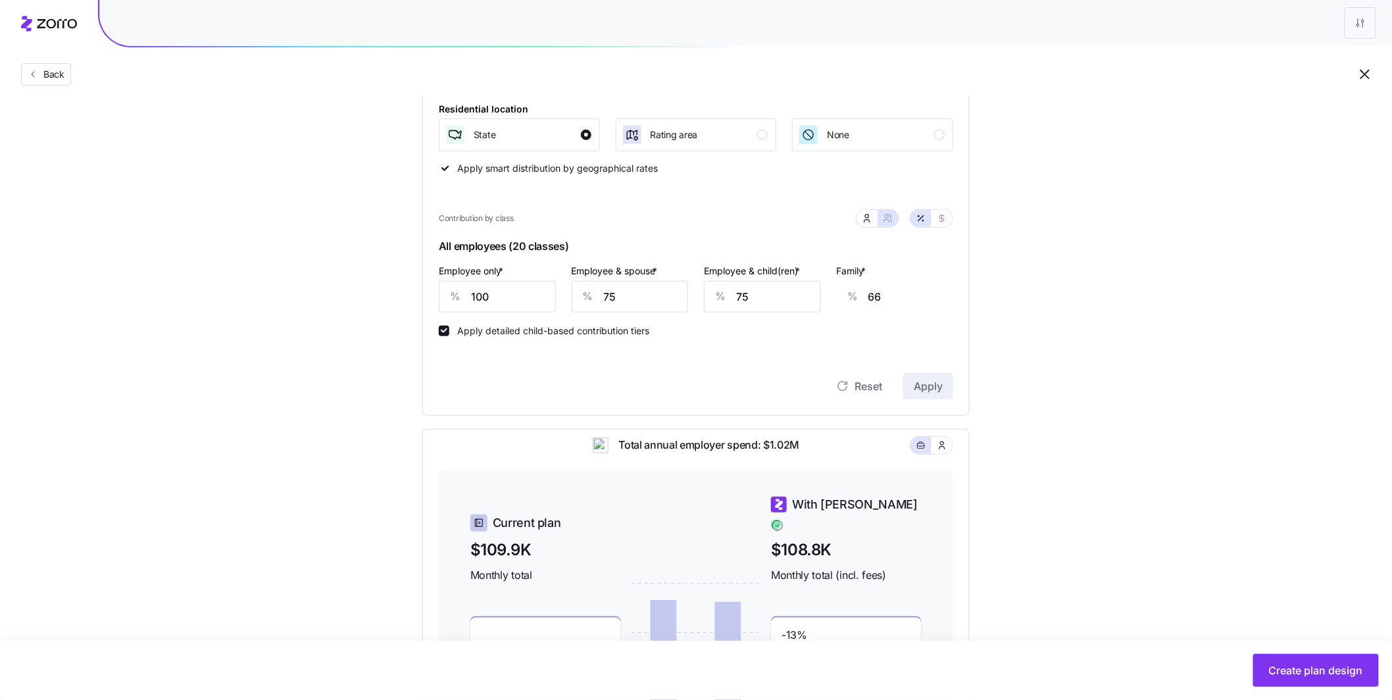
scroll to position [182, 0]
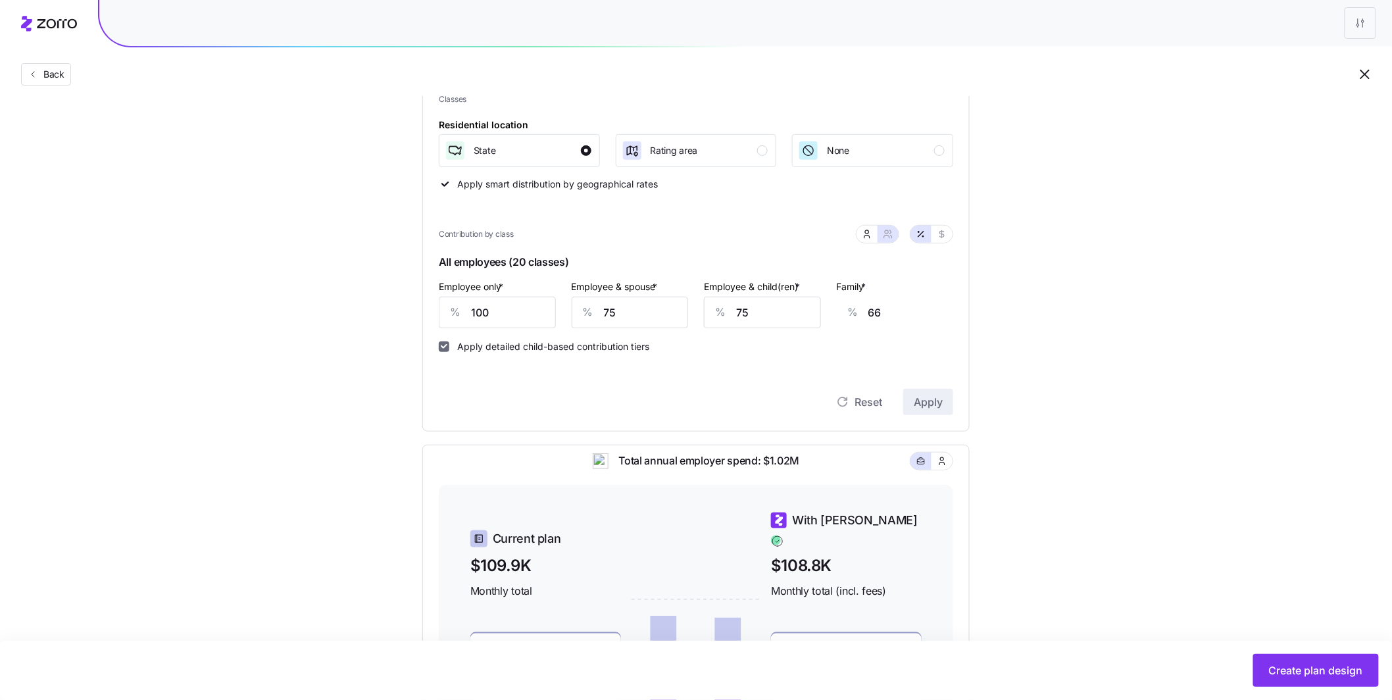
click at [444, 346] on input "Apply detailed child-based contribution tiers" at bounding box center [444, 346] width 11 height 11
checkbox input "false"
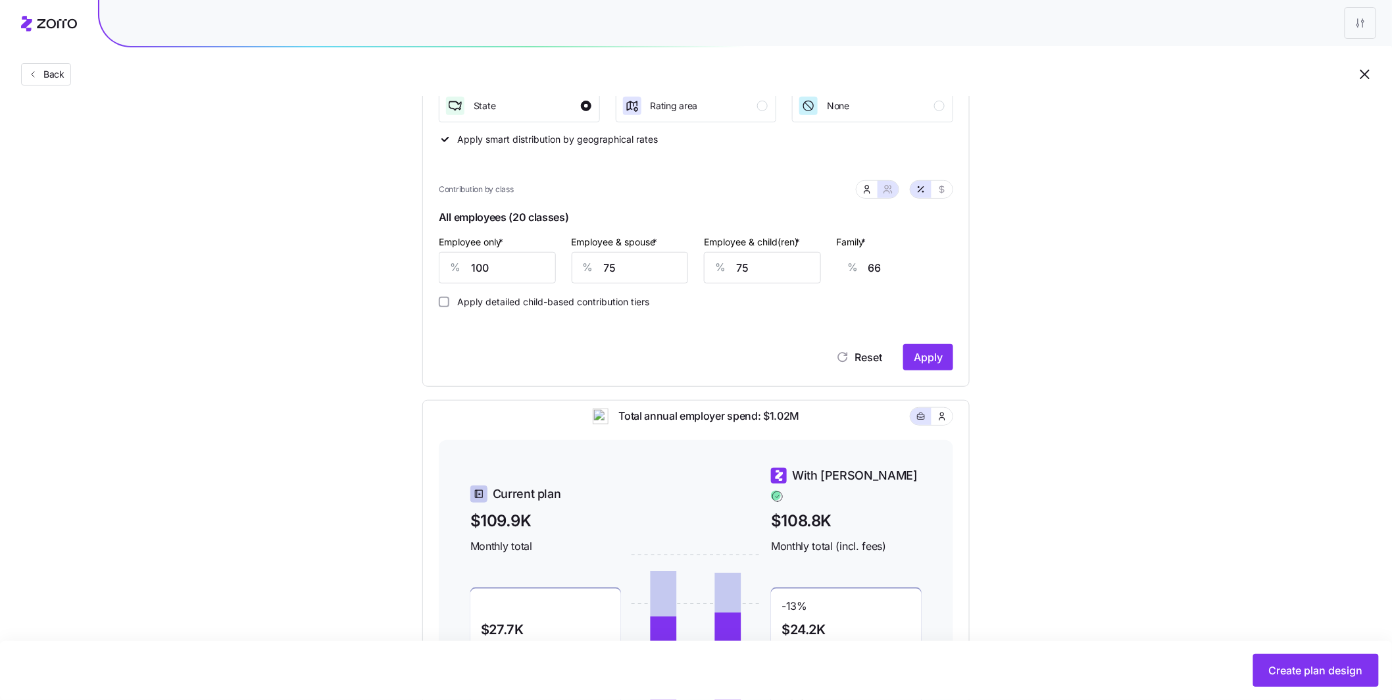
scroll to position [398, 0]
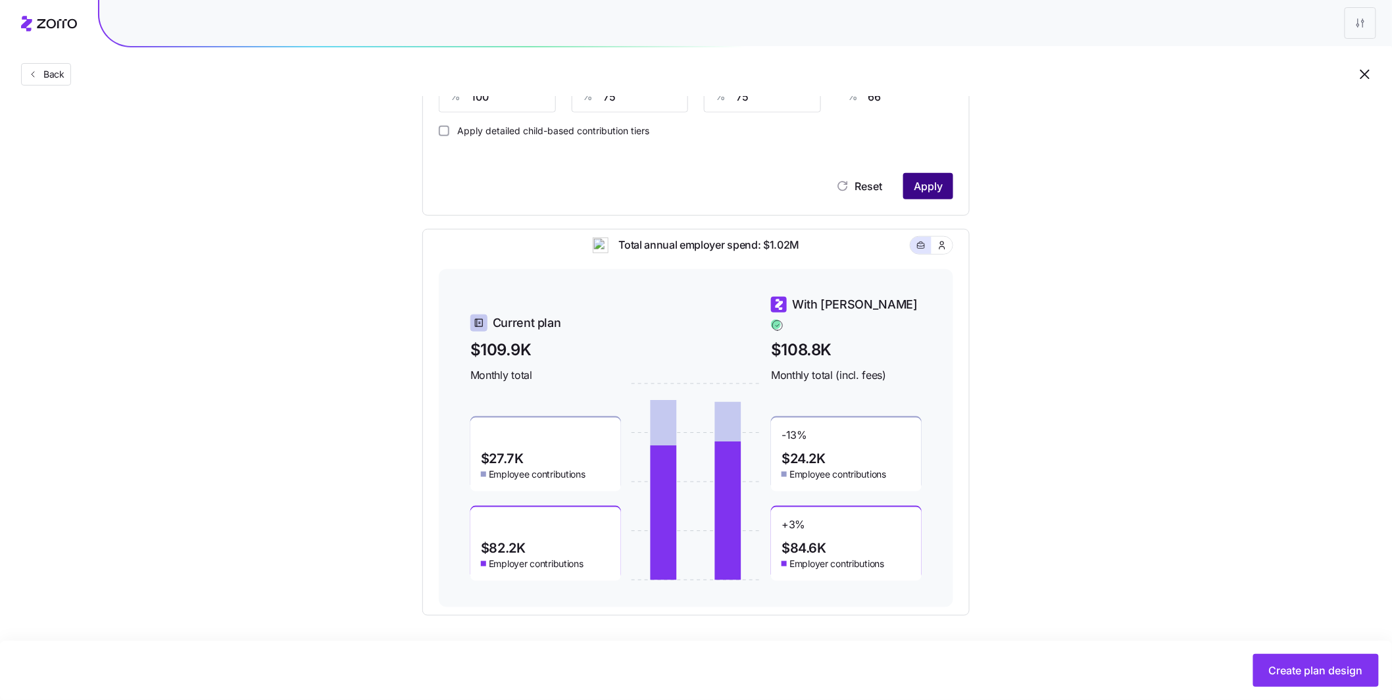
click at [919, 190] on span "Apply" at bounding box center [928, 186] width 29 height 16
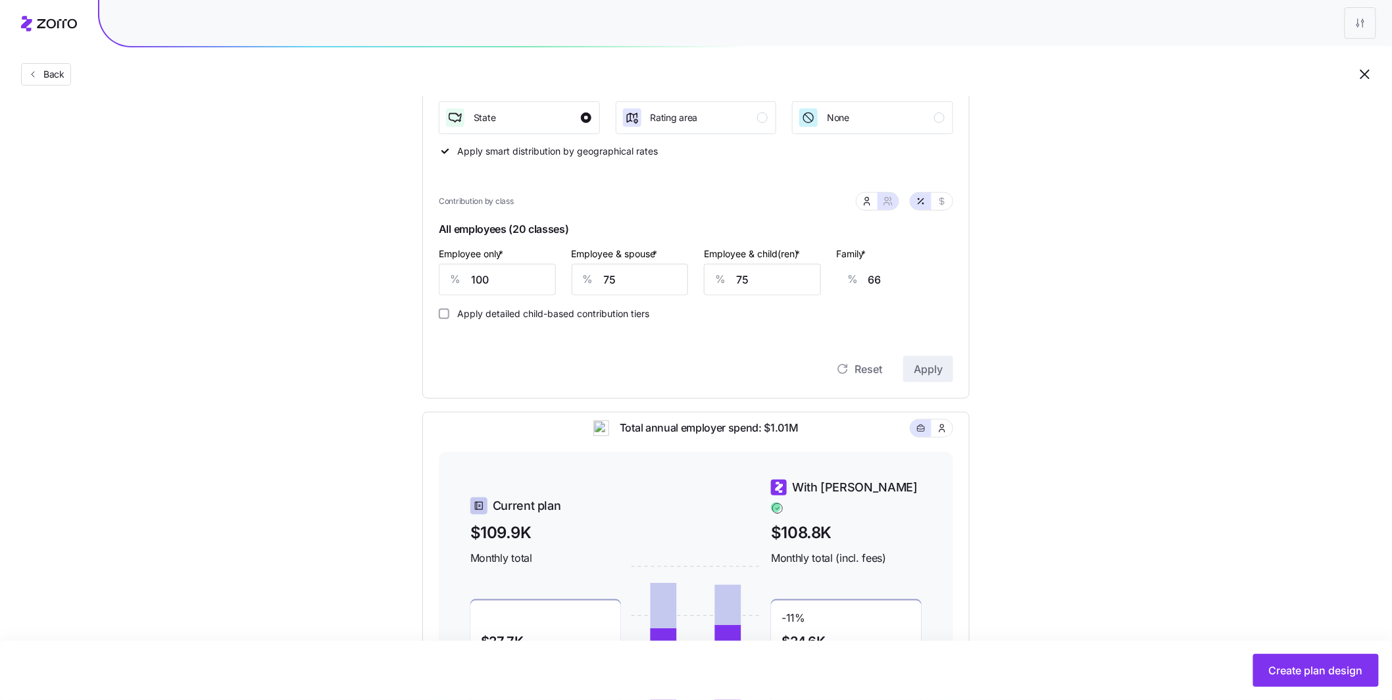
scroll to position [156, 0]
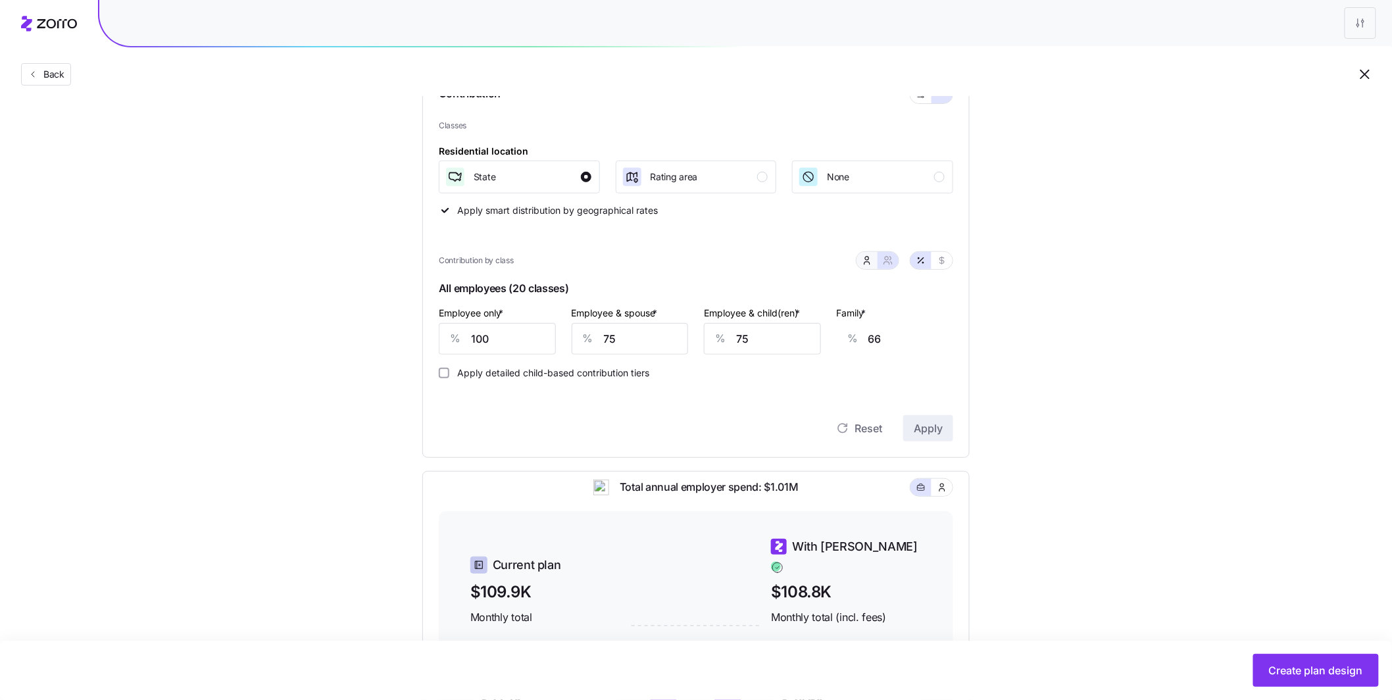
click at [867, 262] on icon "button" at bounding box center [867, 260] width 11 height 11
type input "50"
type input "40"
click at [446, 373] on input "Apply detailed child-based contribution tiers" at bounding box center [444, 373] width 11 height 11
checkbox input "true"
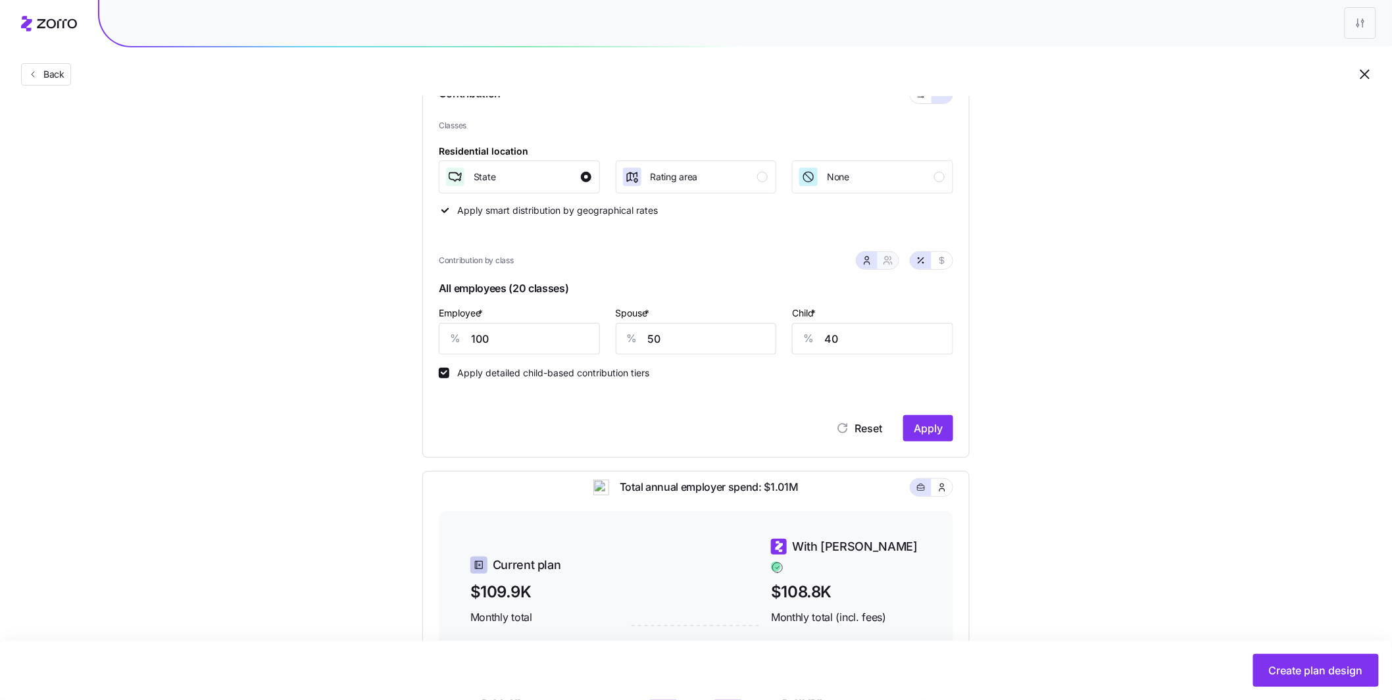
click at [889, 264] on icon "button" at bounding box center [888, 260] width 11 height 11
type input "75"
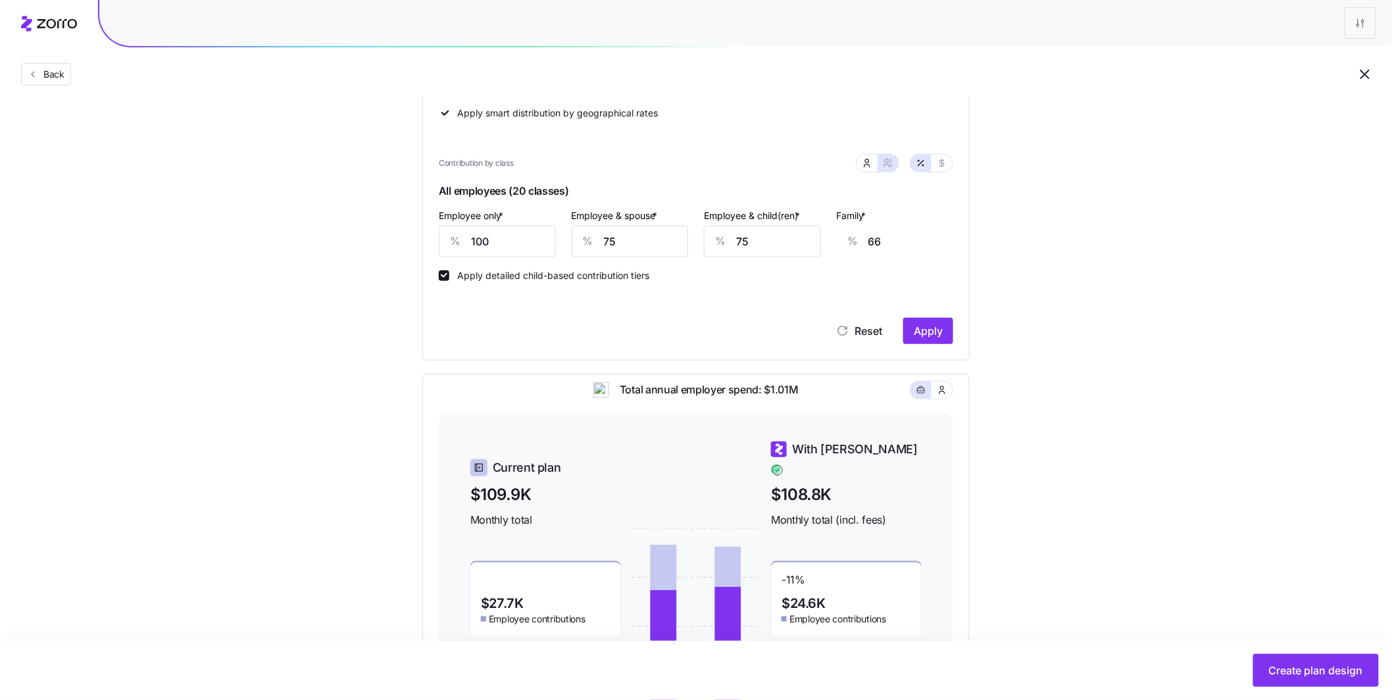
scroll to position [398, 0]
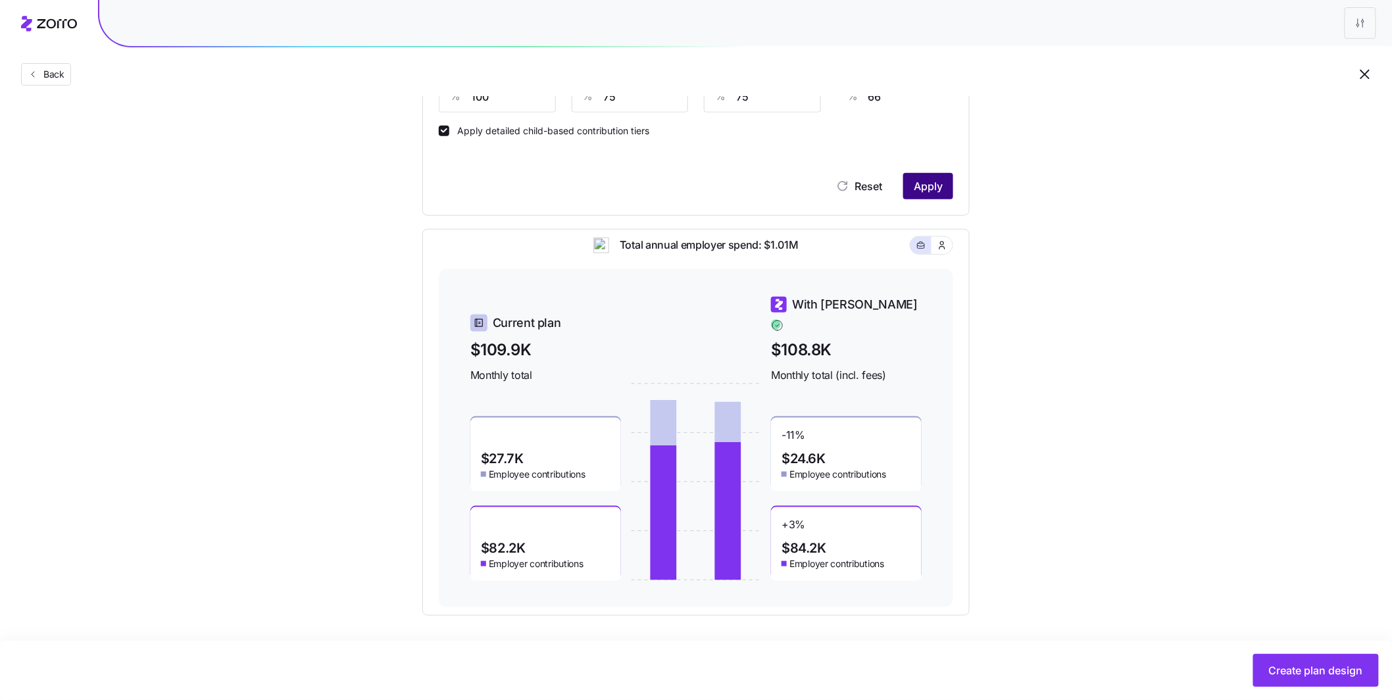
click at [943, 191] on button "Apply" at bounding box center [928, 186] width 50 height 26
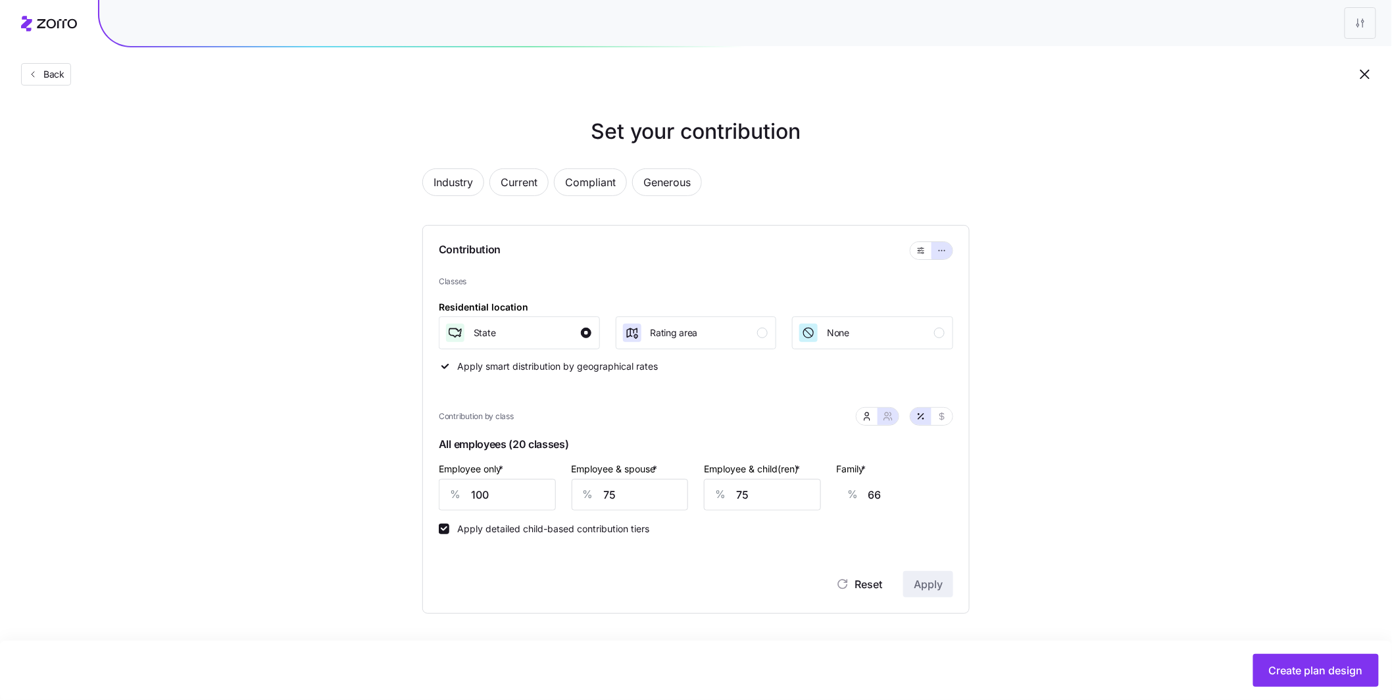
scroll to position [0, 0]
click at [1081, 390] on div "Set your contribution Industry Current Compliant Generous Contribution Classes …" at bounding box center [701, 365] width 1403 height 498
click at [830, 350] on div "Classes Residential location State Rating area None Apply smart distribution by…" at bounding box center [702, 324] width 514 height 97
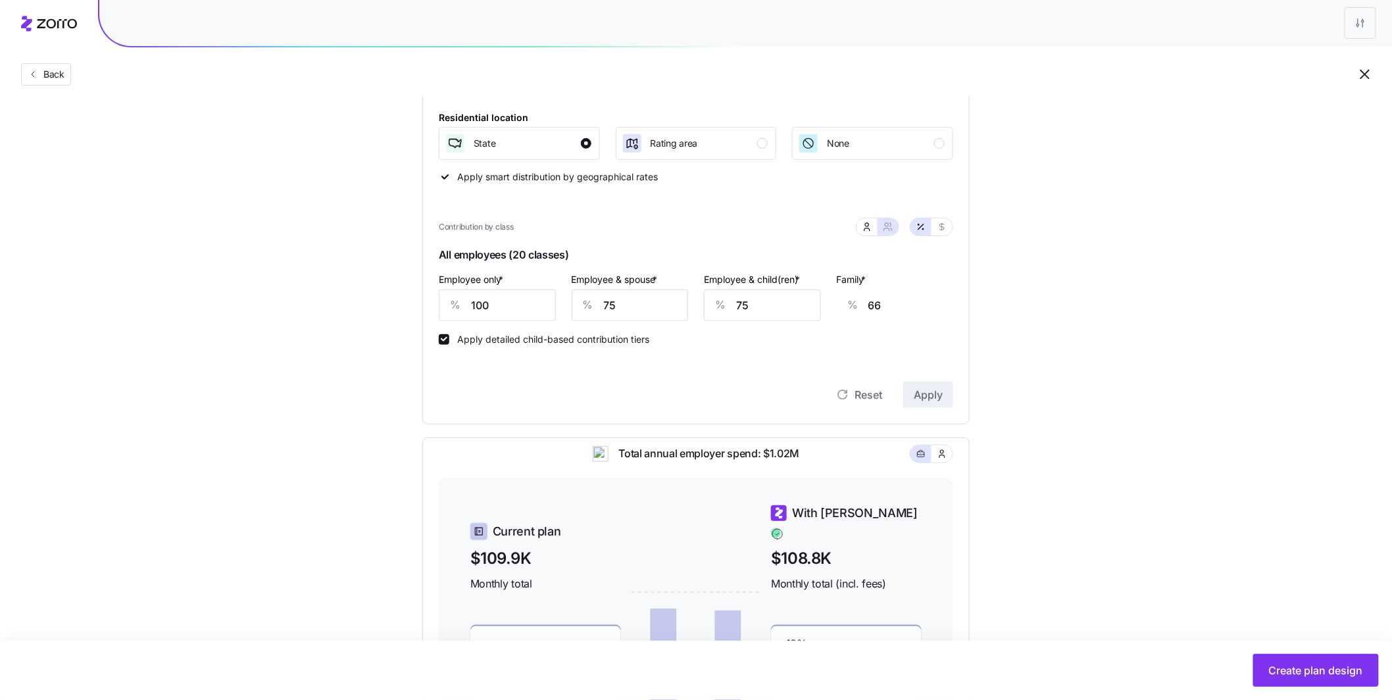
scroll to position [182, 0]
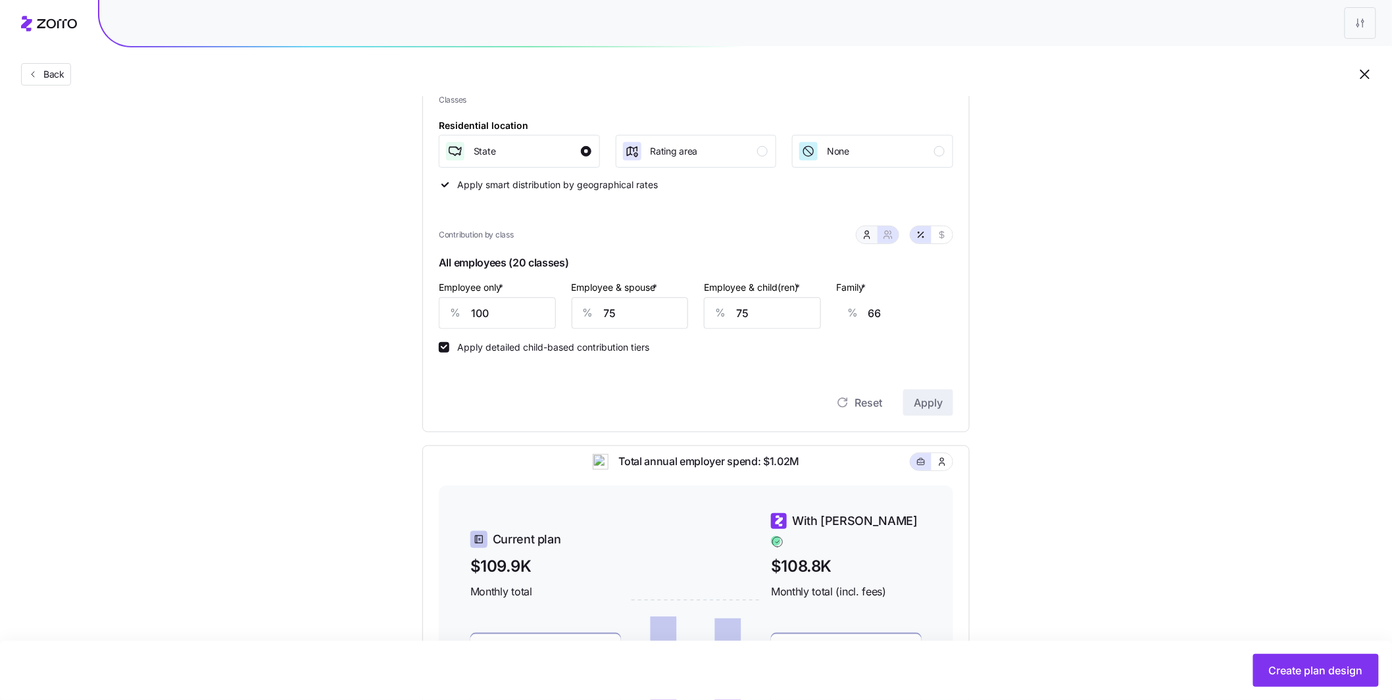
click at [866, 237] on icon "button" at bounding box center [867, 235] width 11 height 11
type input "50"
type input "40"
click at [890, 237] on icon "button" at bounding box center [888, 235] width 11 height 11
type input "75"
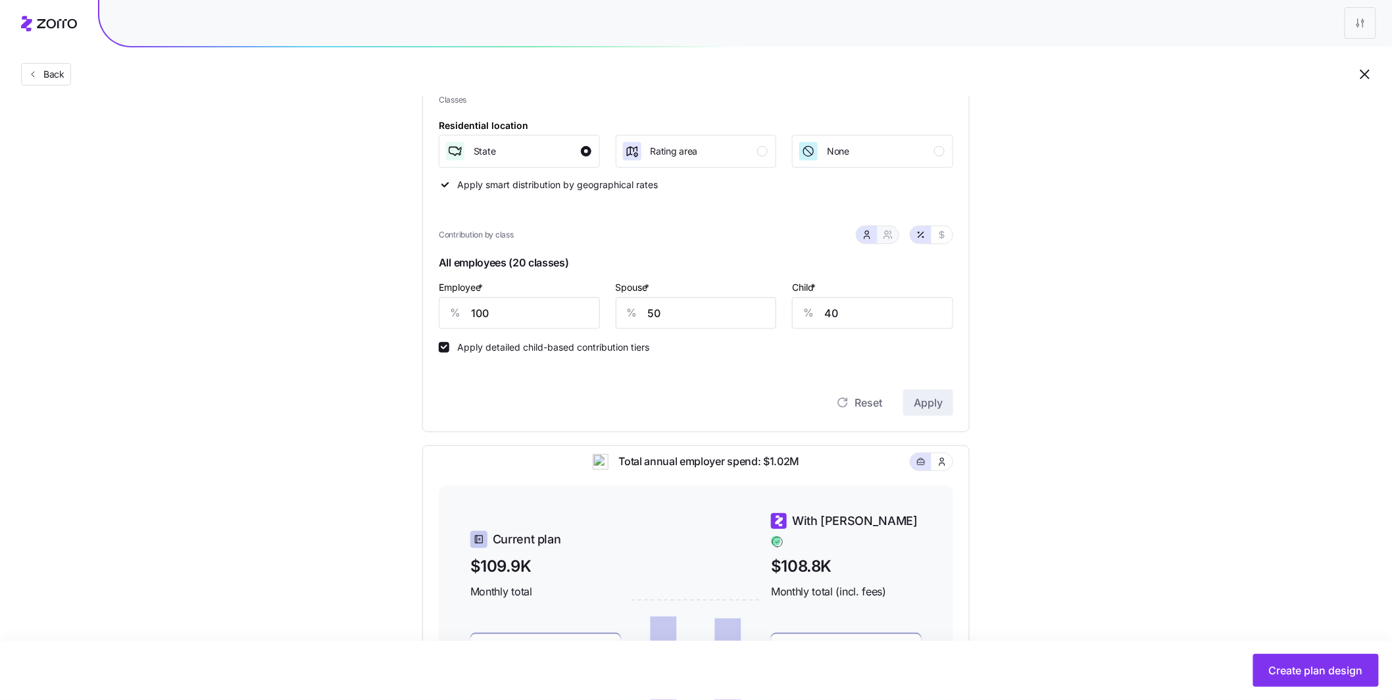
type input "75"
click at [866, 239] on button "button" at bounding box center [867, 235] width 11 height 11
type input "50"
type input "40"
drag, startPoint x: 661, startPoint y: 314, endPoint x: 611, endPoint y: 301, distance: 52.2
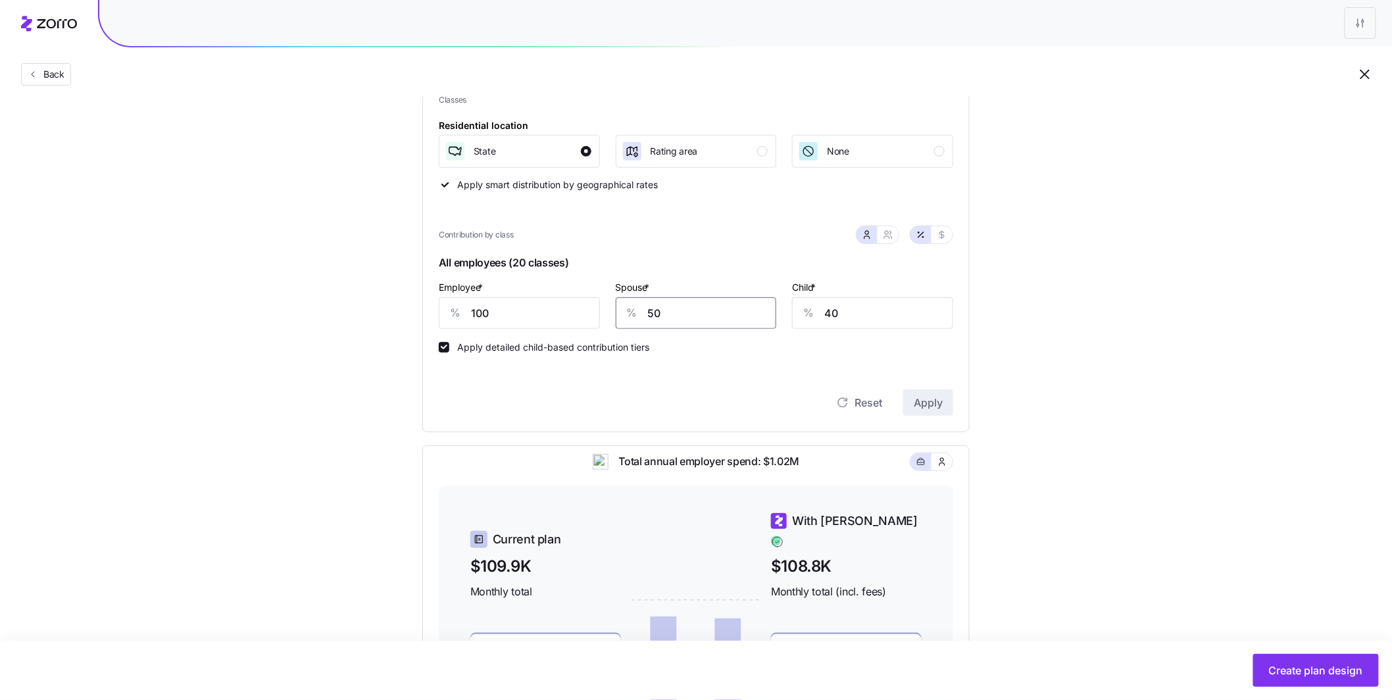
click at [639, 309] on div "% 50" at bounding box center [696, 313] width 161 height 32
type input "75"
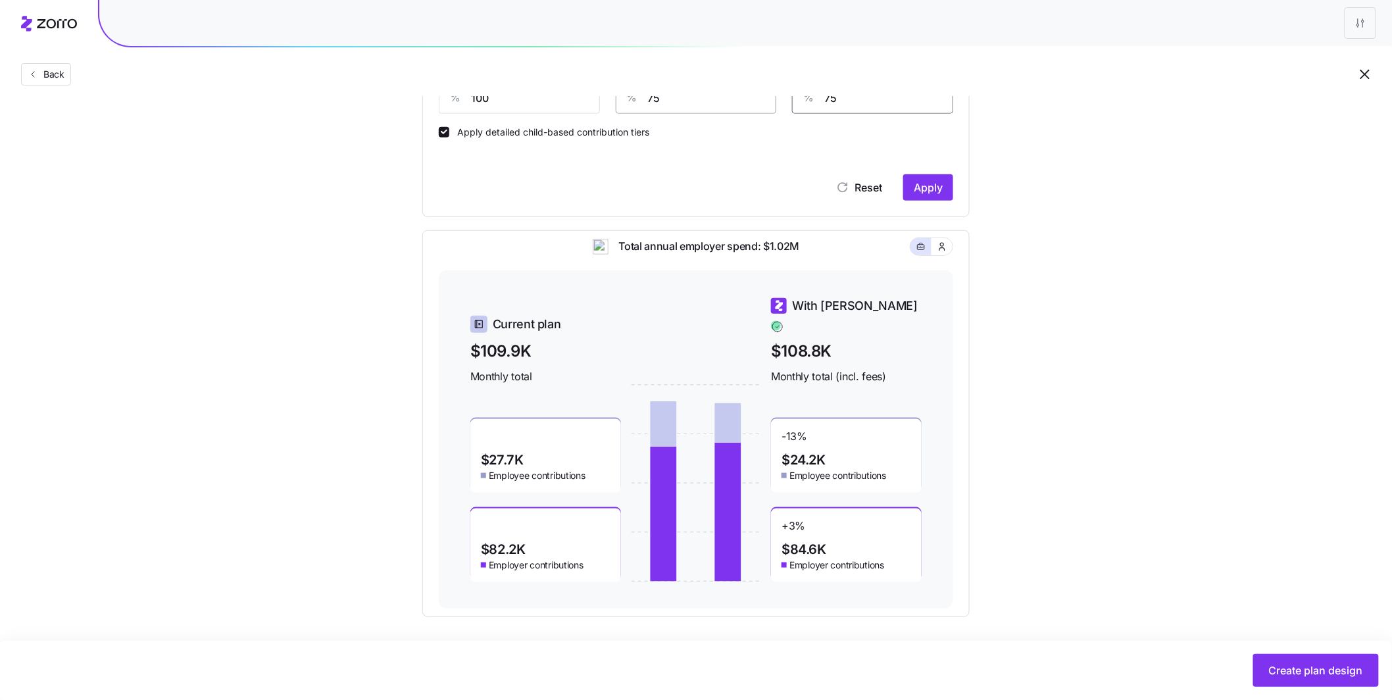
scroll to position [398, 0]
type input "75"
click at [917, 183] on span "Apply" at bounding box center [928, 186] width 29 height 16
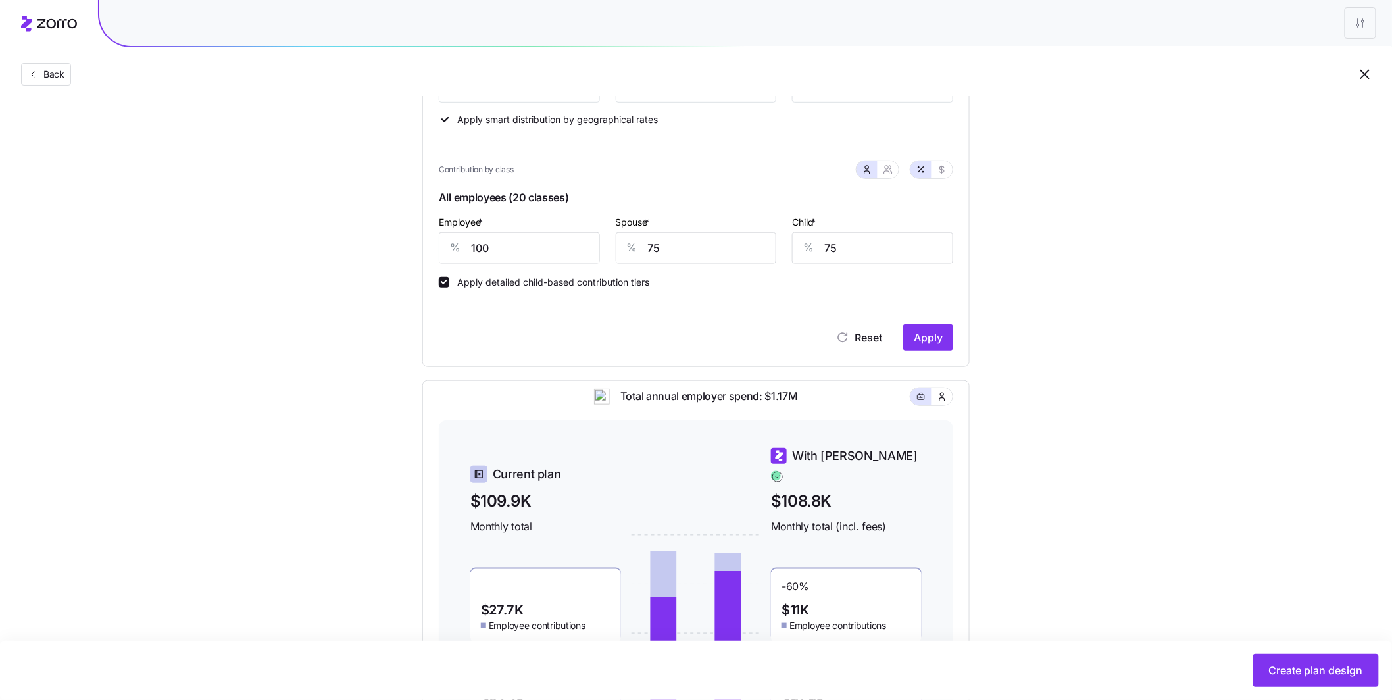
scroll to position [245, 0]
click at [889, 174] on icon "button" at bounding box center [888, 171] width 11 height 11
type input "88"
type input "90"
click at [873, 174] on button "button" at bounding box center [867, 171] width 21 height 17
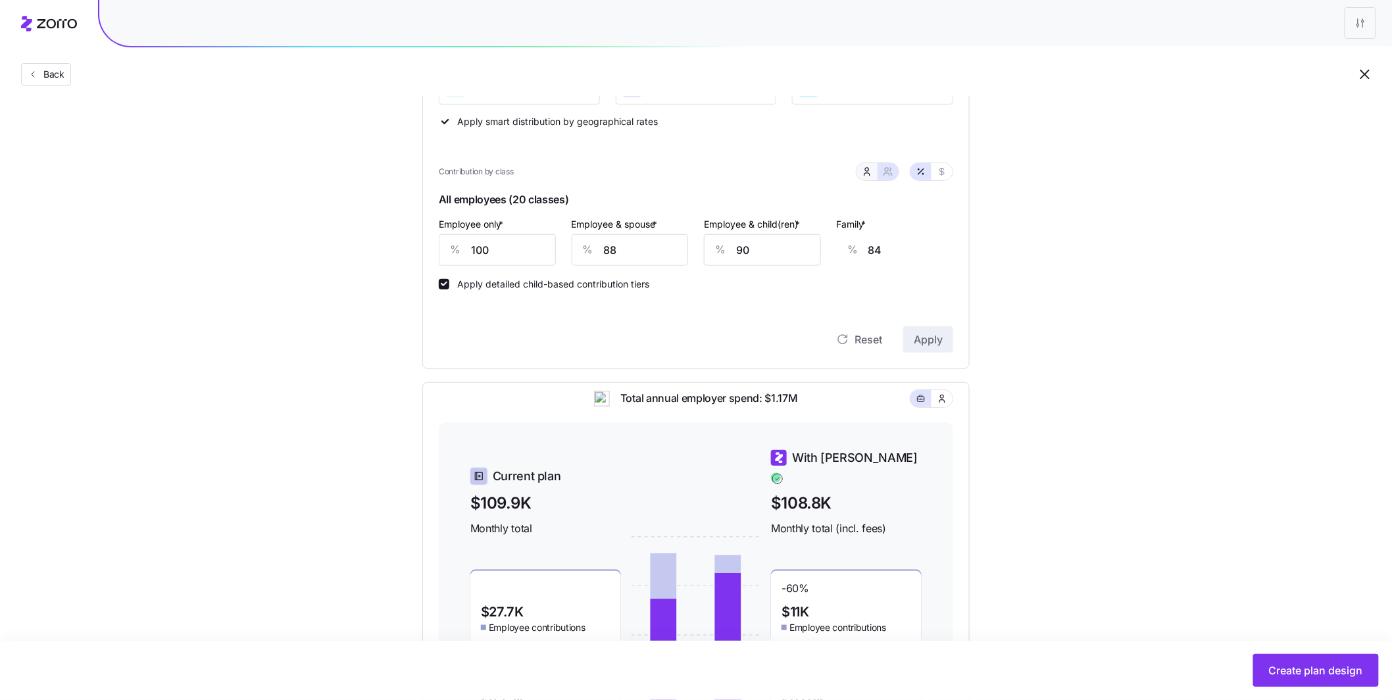
type input "75"
click at [891, 175] on icon "button" at bounding box center [888, 171] width 11 height 11
type input "88"
type input "90"
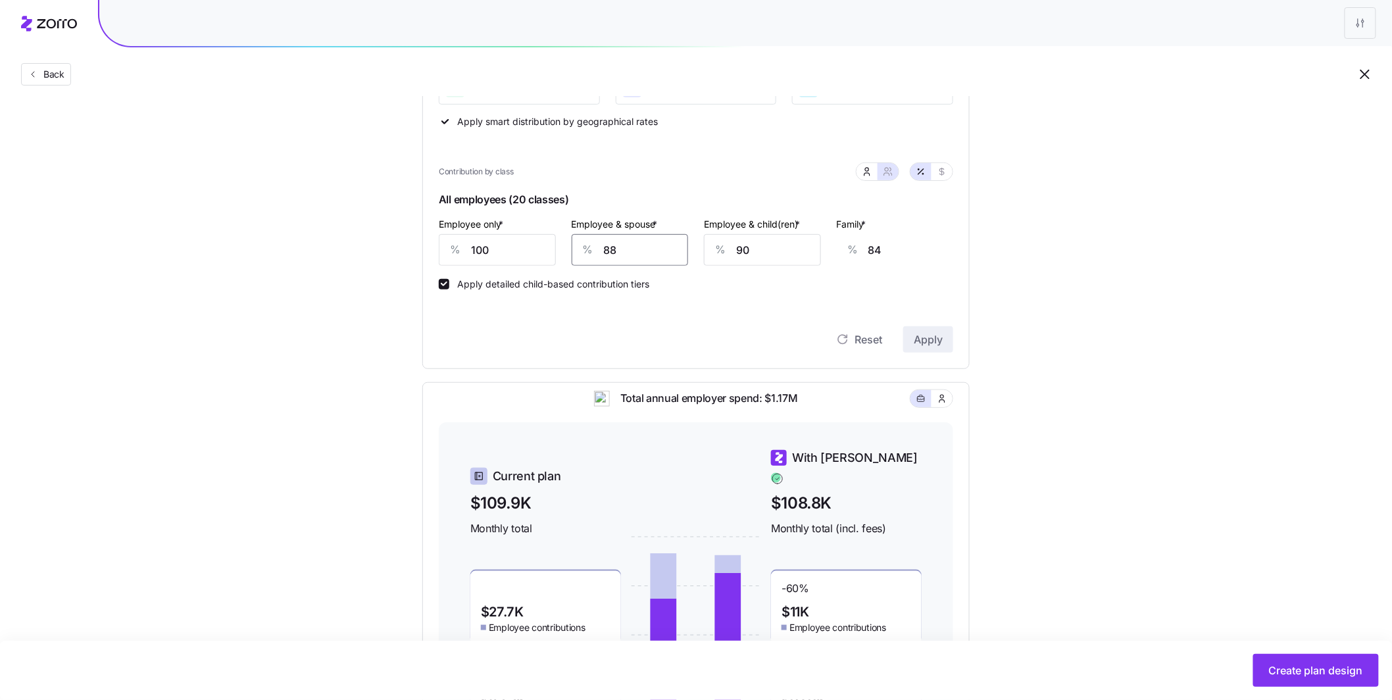
drag, startPoint x: 598, startPoint y: 247, endPoint x: 580, endPoint y: 243, distance: 18.2
click at [580, 243] on div "% 88" at bounding box center [630, 250] width 117 height 32
type input "7"
type input "25"
type input "75"
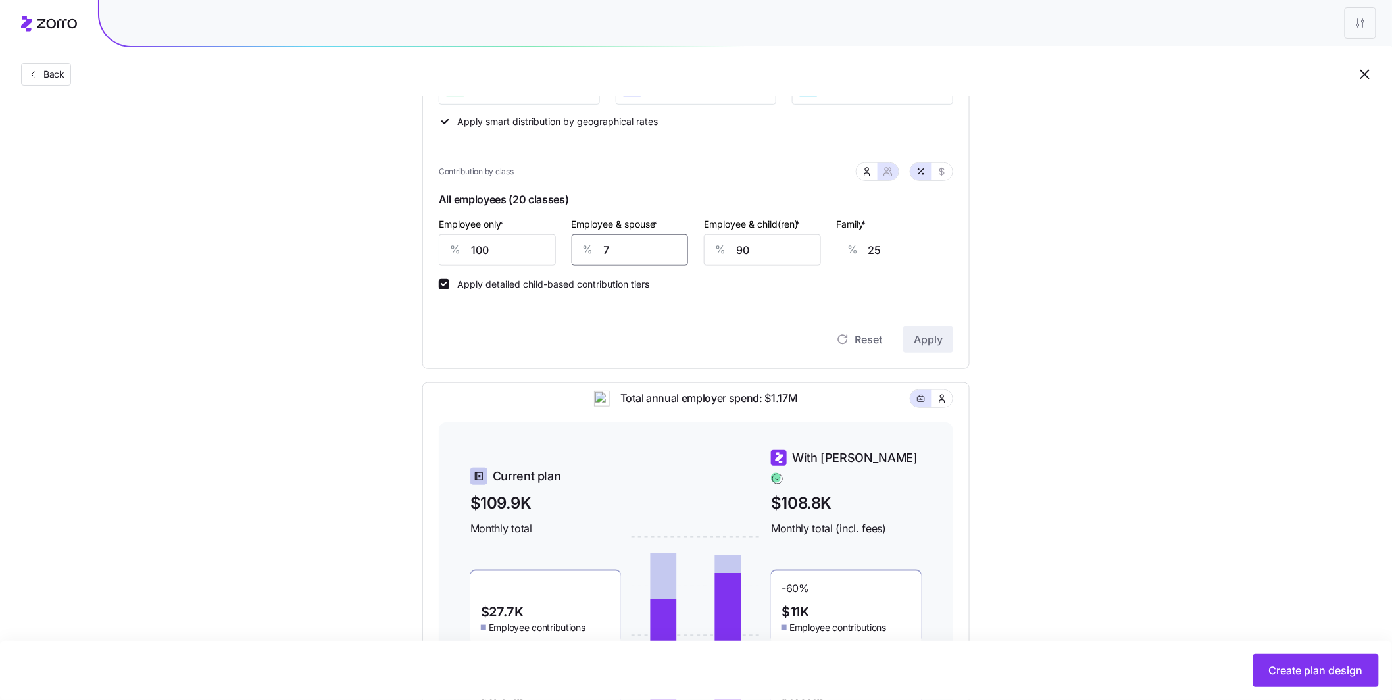
type input "75"
type input "7"
type input "23"
type input "75"
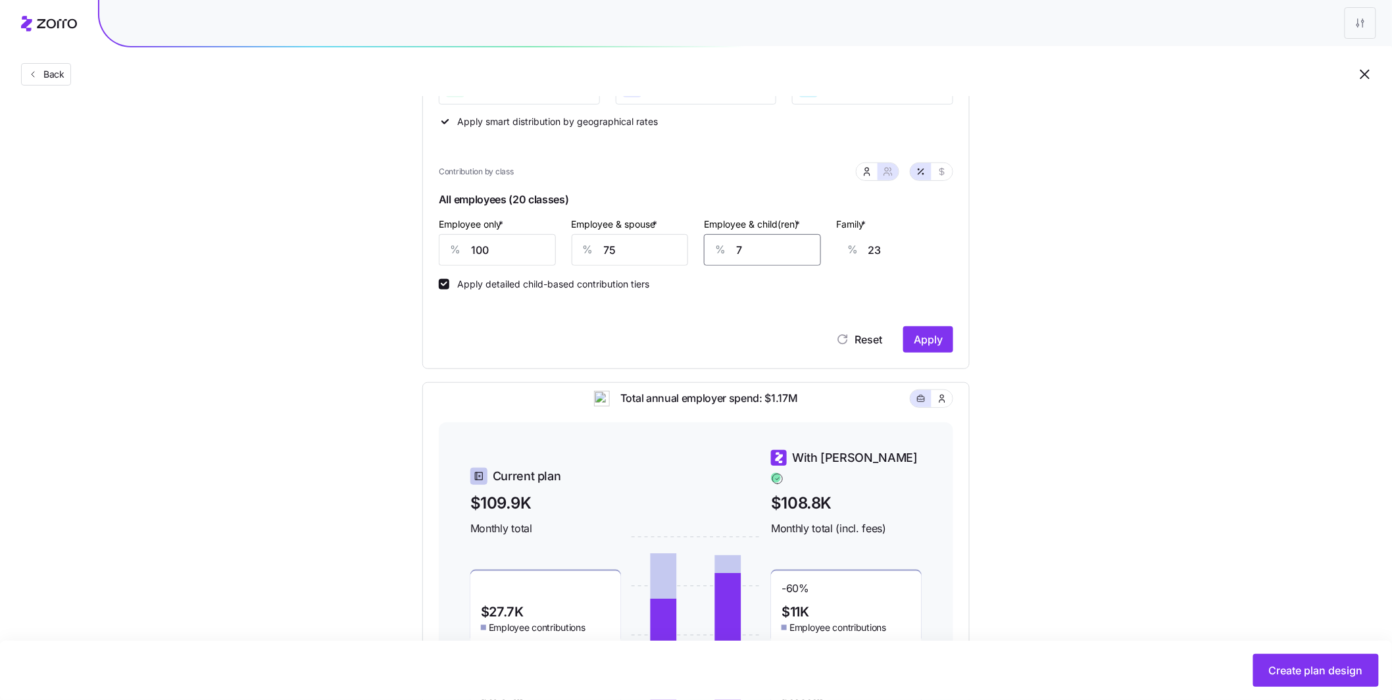
type input "66"
type input "75"
click at [736, 287] on div "Apply detailed child-based contribution tiers" at bounding box center [696, 278] width 514 height 24
click at [934, 345] on span "Apply" at bounding box center [928, 340] width 29 height 16
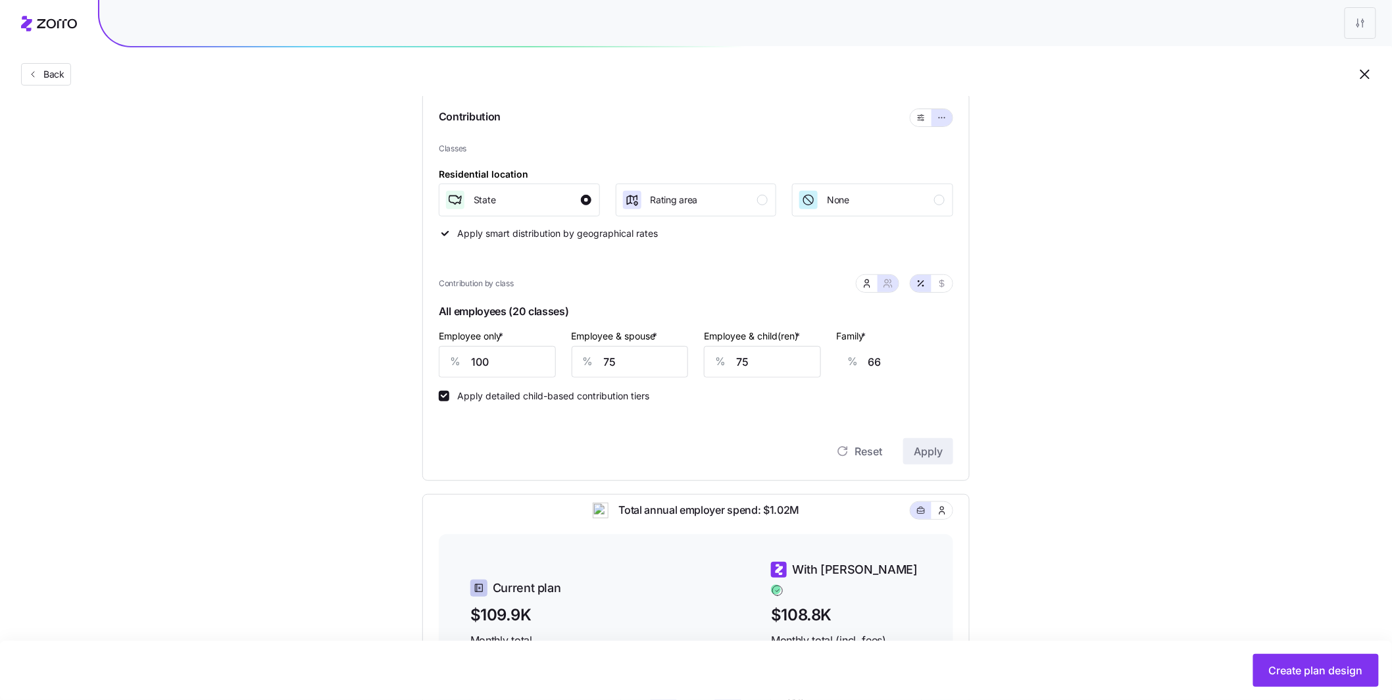
scroll to position [134, 0]
click at [872, 283] on span "button" at bounding box center [867, 283] width 11 height 11
type input "50"
type input "40"
click at [891, 287] on button "button" at bounding box center [888, 283] width 11 height 11
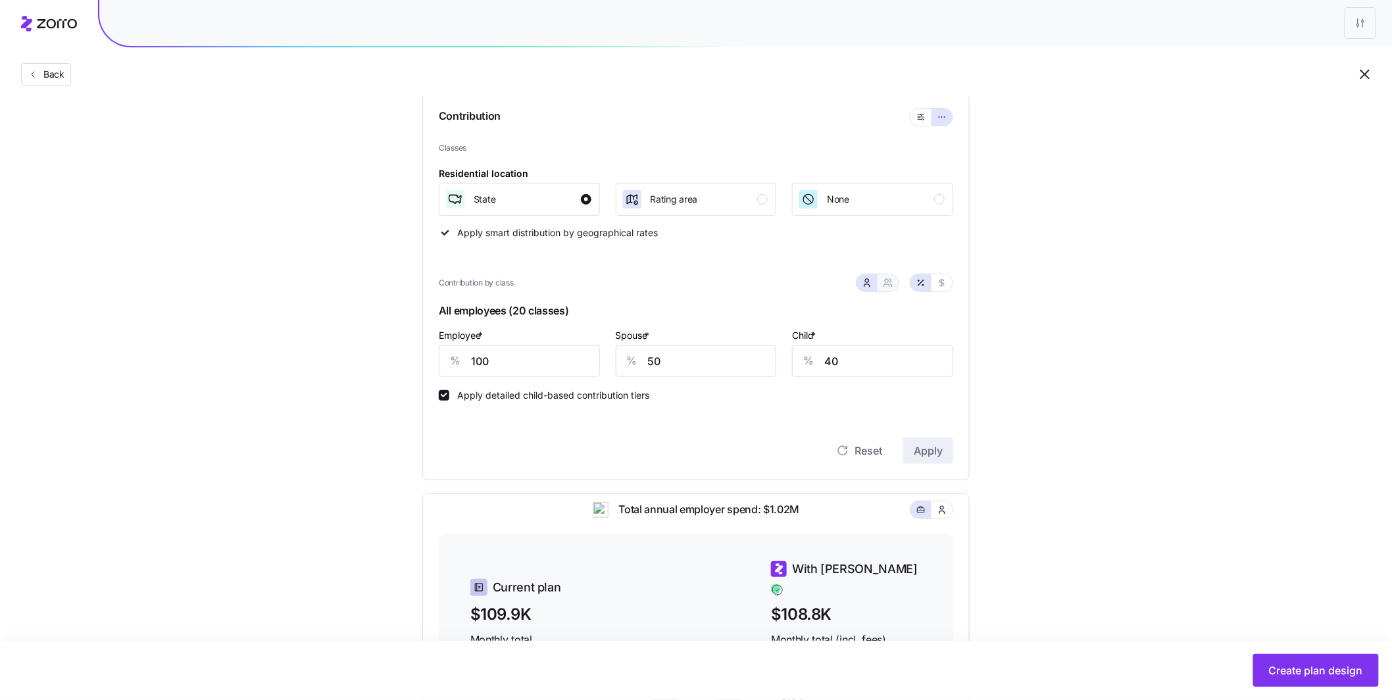
type input "75"
click at [871, 288] on span "button" at bounding box center [867, 283] width 11 height 11
type input "50"
type input "40"
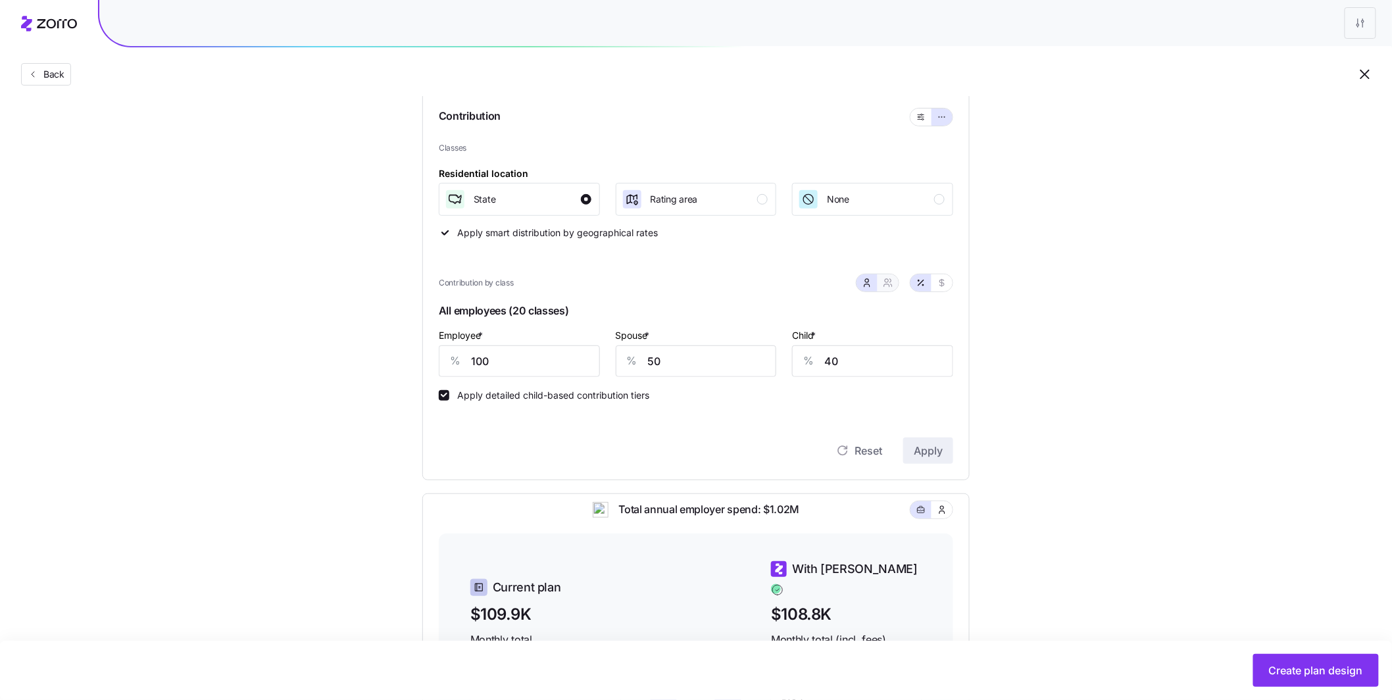
click at [884, 285] on icon "button" at bounding box center [888, 283] width 11 height 11
type input "75"
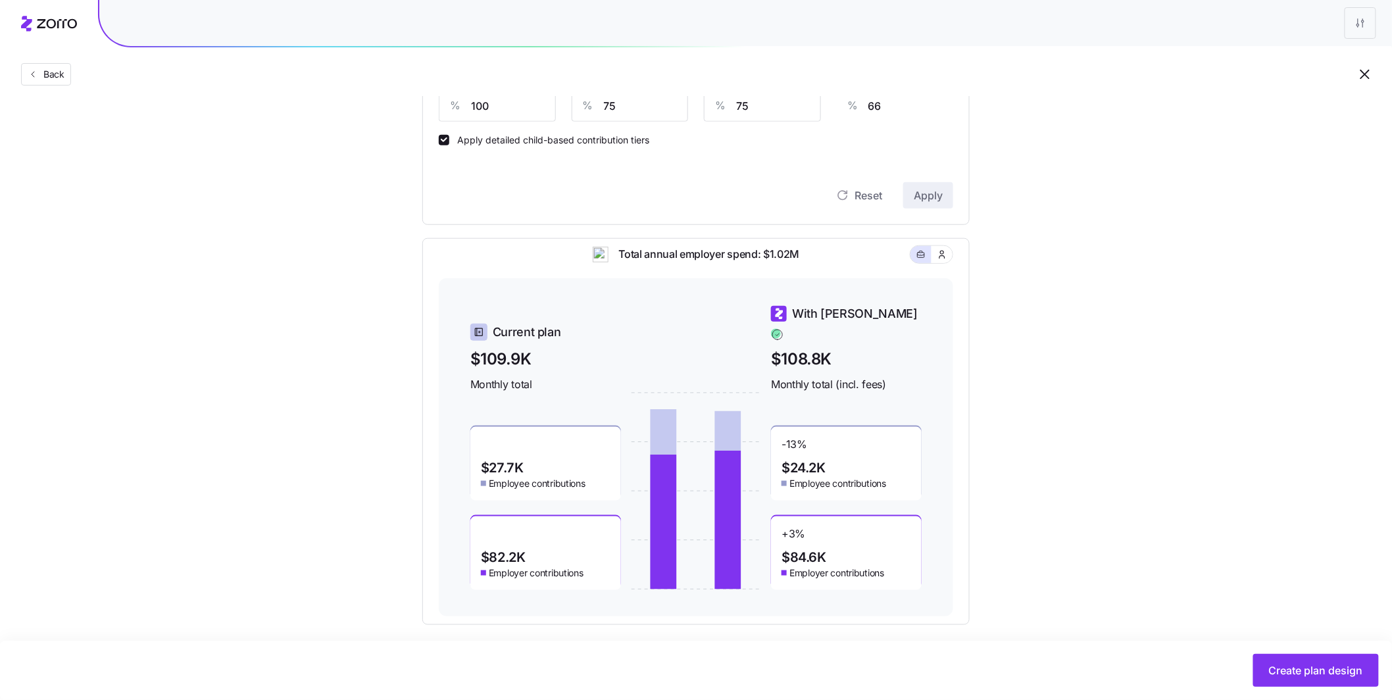
scroll to position [388, 0]
drag, startPoint x: 843, startPoint y: 352, endPoint x: 755, endPoint y: 349, distance: 88.2
click at [755, 349] on div "Current plan $109.9K Monthly total $27.7K Employee contributions $82.2K Employe…" at bounding box center [695, 448] width 451 height 286
click at [919, 353] on span "$108.8K" at bounding box center [846, 359] width 151 height 24
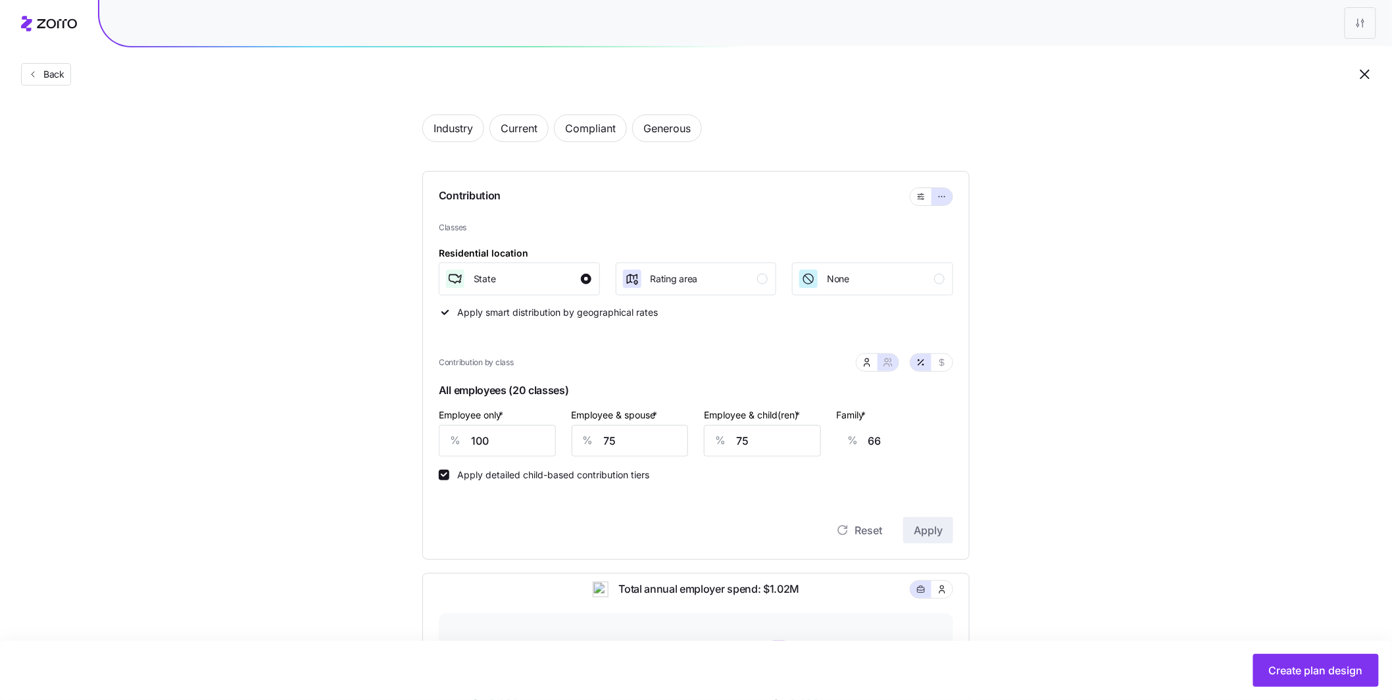
scroll to position [0, 0]
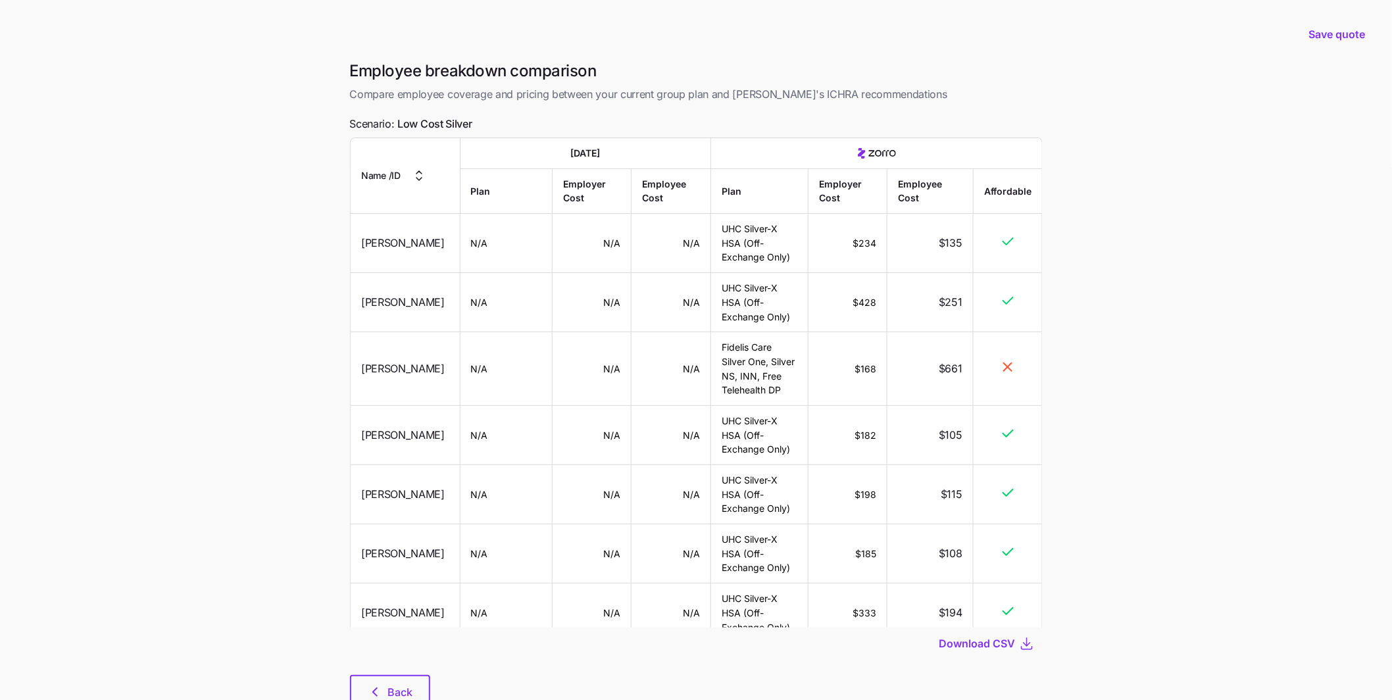
scroll to position [3171, 0]
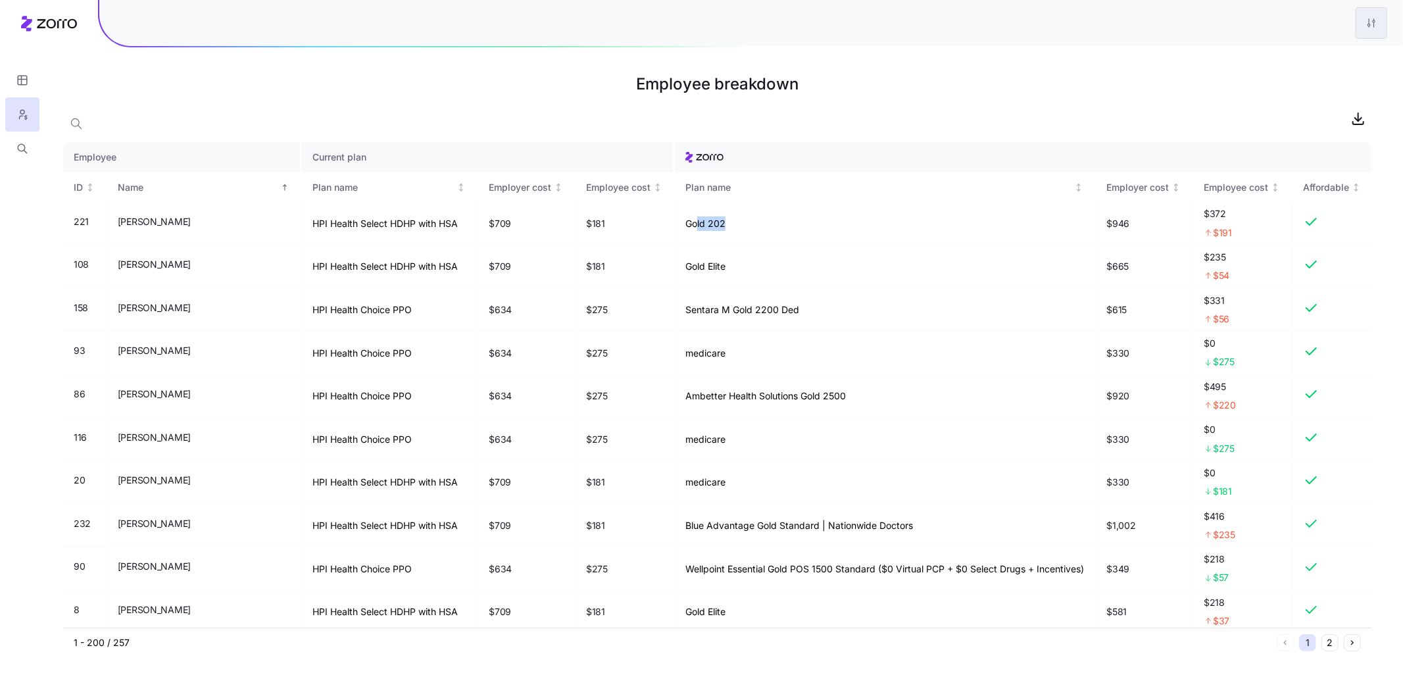
click at [1376, 32] on html "Employee breakdown Employee Current plan ID Name Plan name Employer cost Employ…" at bounding box center [701, 350] width 1403 height 700
click at [1335, 50] on div "Edit plan design" at bounding box center [1318, 57] width 131 height 21
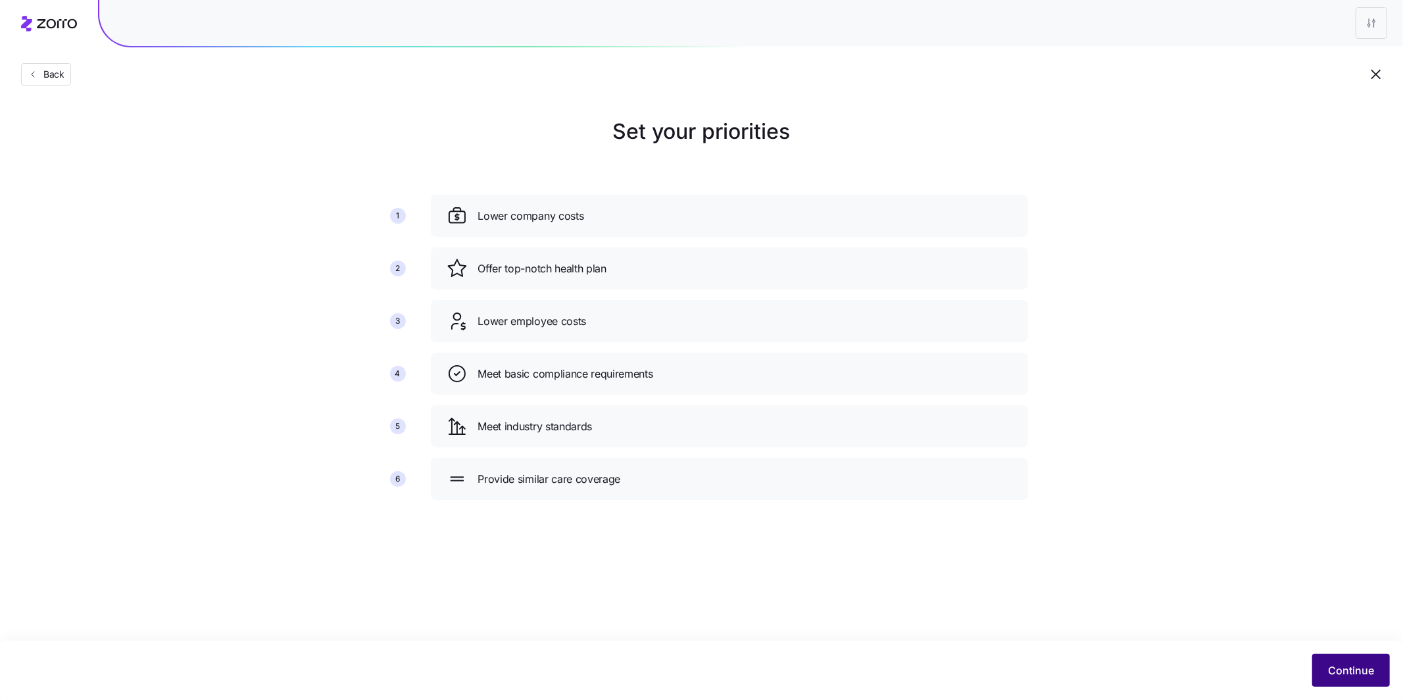
click at [495, 523] on span "Continue" at bounding box center [1351, 670] width 46 height 16
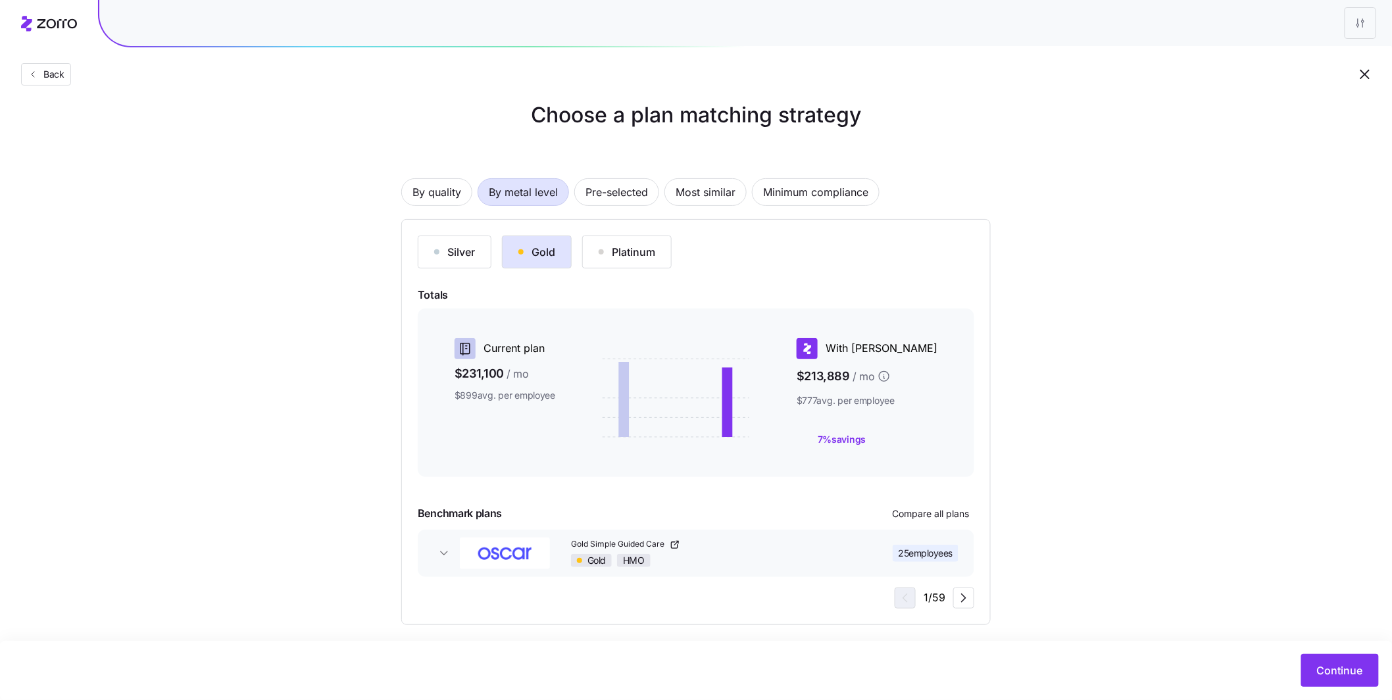
scroll to position [25, 0]
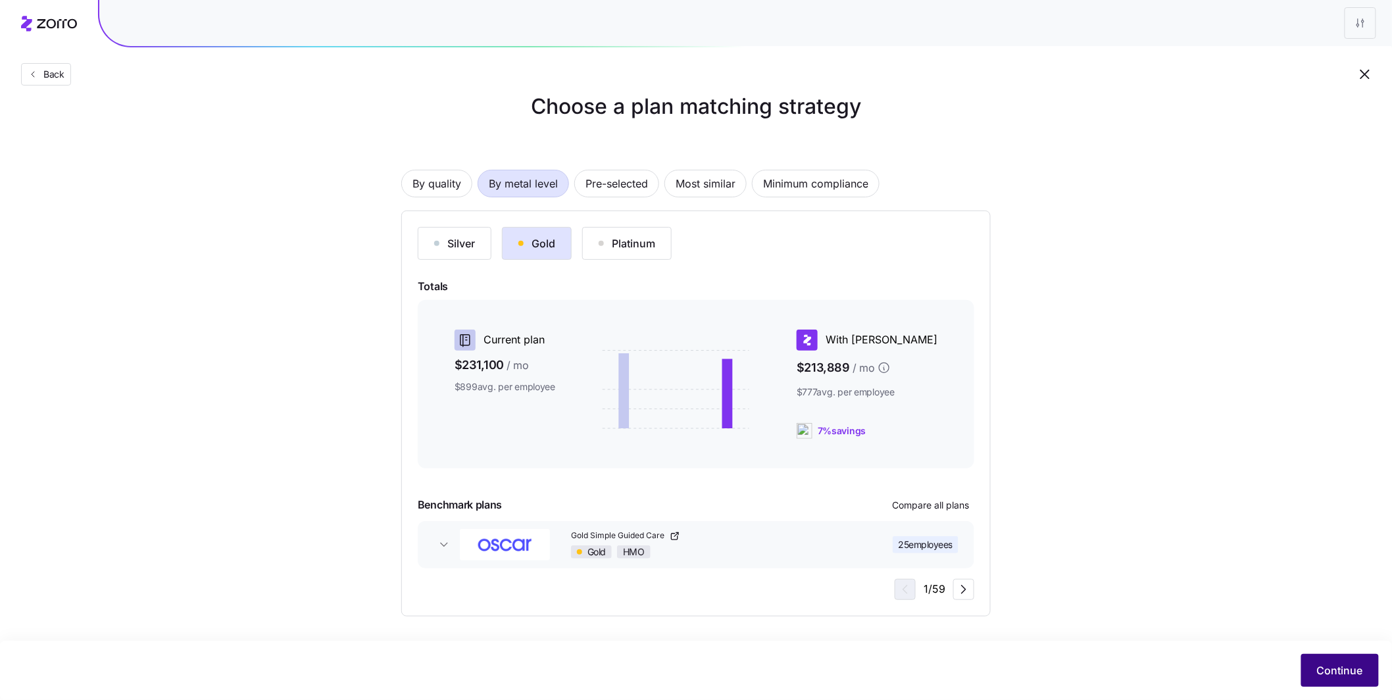
click at [495, 523] on button "Continue" at bounding box center [1340, 670] width 78 height 33
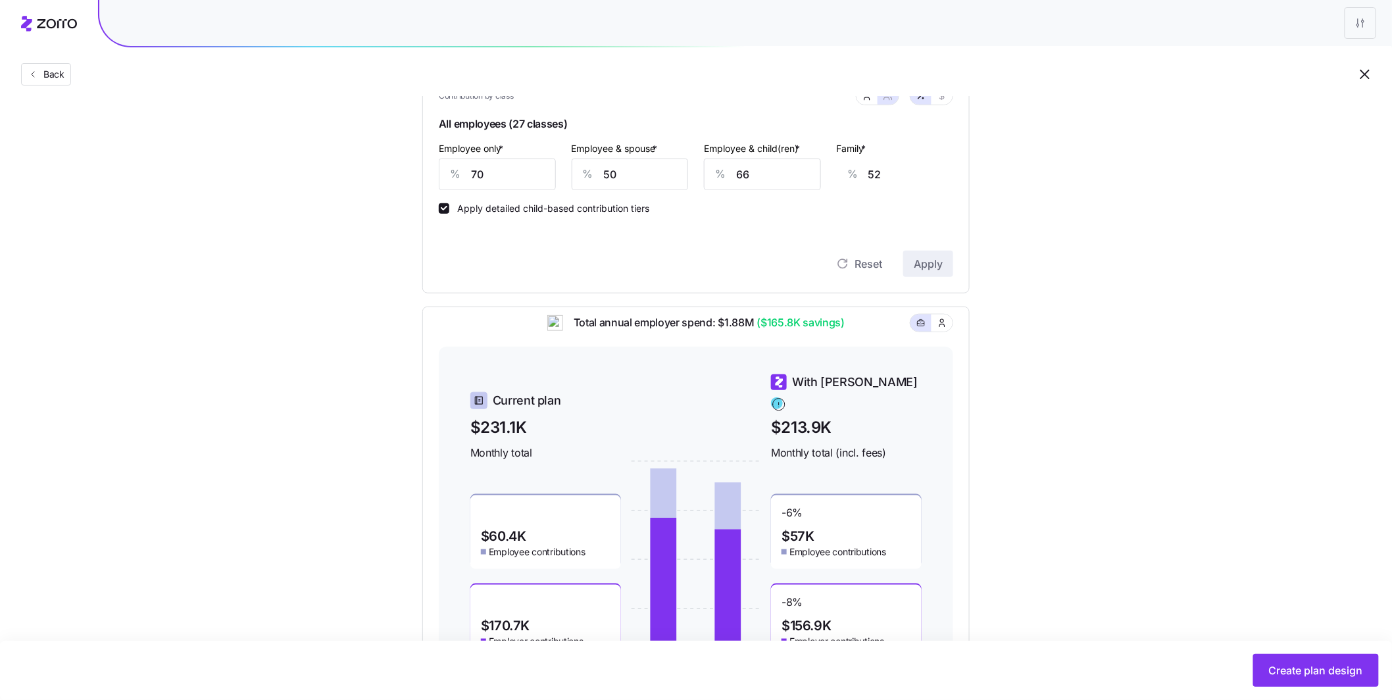
scroll to position [259, 0]
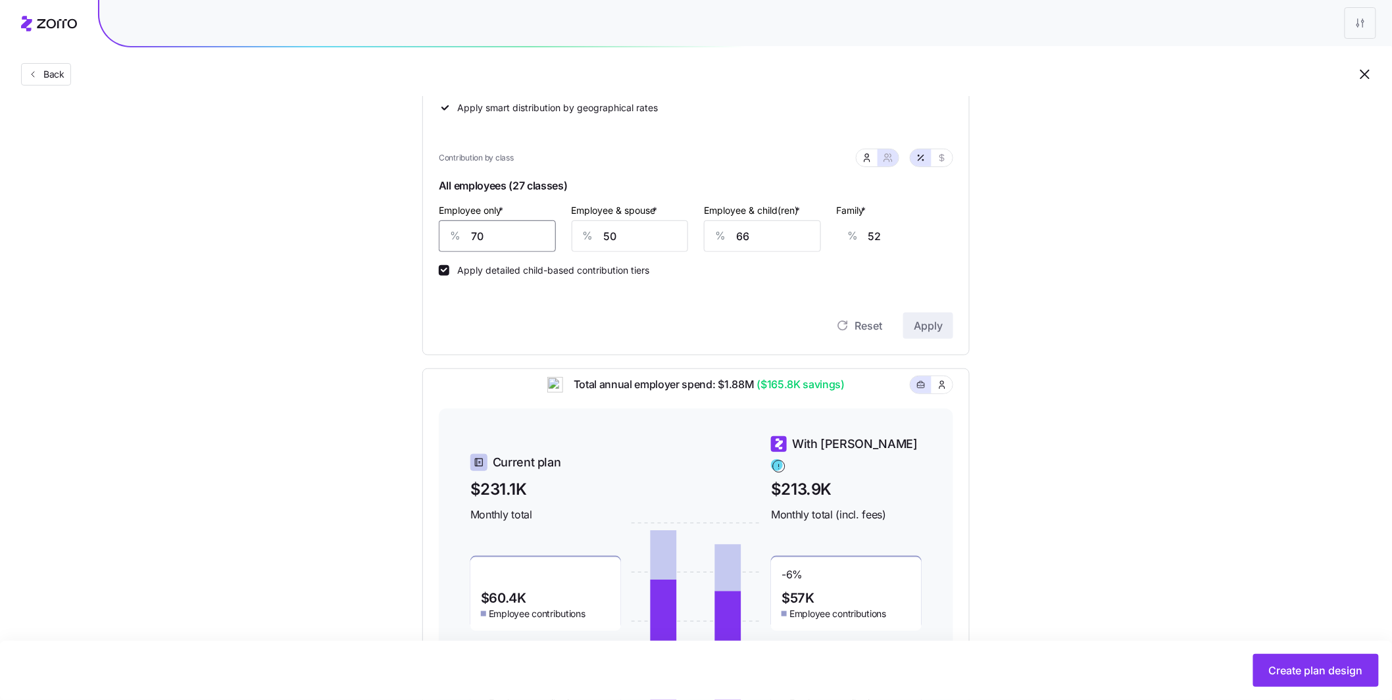
drag, startPoint x: 523, startPoint y: 242, endPoint x: 434, endPoint y: 230, distance: 90.3
click at [434, 230] on div "Contribution Classes Residential location State Rating area None Apply smart di…" at bounding box center [695, 160] width 547 height 389
type input "5"
type input "77"
type input "50"
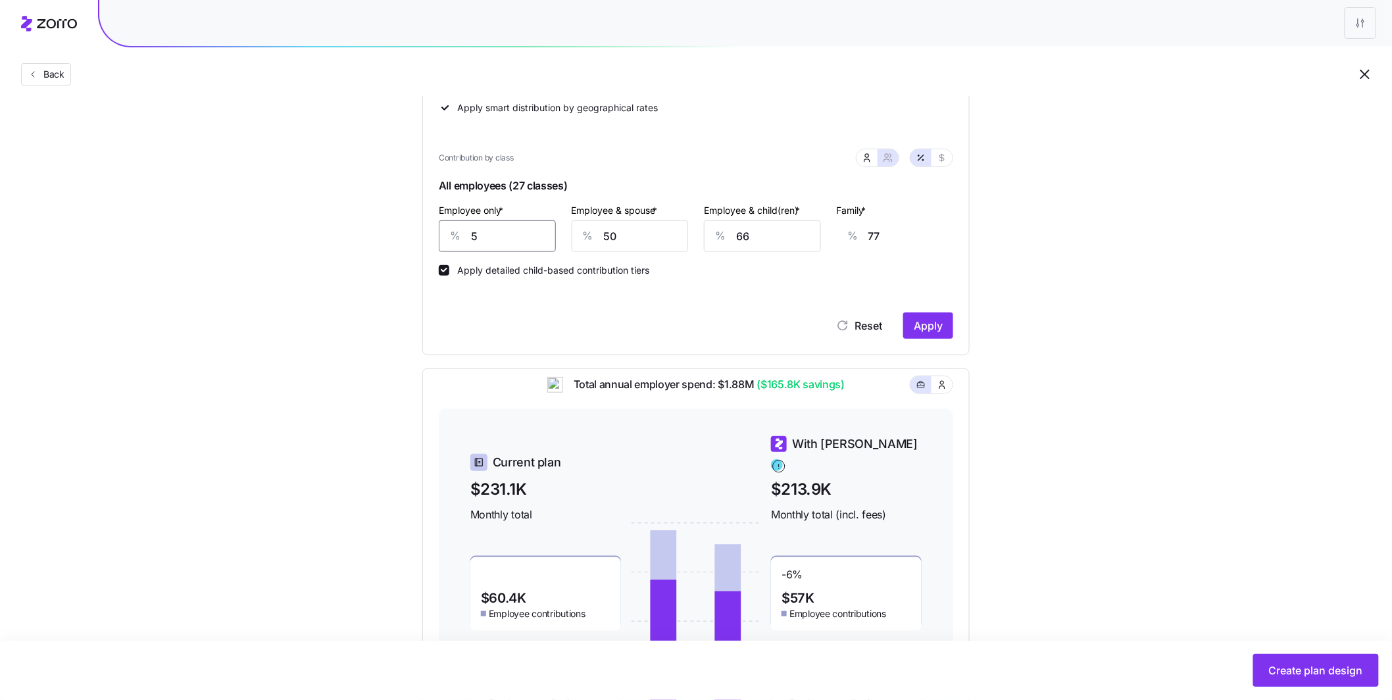
type input "60"
type input "50"
drag, startPoint x: 914, startPoint y: 328, endPoint x: 921, endPoint y: 336, distance: 10.3
click at [495, 328] on span "Apply" at bounding box center [928, 326] width 29 height 16
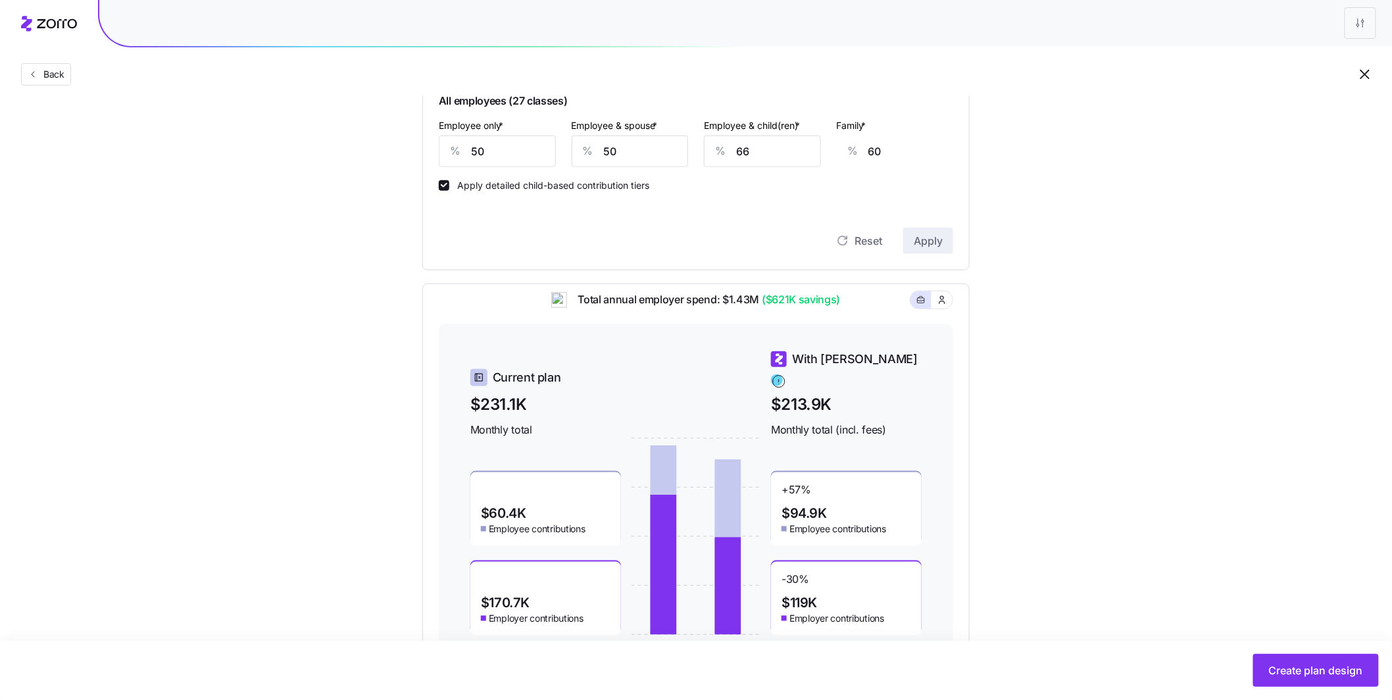
scroll to position [369, 0]
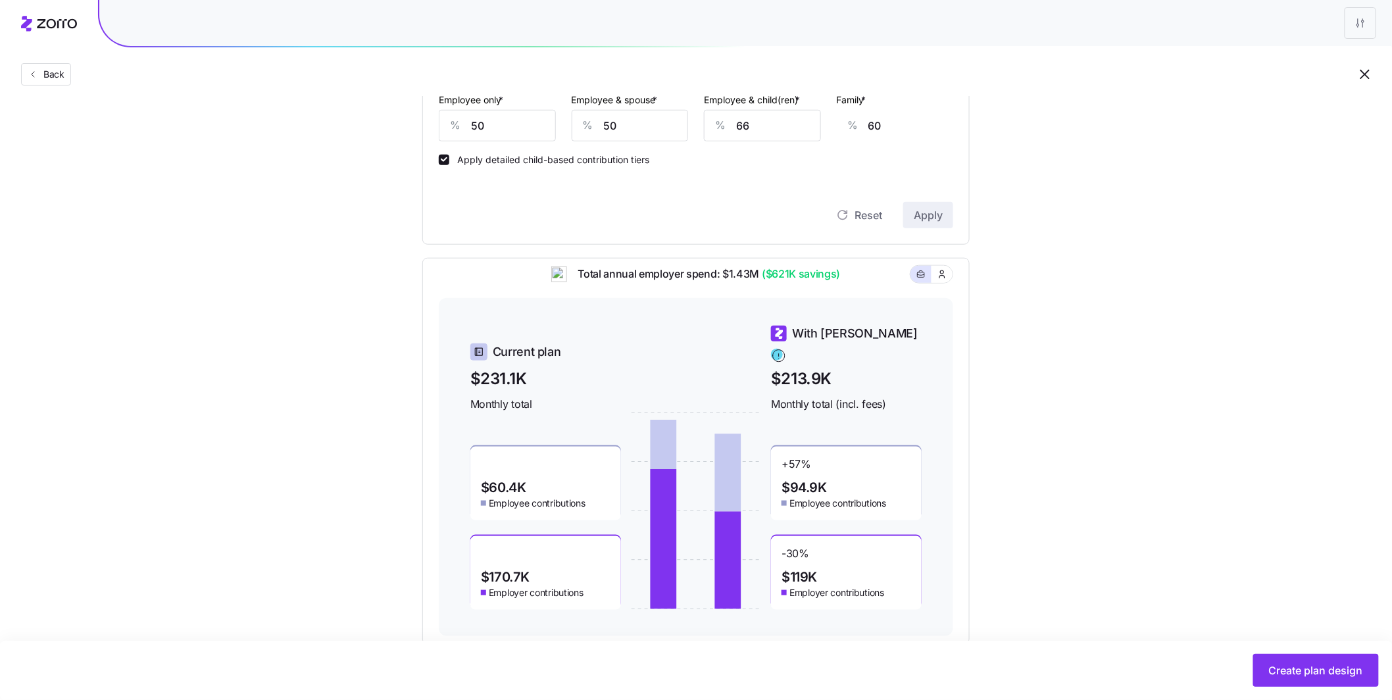
click at [495, 523] on button "Create plan design" at bounding box center [1316, 670] width 126 height 33
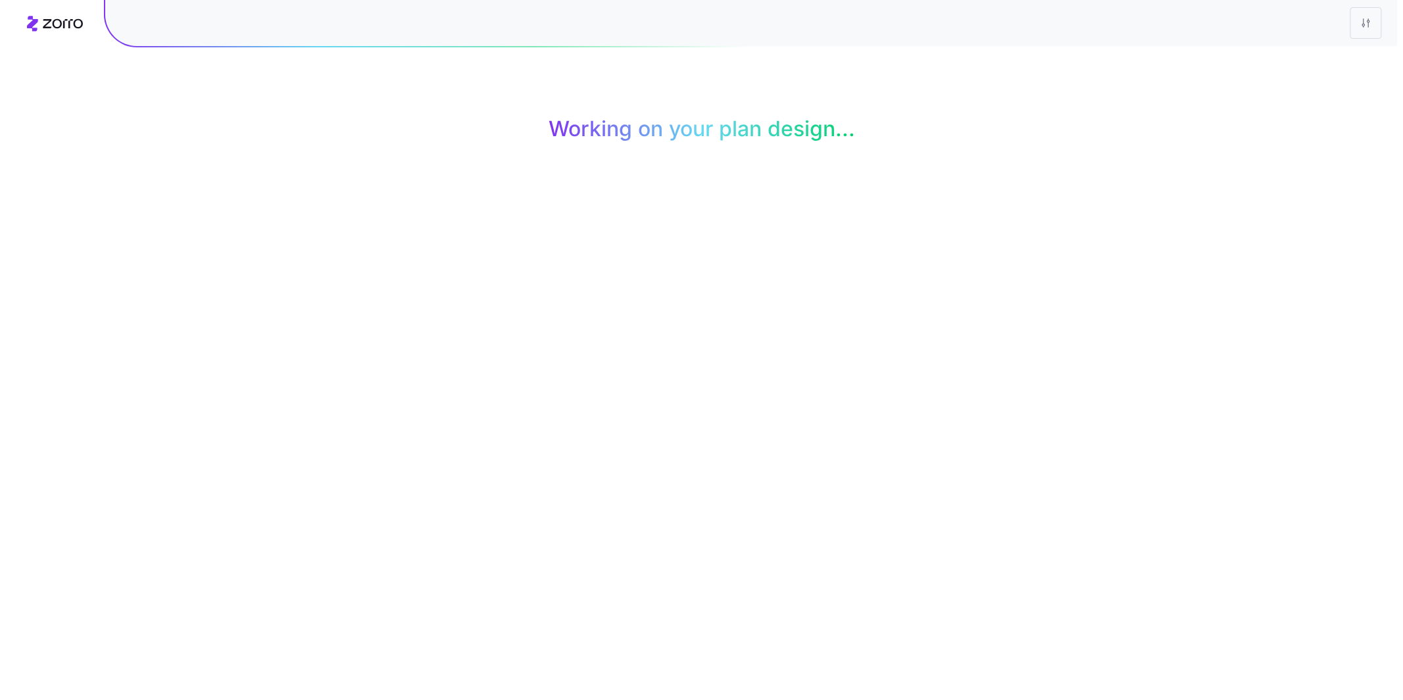
scroll to position [0, 0]
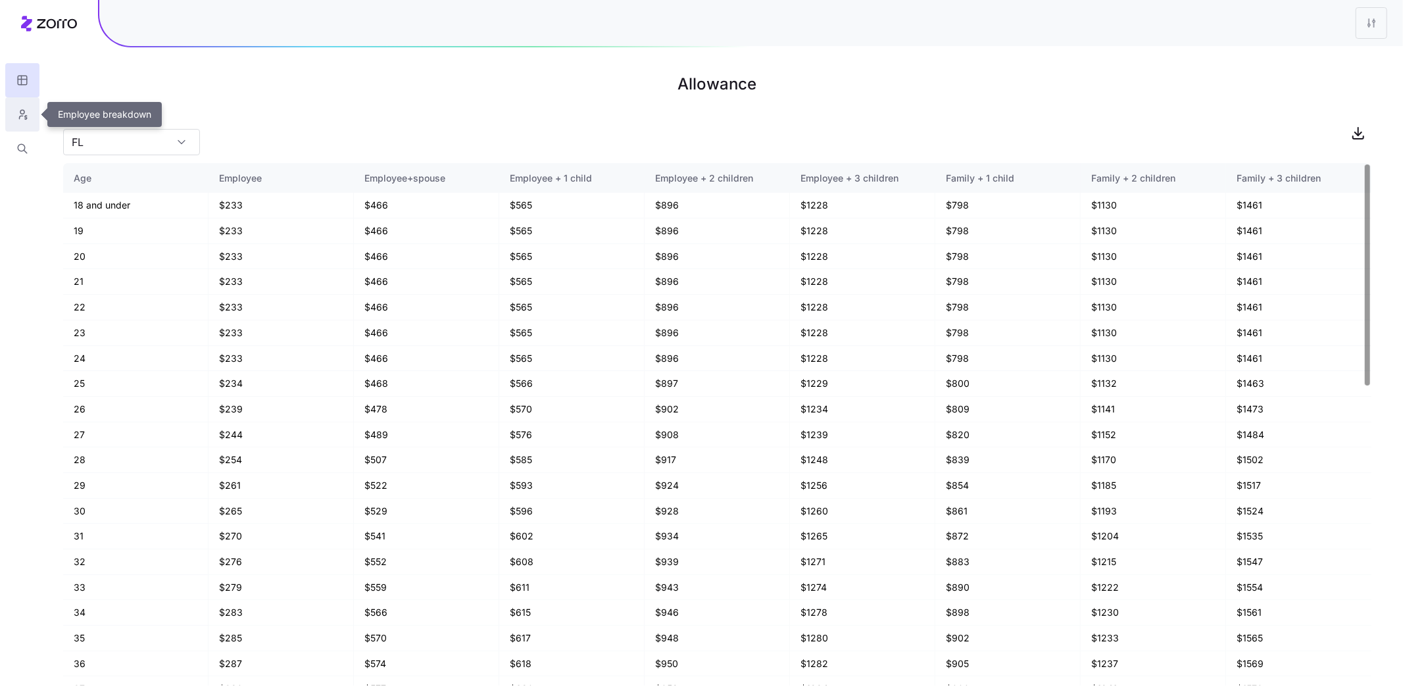
click at [9, 114] on button "button" at bounding box center [22, 114] width 34 height 34
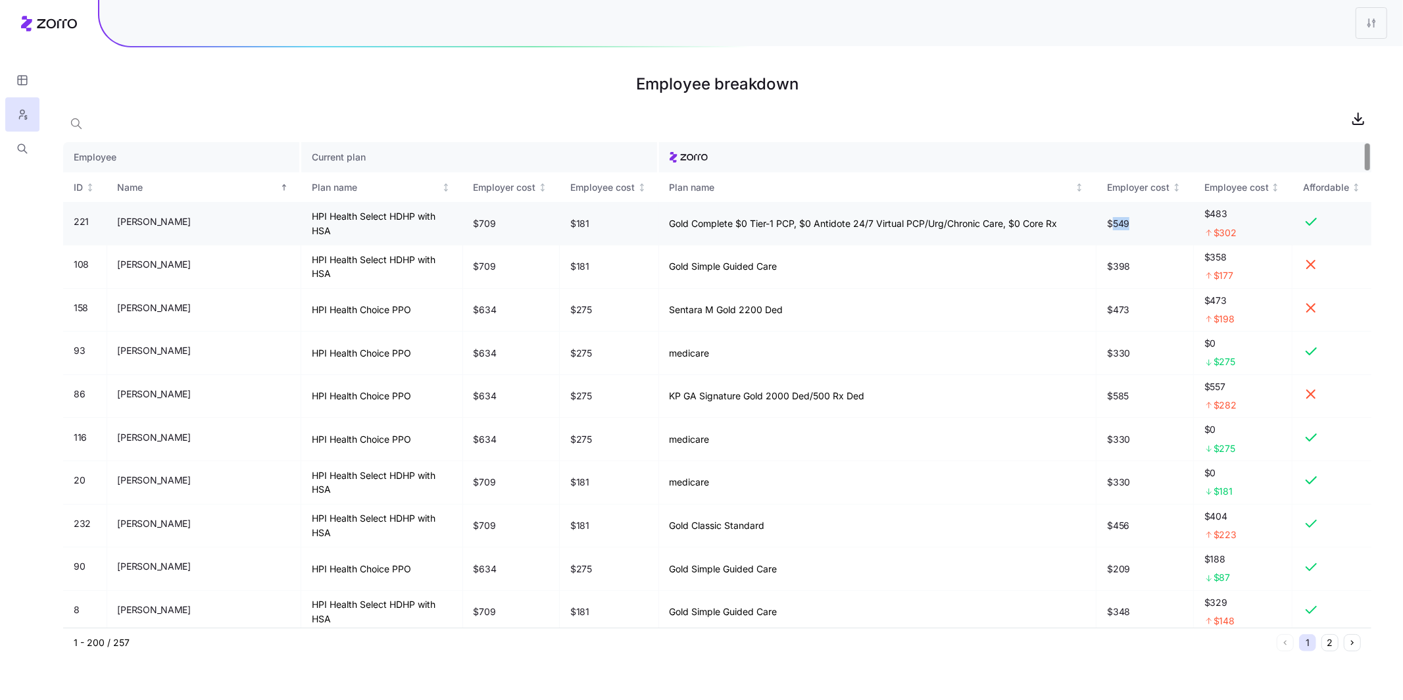
drag, startPoint x: 1114, startPoint y: 224, endPoint x: 1138, endPoint y: 224, distance: 23.7
click at [495, 224] on td "$549" at bounding box center [1145, 223] width 97 height 43
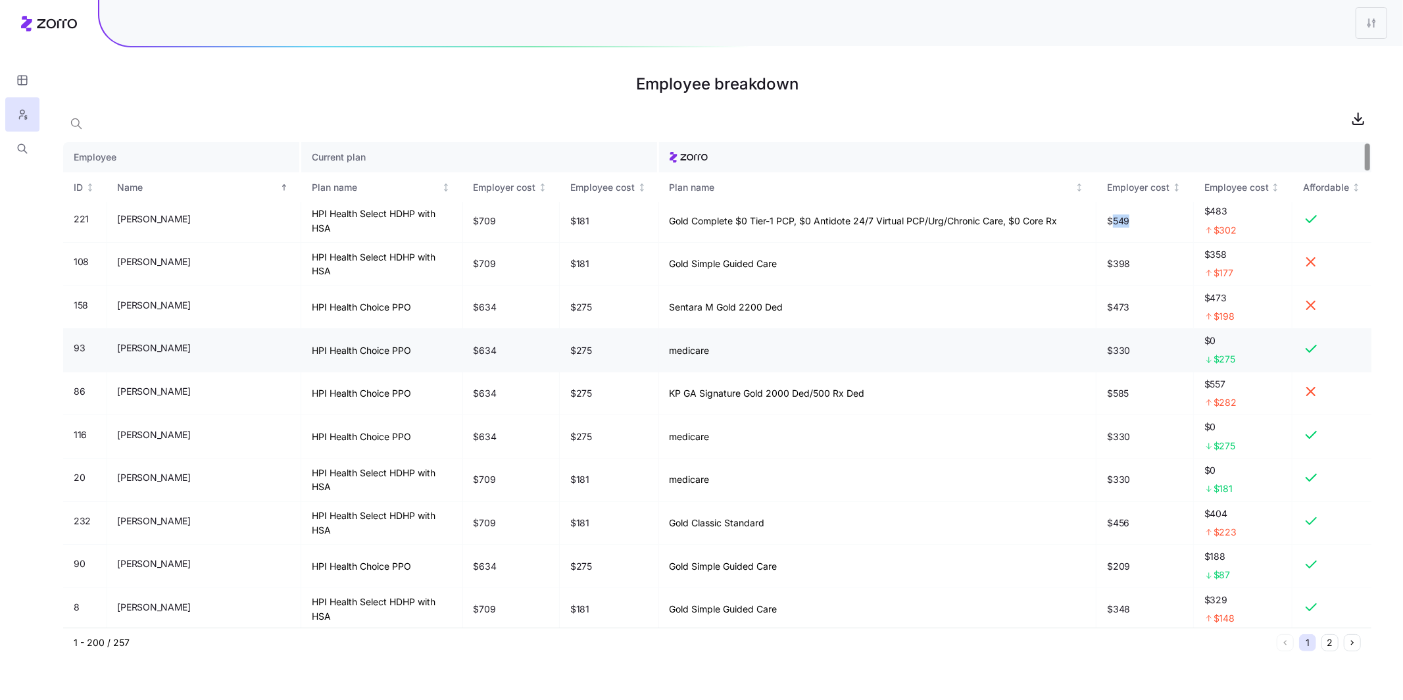
scroll to position [5, 0]
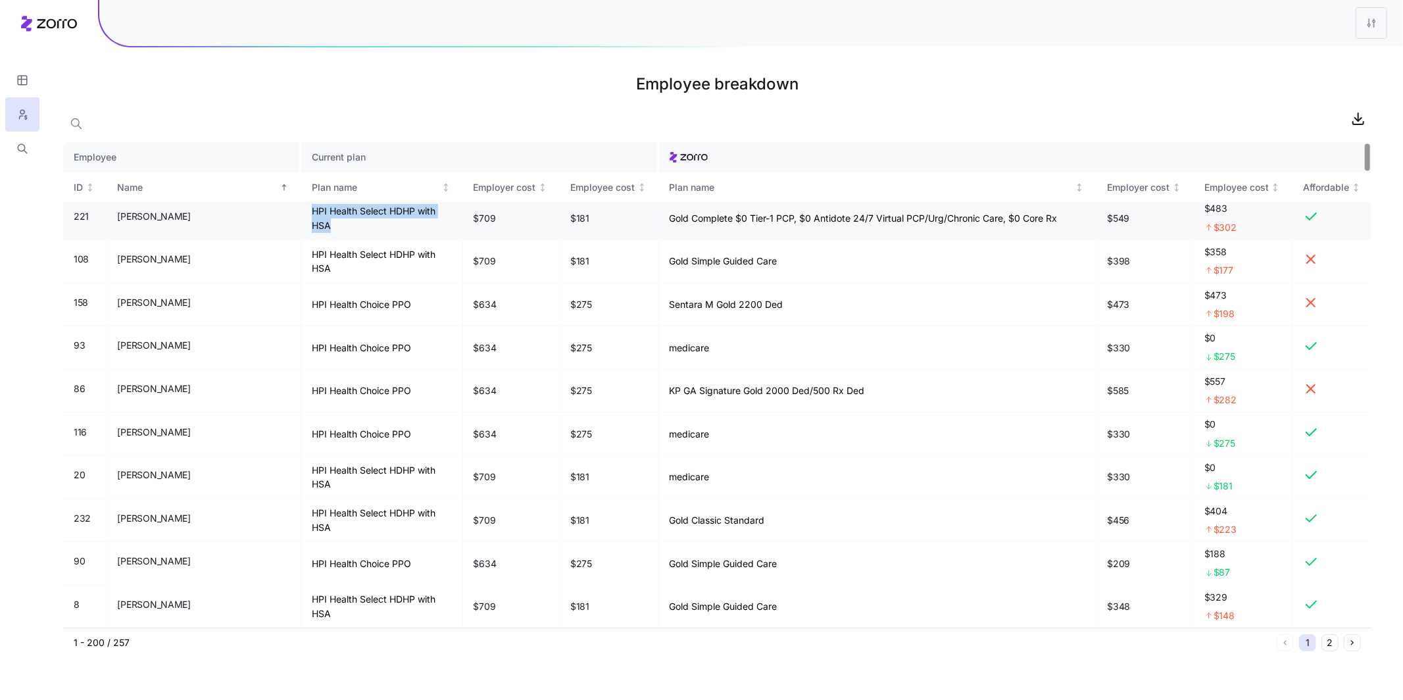
drag, startPoint x: 234, startPoint y: 218, endPoint x: 384, endPoint y: 221, distance: 149.4
click at [384, 221] on td "HPI Health Select HDHP with HSA" at bounding box center [382, 218] width 162 height 43
click at [385, 129] on div at bounding box center [717, 118] width 1309 height 26
drag, startPoint x: 607, startPoint y: 219, endPoint x: 911, endPoint y: 220, distance: 303.3
click at [495, 220] on td "Gold Complete $0 Tier-1 PCP, $0 Antidote 24/7 Virtual PCP/Urg/Chronic Care, $0 …" at bounding box center [878, 218] width 438 height 43
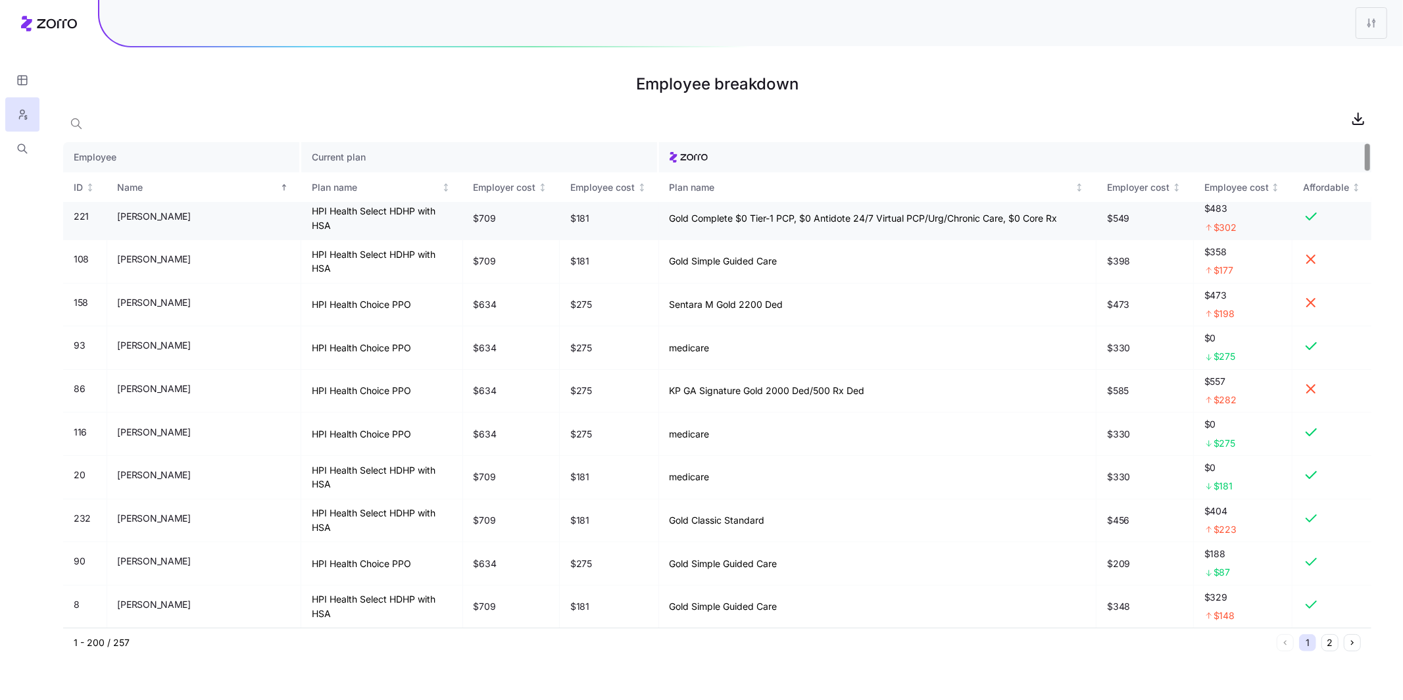
click at [495, 228] on td "$549" at bounding box center [1145, 218] width 97 height 43
drag, startPoint x: 1107, startPoint y: 218, endPoint x: 1130, endPoint y: 218, distance: 22.4
click at [495, 218] on td "$549" at bounding box center [1145, 218] width 97 height 43
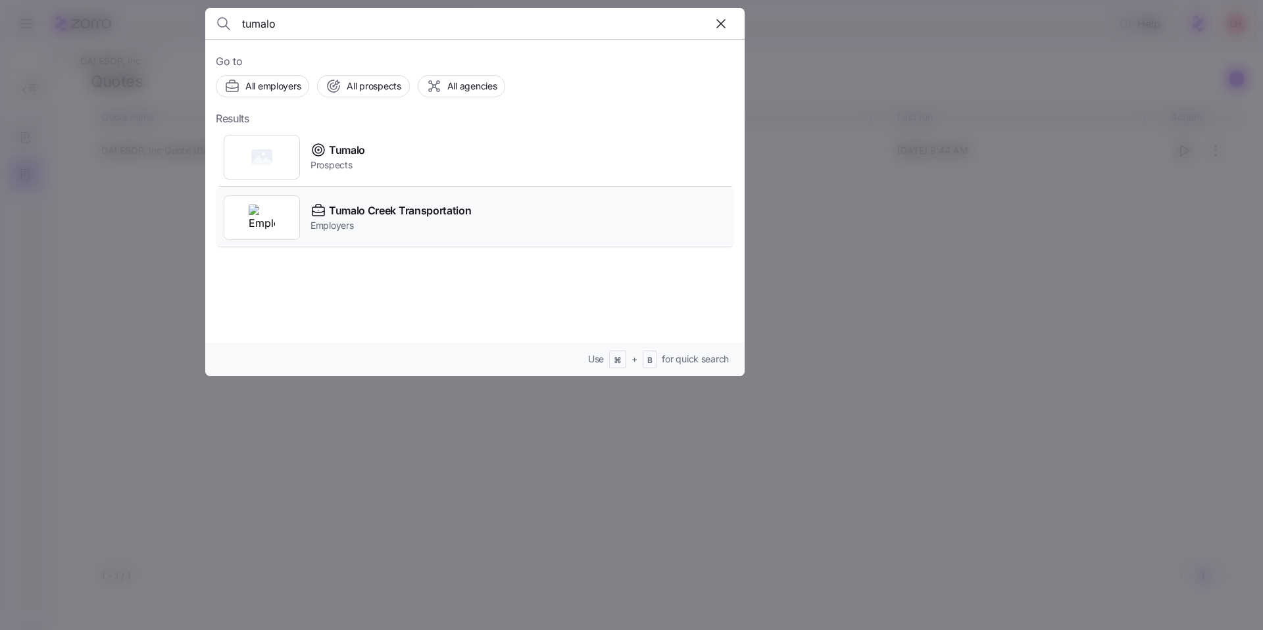
type input "tumalo"
click at [454, 211] on span "Tumalo Creek Transportation" at bounding box center [400, 211] width 142 height 16
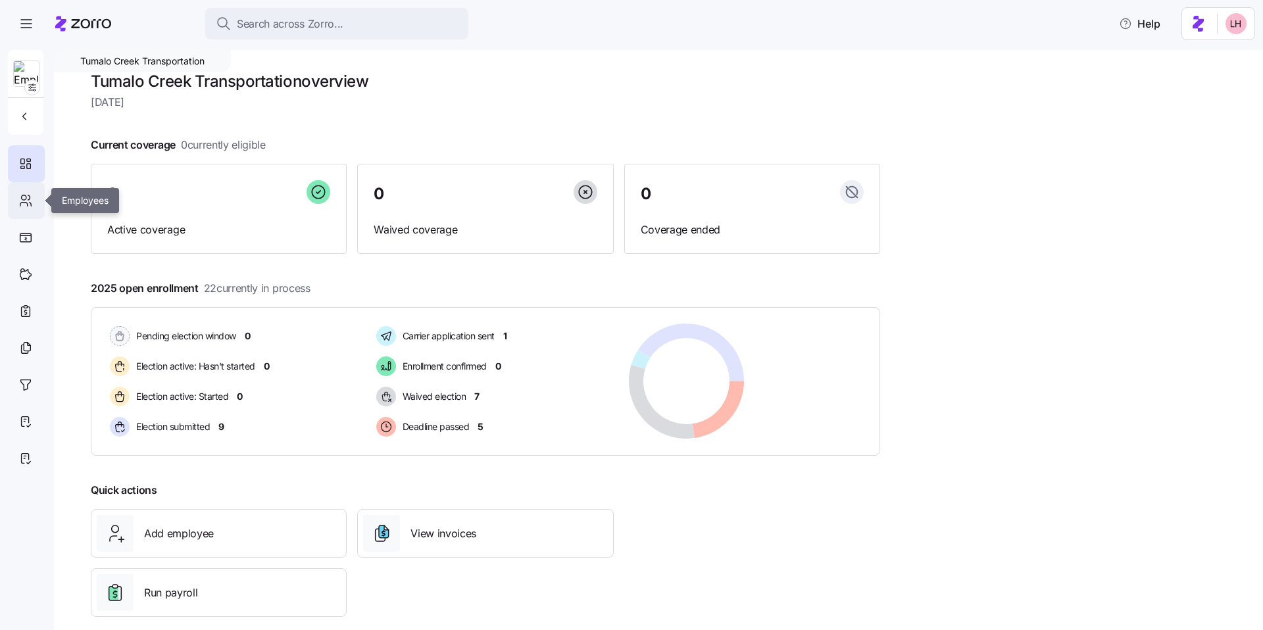
click at [22, 200] on icon at bounding box center [25, 201] width 14 height 16
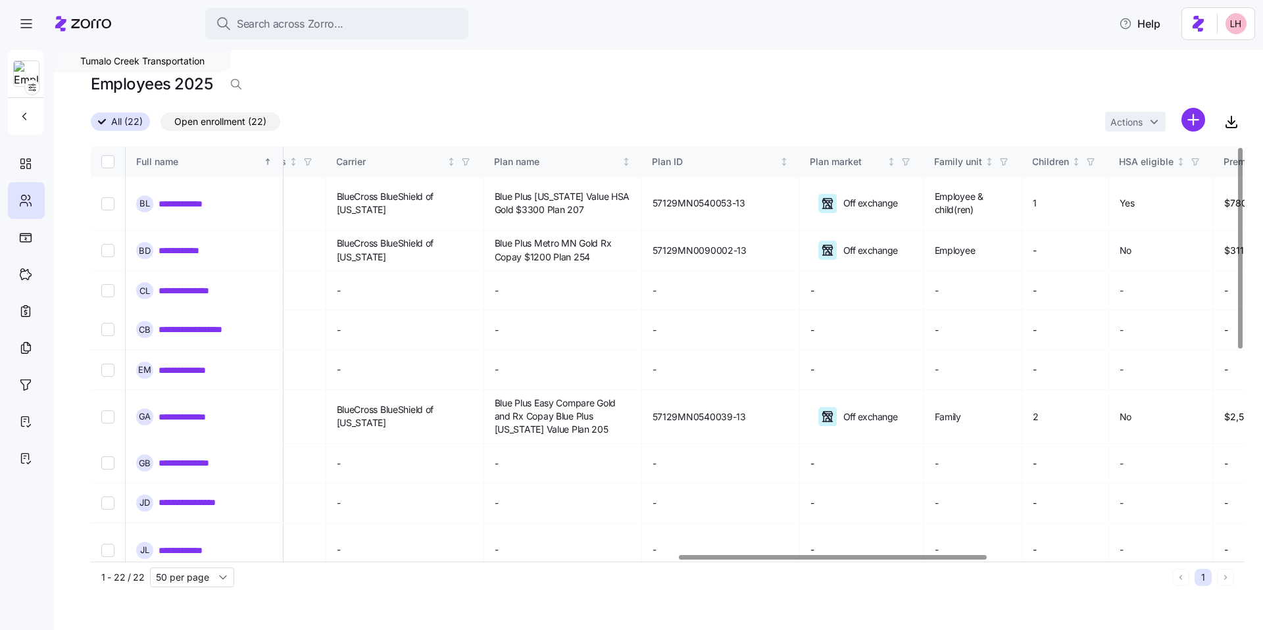
scroll to position [0, 2203]
click at [967, 560] on div at bounding box center [833, 557] width 308 height 5
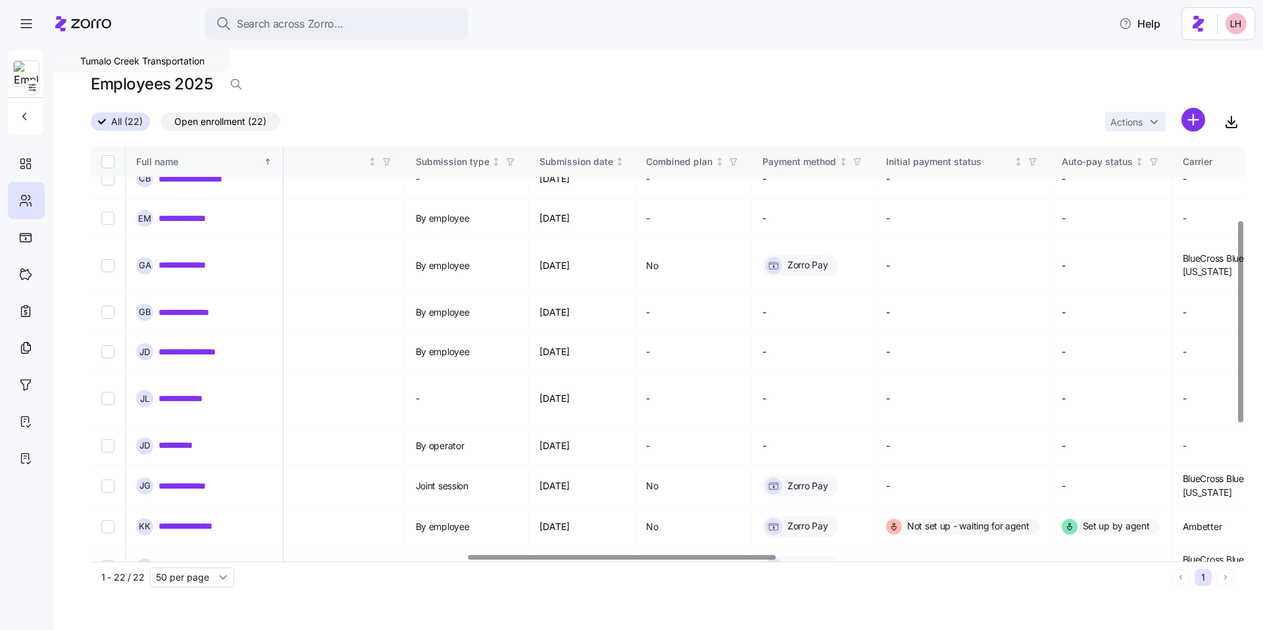
scroll to position [151, 1334]
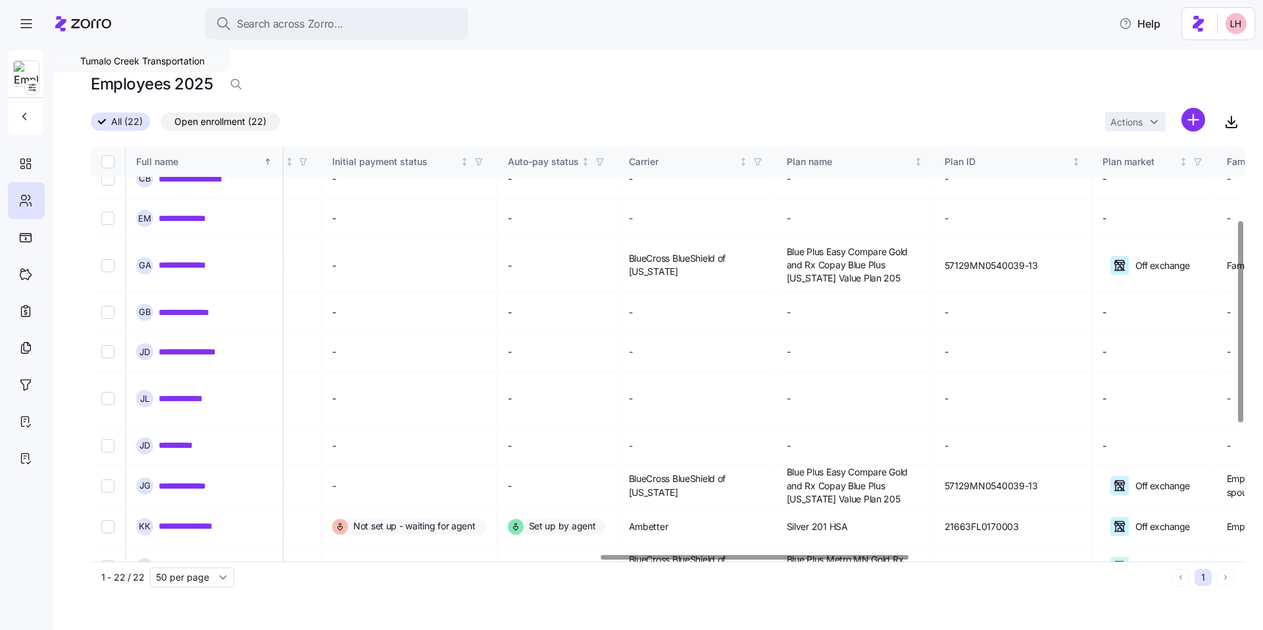
click at [624, 555] on div at bounding box center [755, 557] width 308 height 5
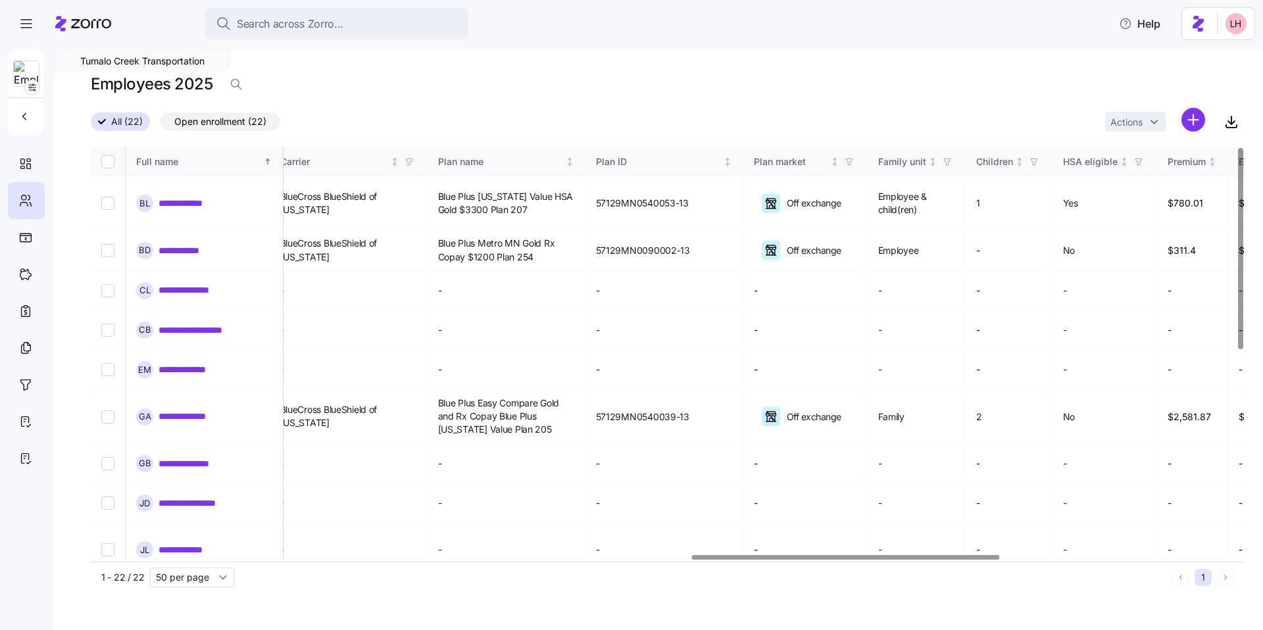
scroll to position [0, 2247]
click at [903, 555] on div at bounding box center [846, 557] width 308 height 5
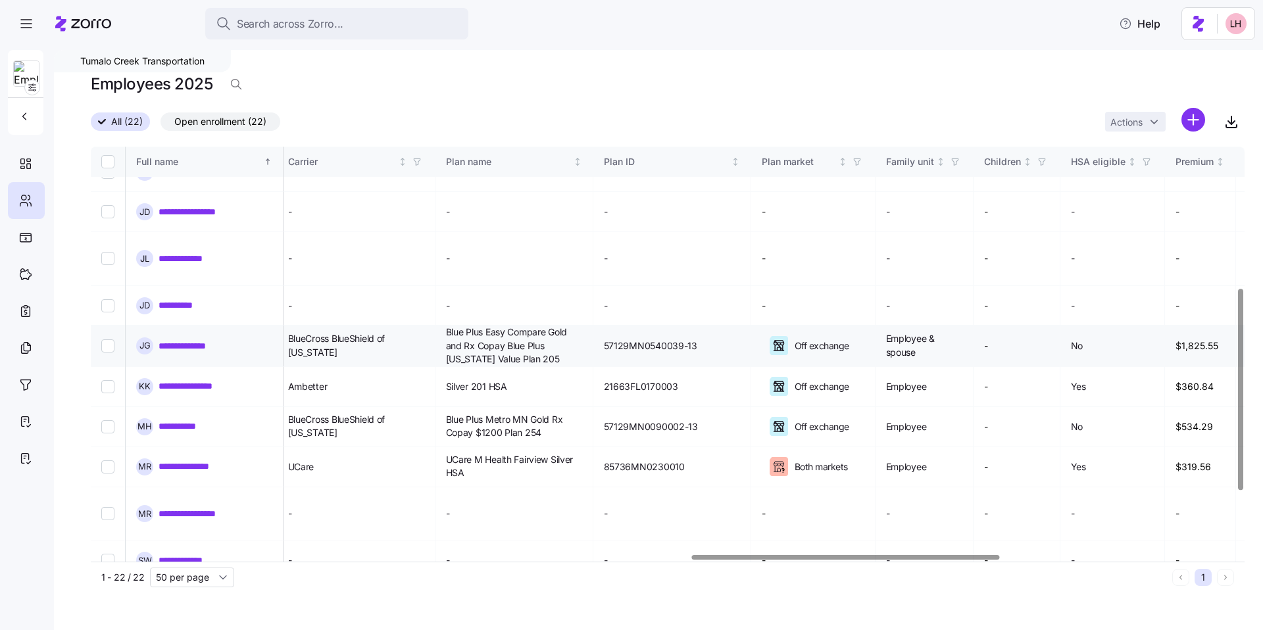
scroll to position [421, 2247]
